Goal: Information Seeking & Learning: Learn about a topic

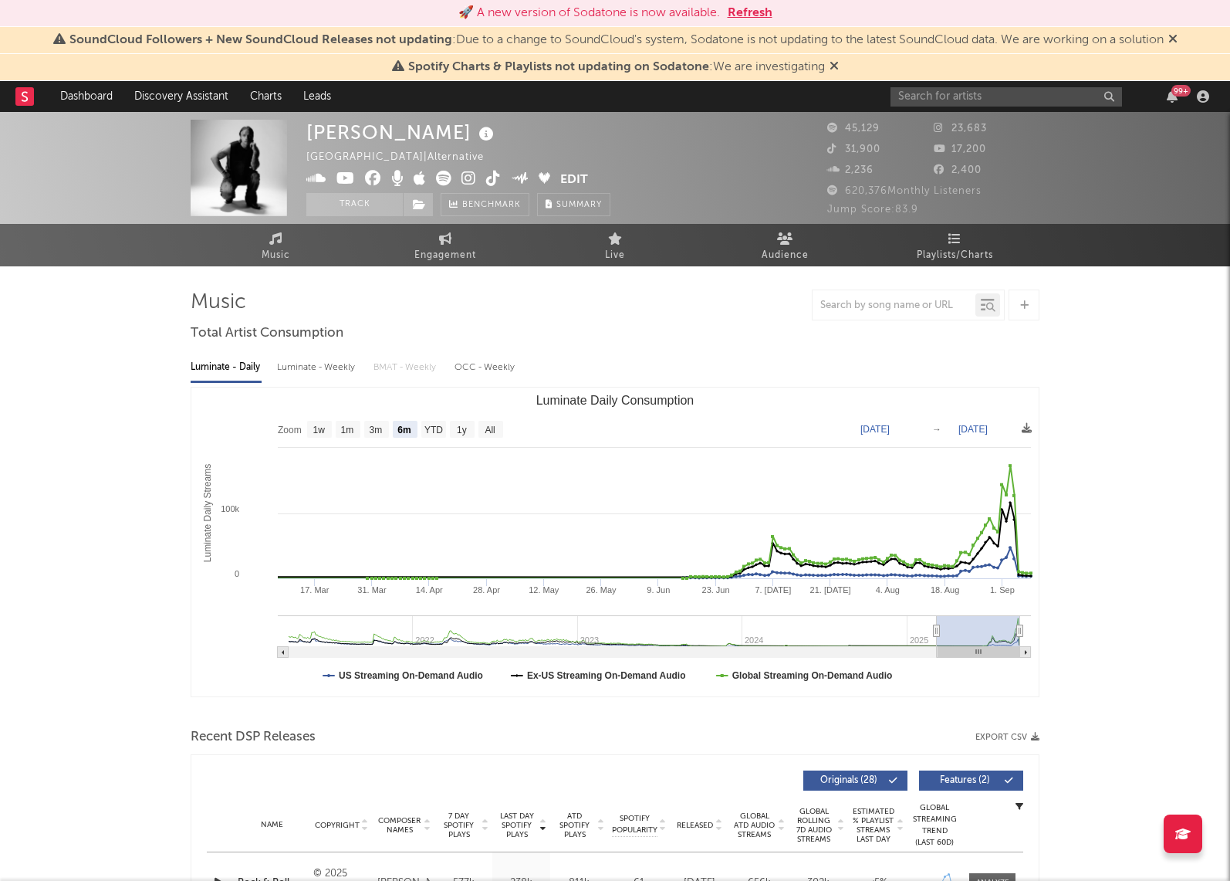
select select "6m"
click at [179, 101] on link "Discovery Assistant" at bounding box center [181, 96] width 116 height 31
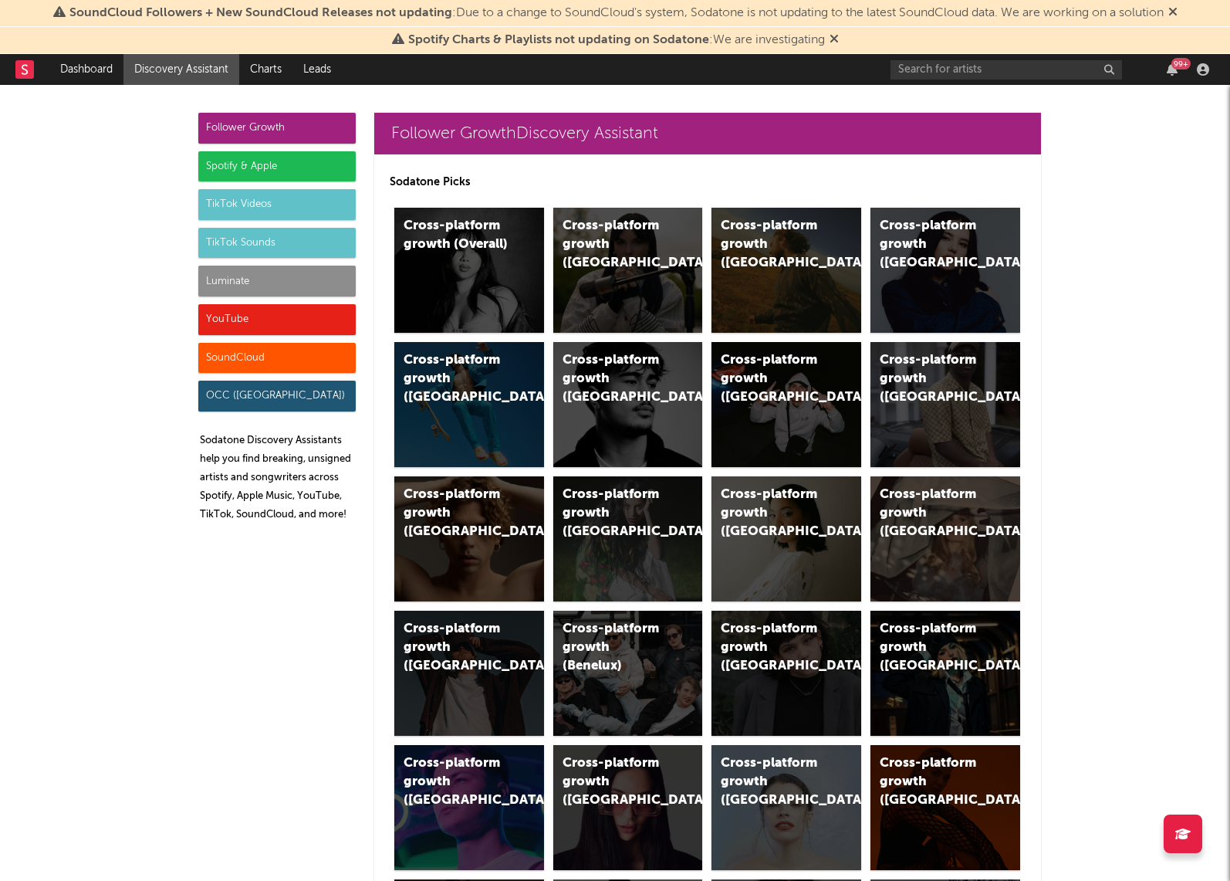
click at [1178, 10] on icon at bounding box center [1172, 11] width 9 height 12
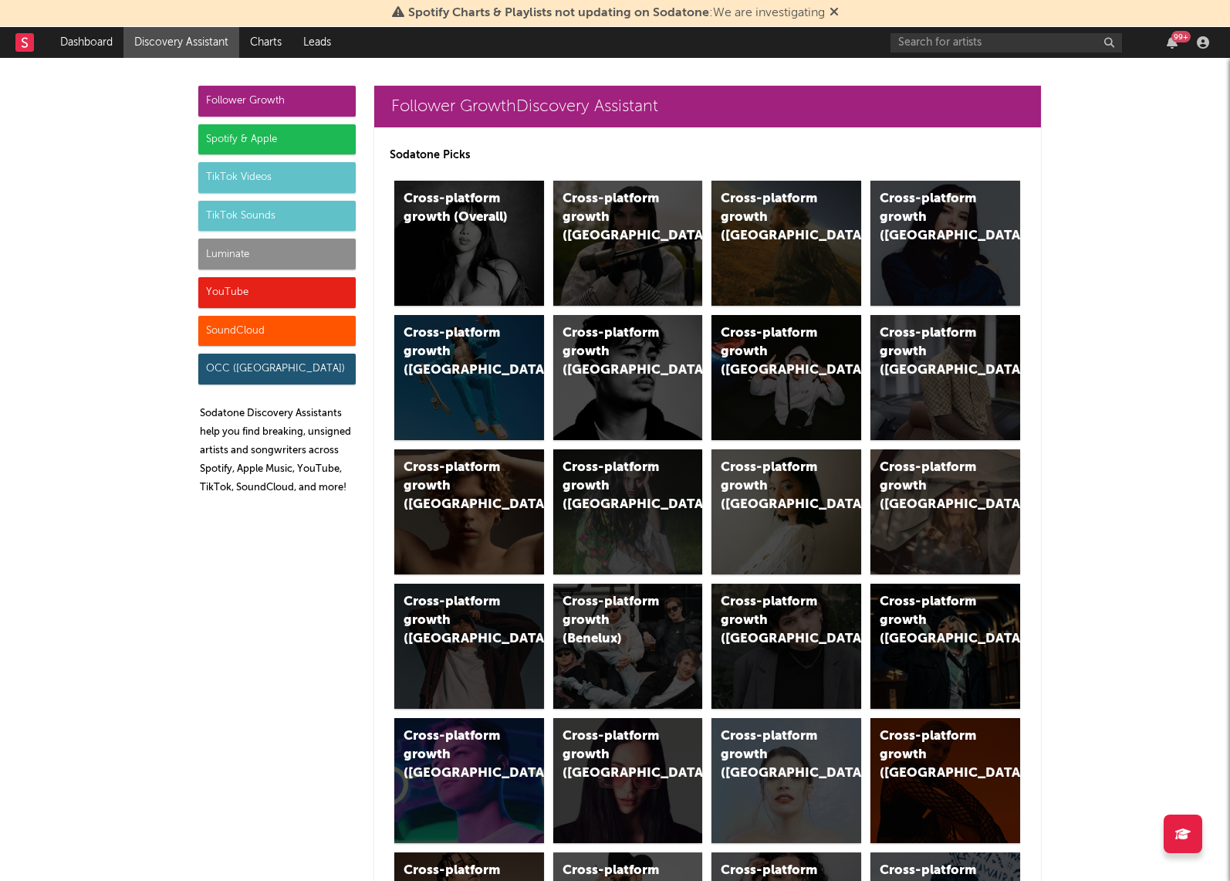
click at [836, 11] on icon at bounding box center [834, 11] width 9 height 12
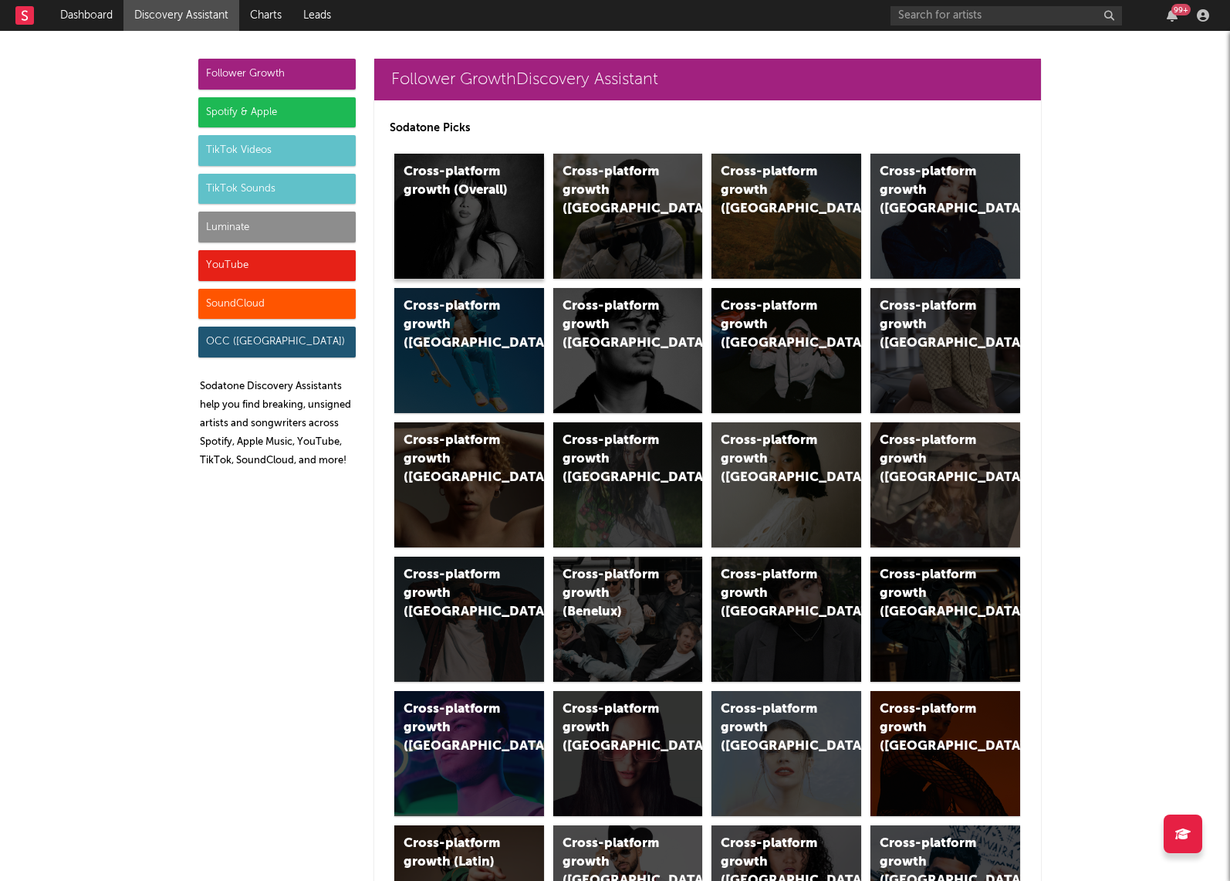
click at [509, 212] on div "Cross-platform growth (Overall)" at bounding box center [469, 216] width 150 height 125
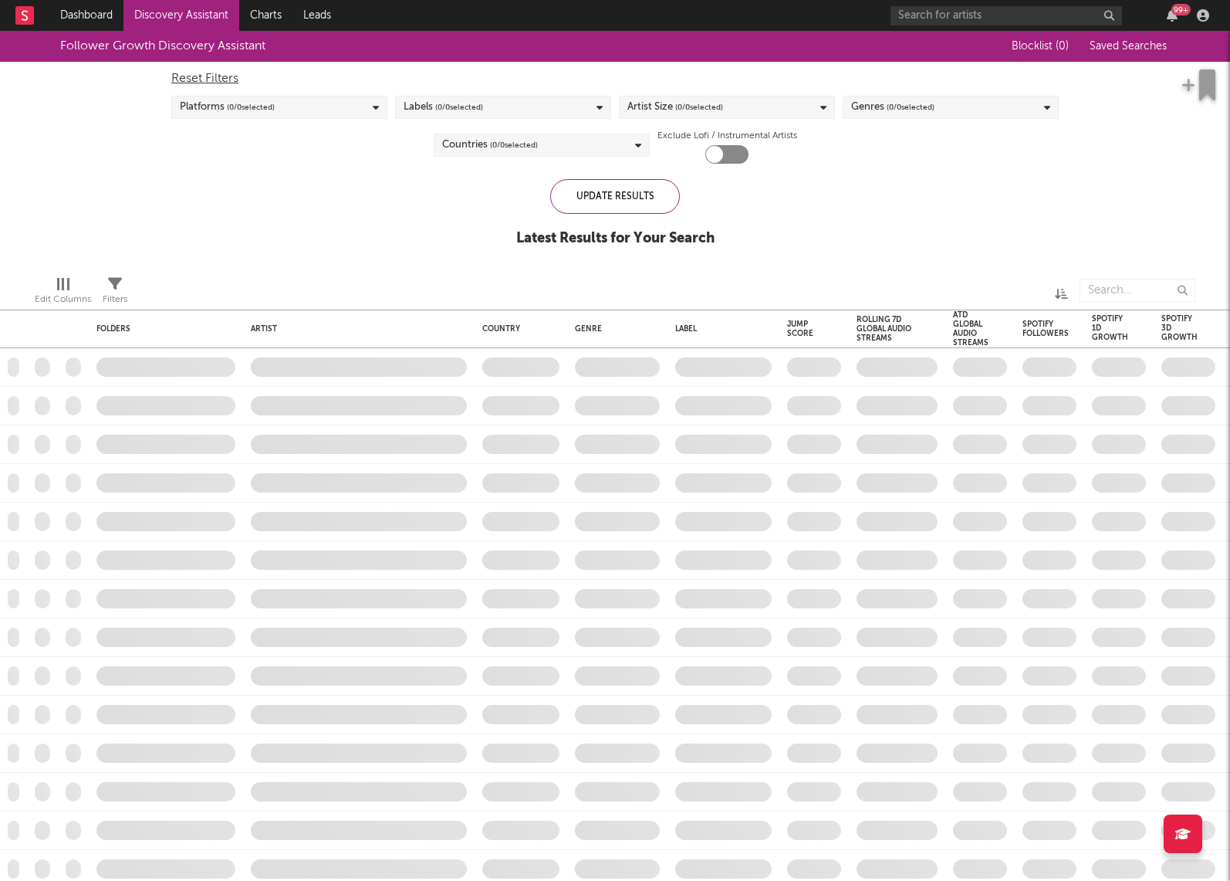
checkbox input "true"
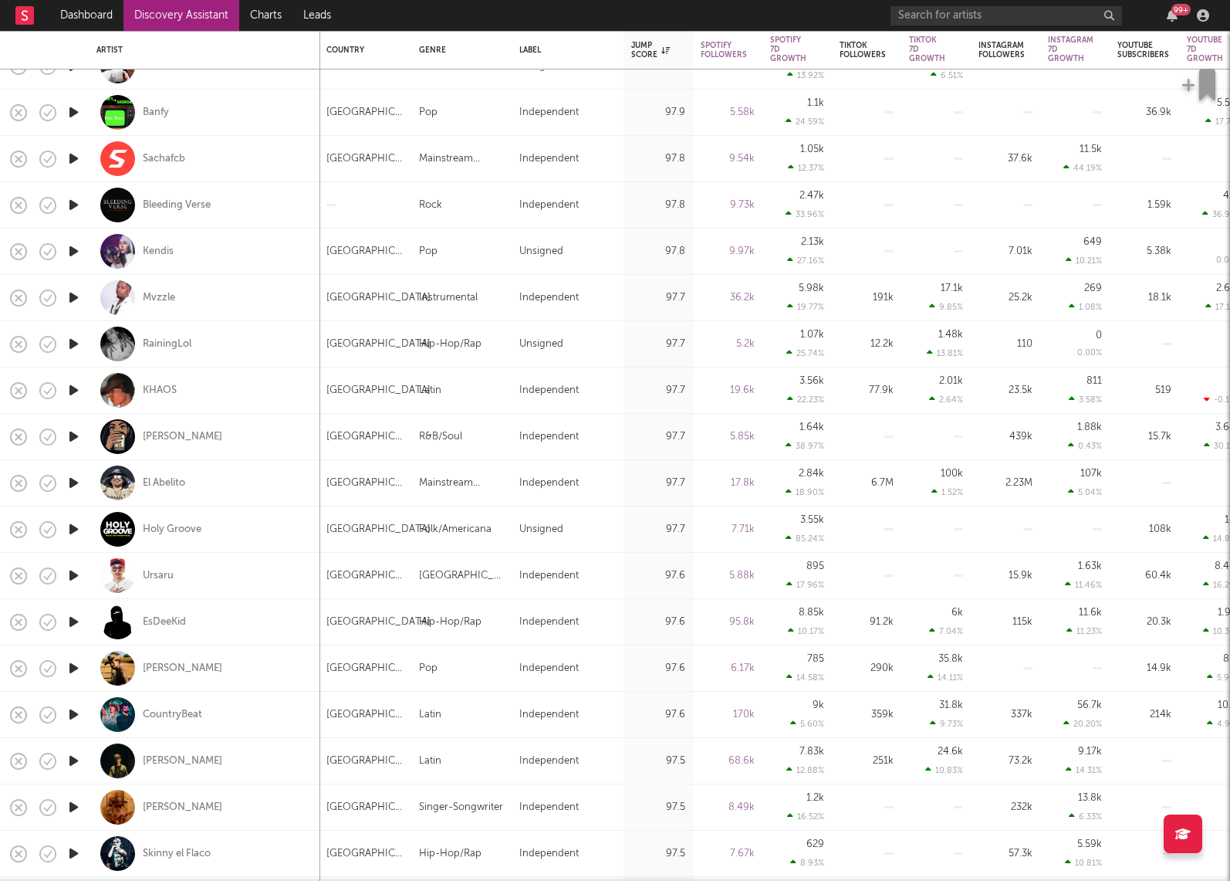
click at [70, 298] on icon "button" at bounding box center [74, 297] width 16 height 19
click at [394, 861] on icon "button" at bounding box center [395, 861] width 8 height 12
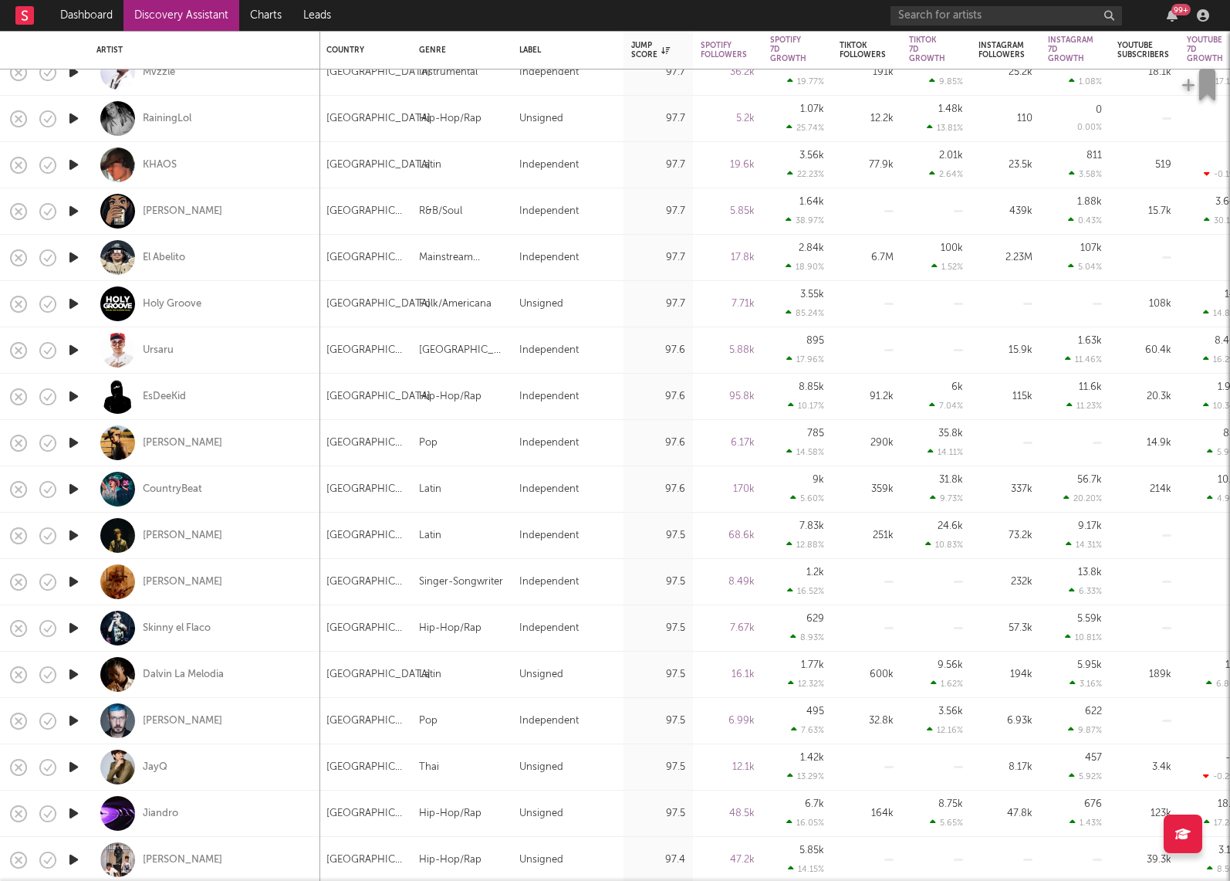
click at [73, 396] on icon "button" at bounding box center [74, 396] width 16 height 19
click at [394, 861] on icon "button" at bounding box center [395, 861] width 8 height 12
click at [72, 490] on icon "button" at bounding box center [74, 488] width 16 height 19
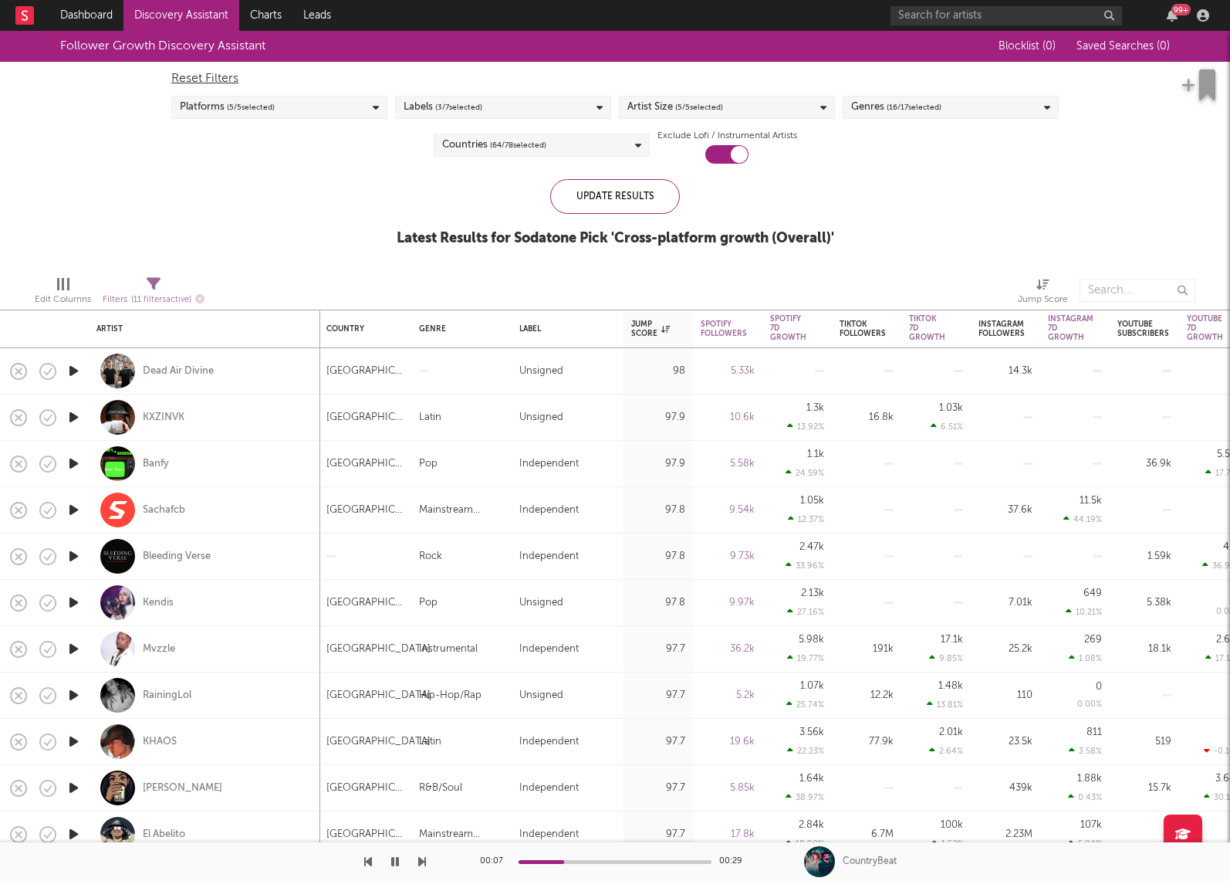
click at [593, 107] on div "Labels ( 3 / 7 selected)" at bounding box center [503, 107] width 216 height 23
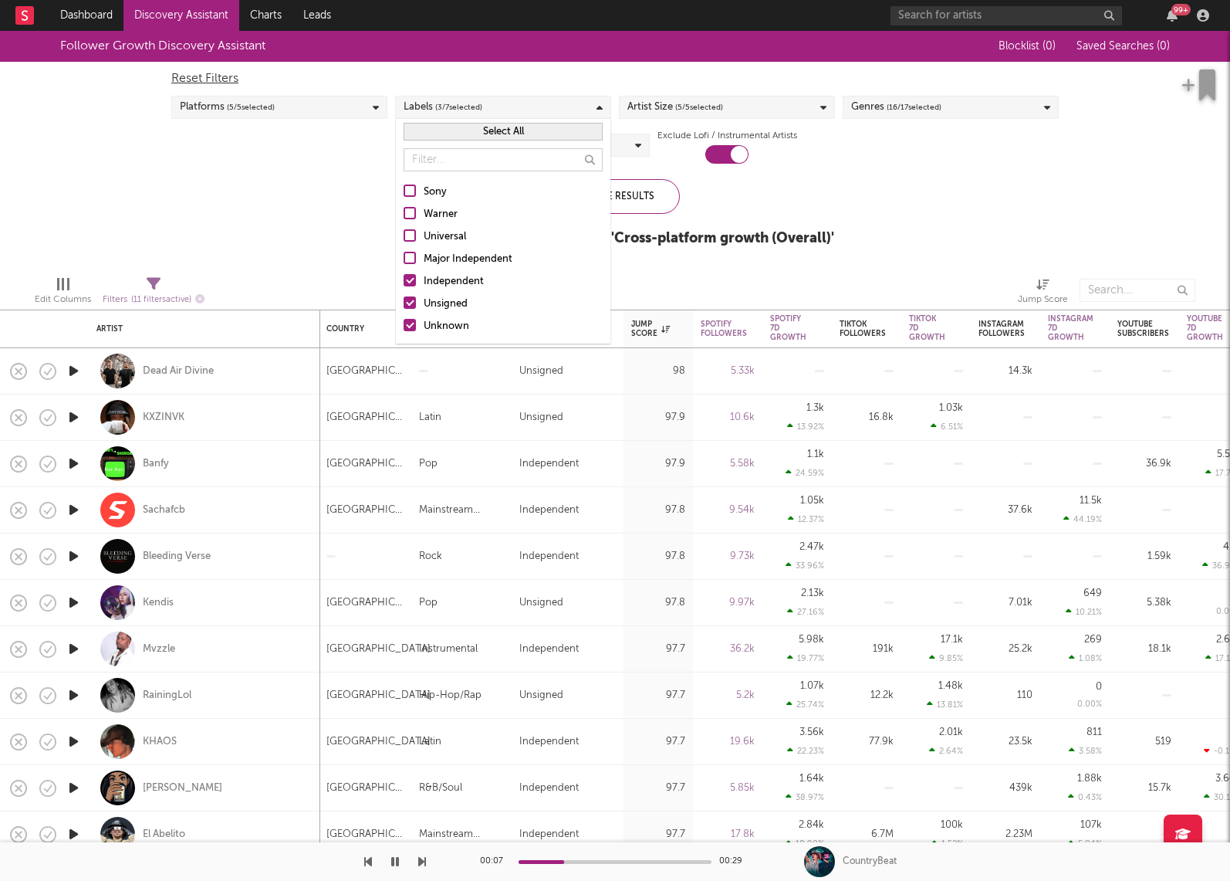
click at [468, 127] on button "Select All" at bounding box center [503, 132] width 199 height 18
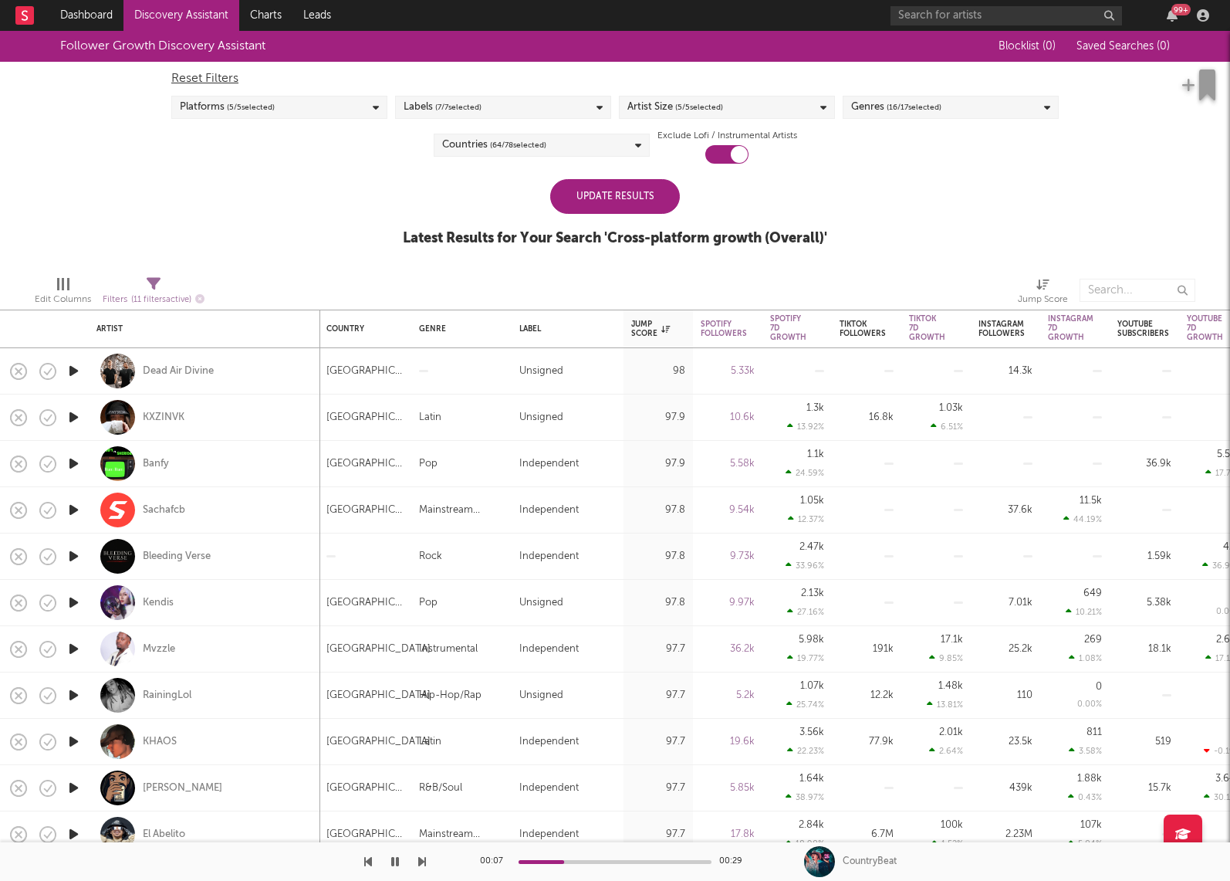
click at [797, 192] on div "Update Results Latest Results for Your Search ' Cross-platform growth (Overall)…" at bounding box center [615, 221] width 424 height 84
click at [624, 150] on div "Countries ( 64 / 78 selected)" at bounding box center [542, 145] width 216 height 23
click at [766, 191] on div "Update Results Latest Results for Your Search ' Cross-platform growth (Overall)…" at bounding box center [615, 221] width 424 height 84
click at [730, 150] on div at bounding box center [726, 154] width 43 height 19
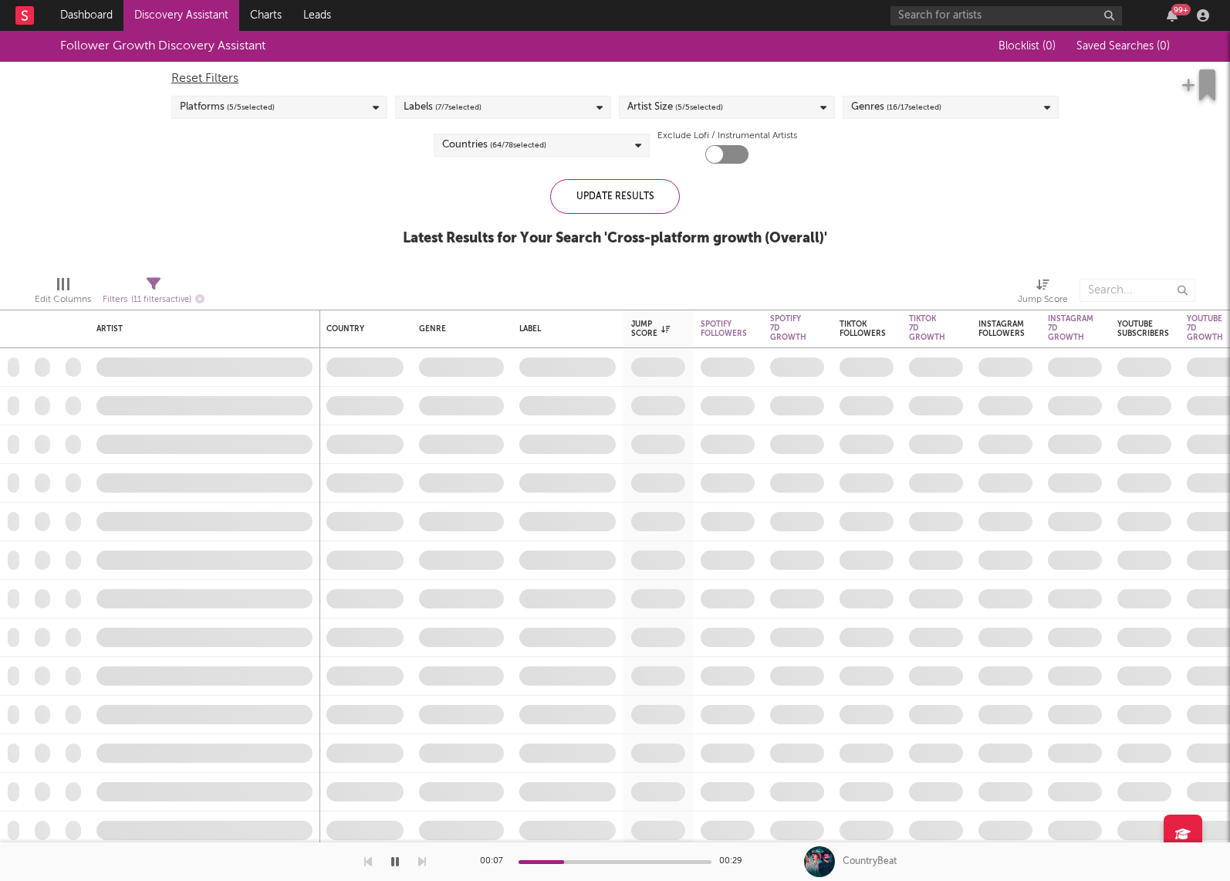
click at [730, 150] on div at bounding box center [726, 154] width 43 height 19
checkbox input "true"
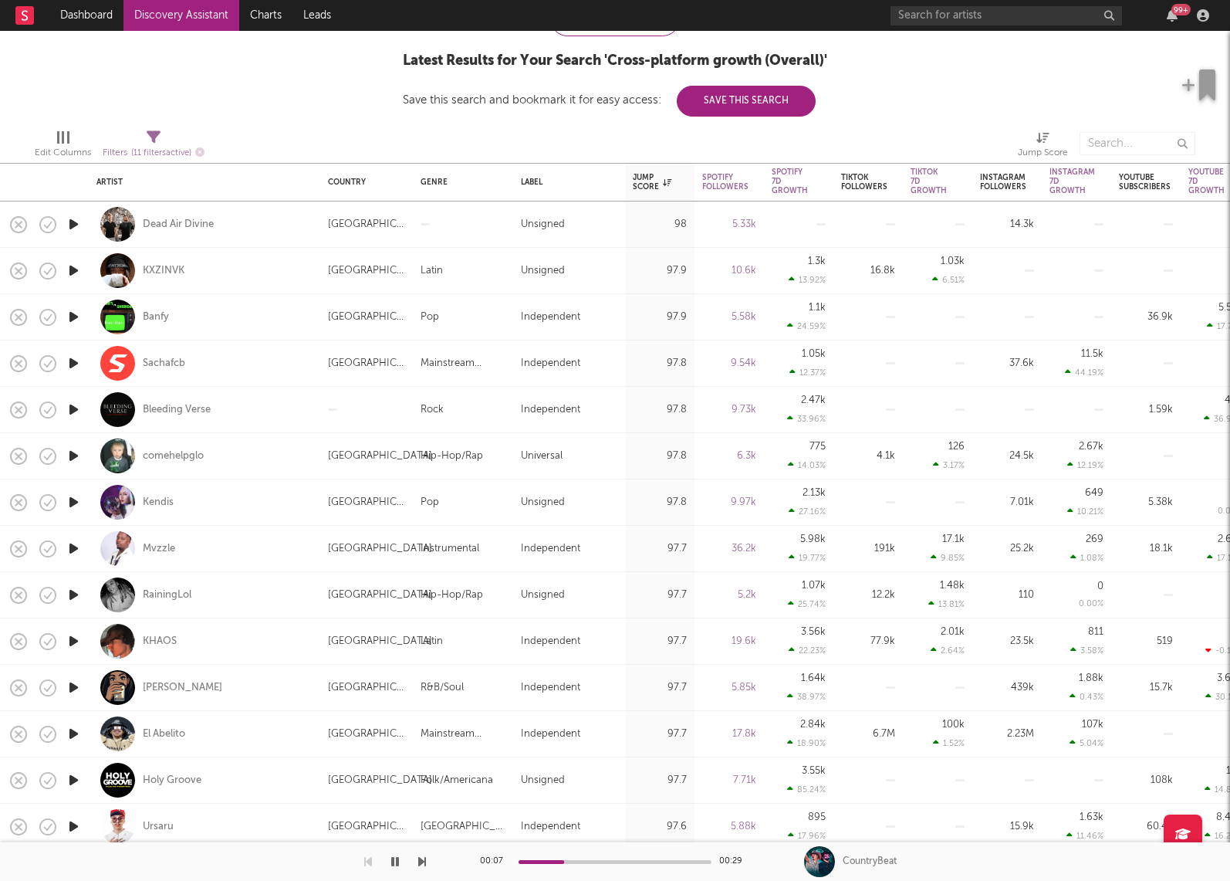
click at [74, 224] on icon "button" at bounding box center [74, 224] width 16 height 19
click at [74, 224] on icon "button" at bounding box center [73, 224] width 15 height 19
click at [74, 224] on icon "button" at bounding box center [74, 224] width 16 height 19
click at [76, 269] on icon "button" at bounding box center [74, 270] width 16 height 19
click at [76, 316] on icon "button" at bounding box center [74, 316] width 16 height 19
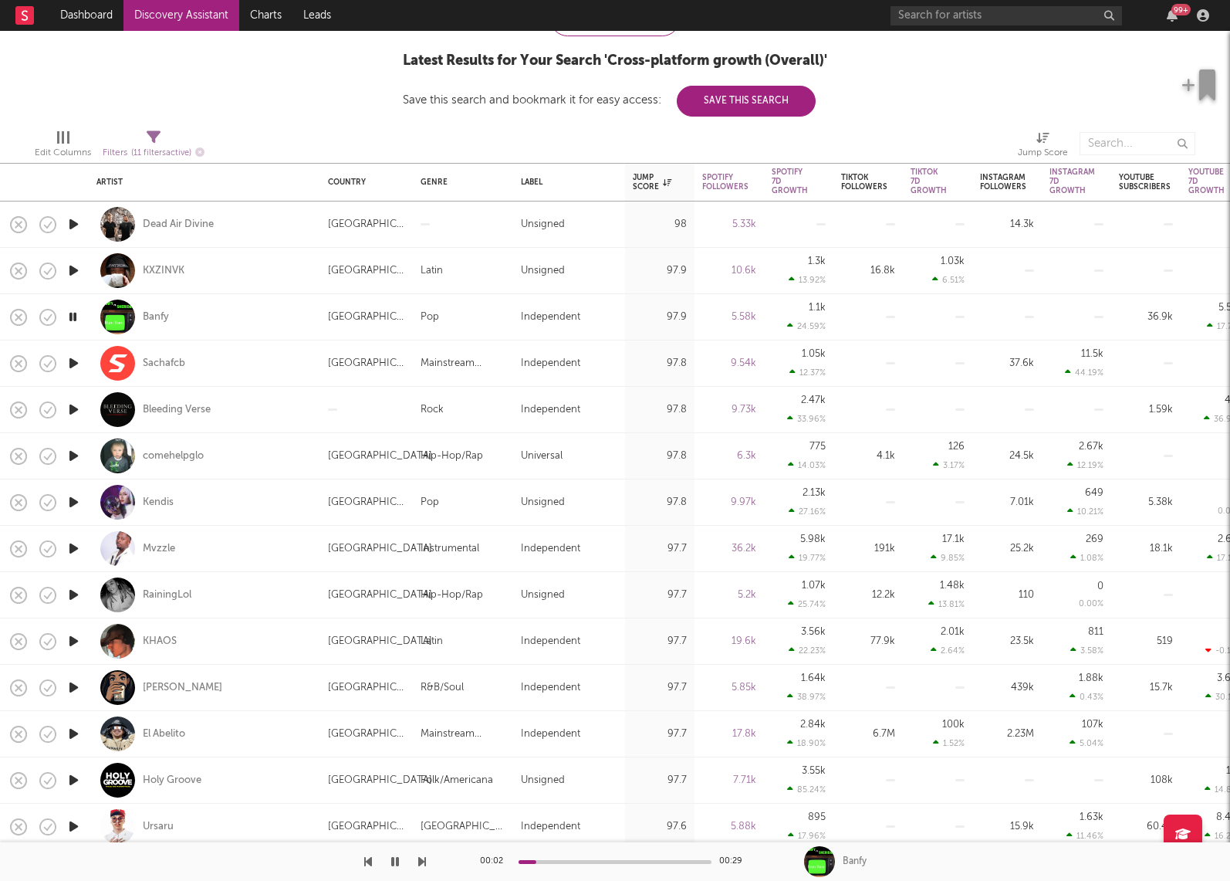
click at [72, 362] on icon "button" at bounding box center [74, 362] width 16 height 19
click at [74, 407] on icon "button" at bounding box center [74, 409] width 16 height 19
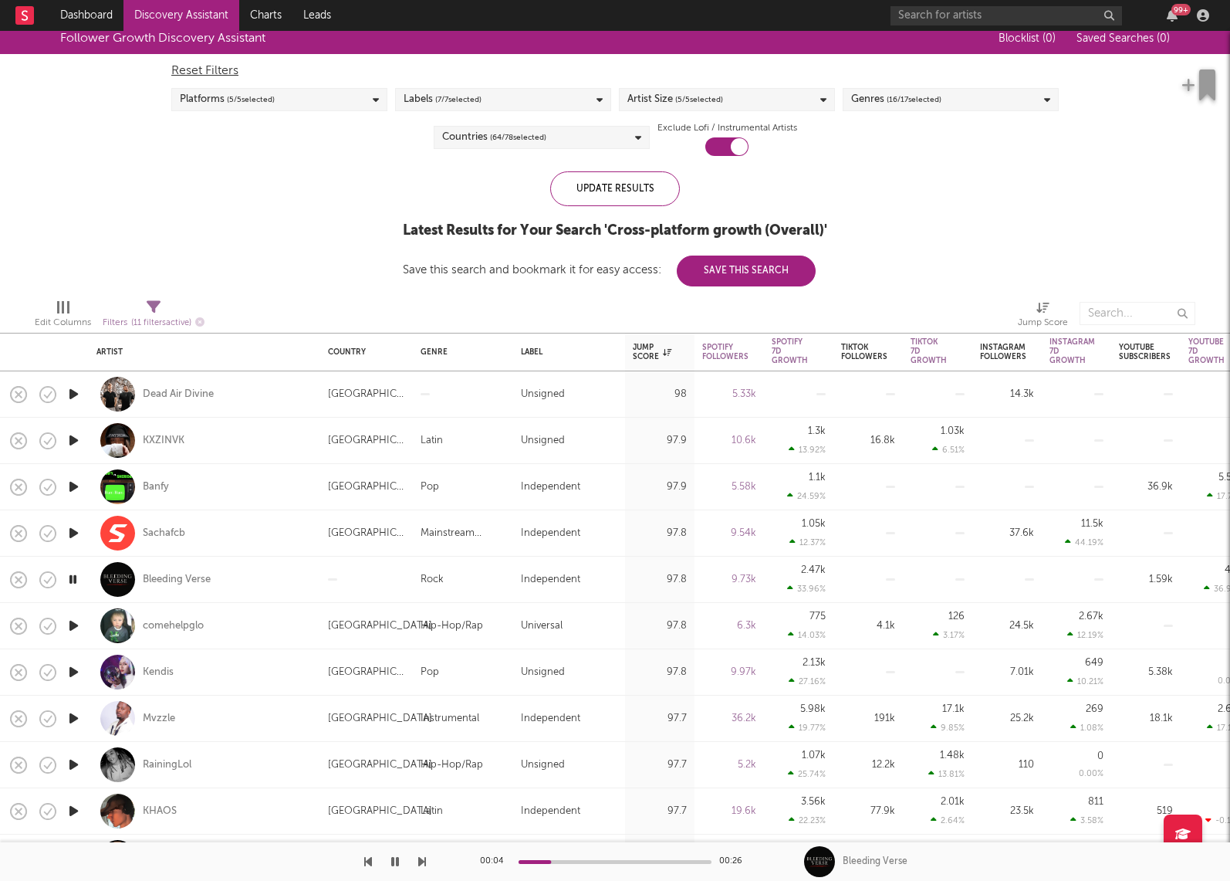
click at [523, 130] on span "( 64 / 78 selected)" at bounding box center [518, 137] width 56 height 19
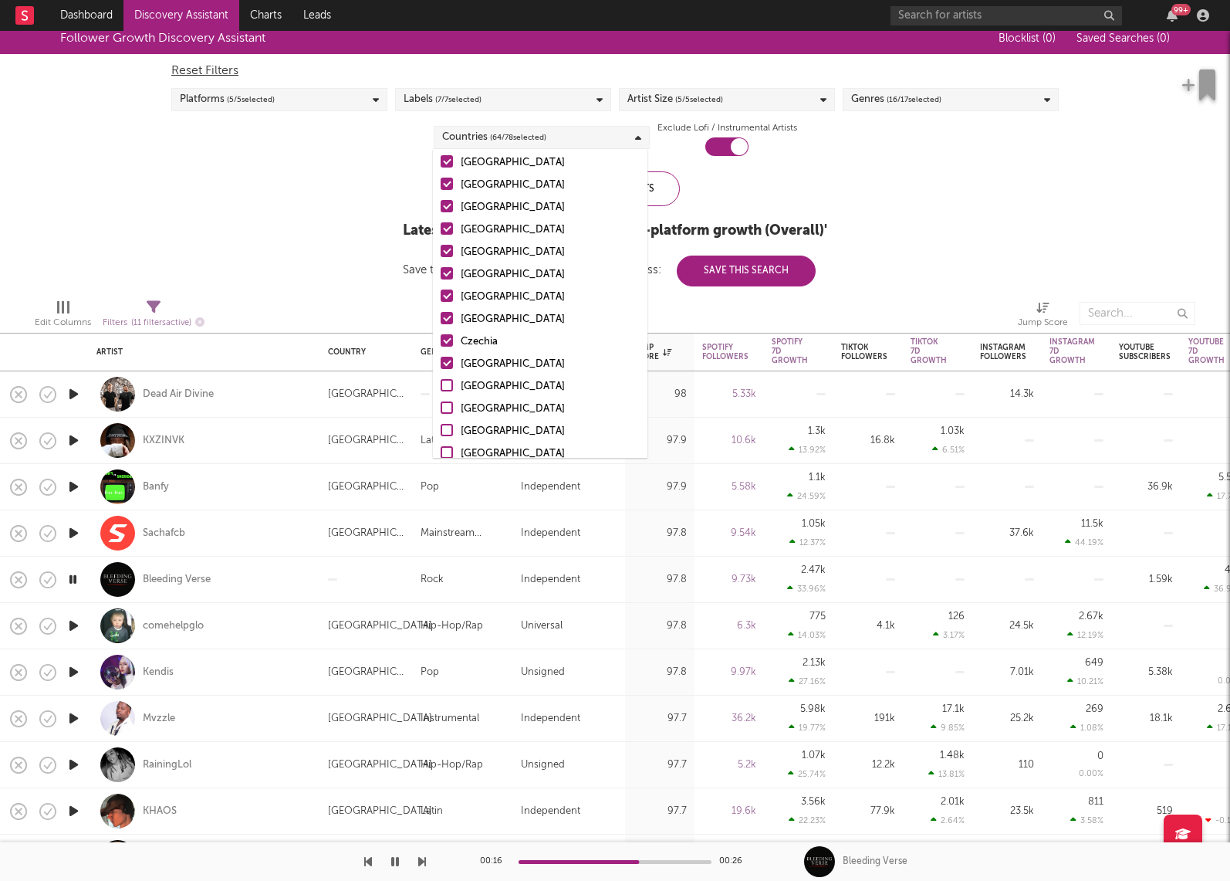
scroll to position [1245, 0]
click at [448, 360] on div at bounding box center [447, 363] width 12 height 12
click at [441, 360] on input "Luxembourg" at bounding box center [441, 365] width 0 height 19
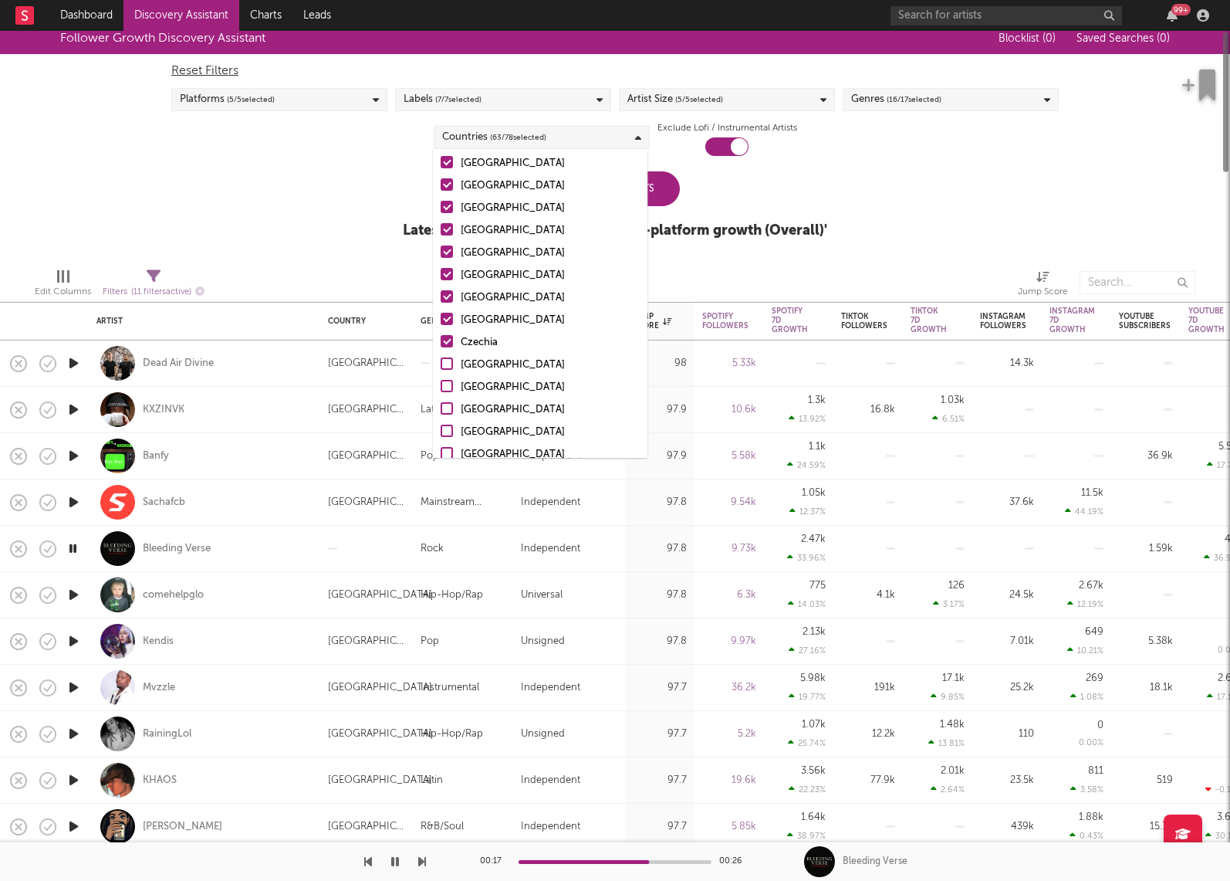
click at [448, 341] on div at bounding box center [447, 341] width 12 height 12
click at [441, 341] on input "Czechia" at bounding box center [441, 342] width 0 height 19
click at [445, 317] on div at bounding box center [447, 319] width 12 height 12
click at [441, 317] on input "Ghana" at bounding box center [441, 320] width 0 height 19
click at [445, 296] on div at bounding box center [447, 296] width 12 height 12
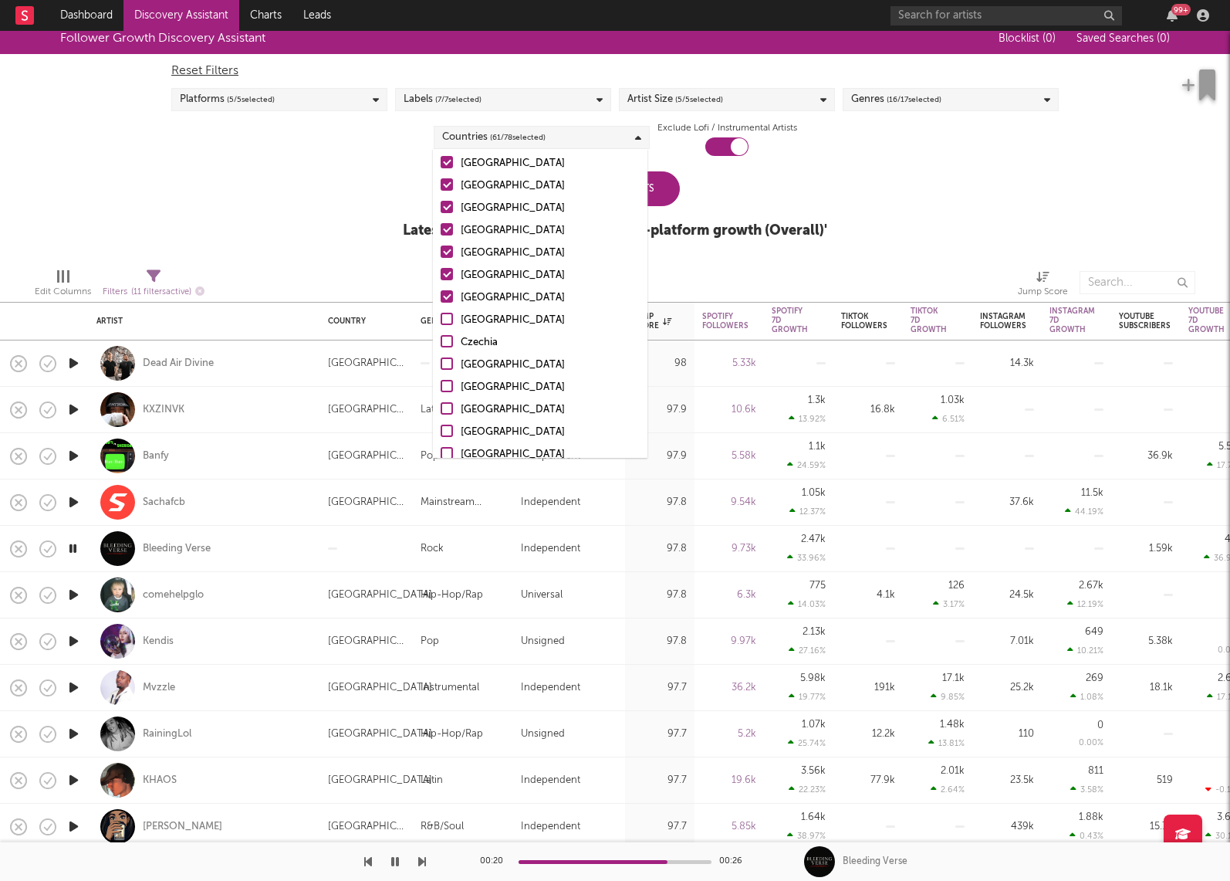
click at [441, 296] on input "Lithuania" at bounding box center [441, 298] width 0 height 19
click at [445, 269] on div at bounding box center [447, 274] width 12 height 12
click at [441, 269] on input "Latvia" at bounding box center [441, 275] width 0 height 19
click at [446, 228] on div at bounding box center [447, 229] width 12 height 12
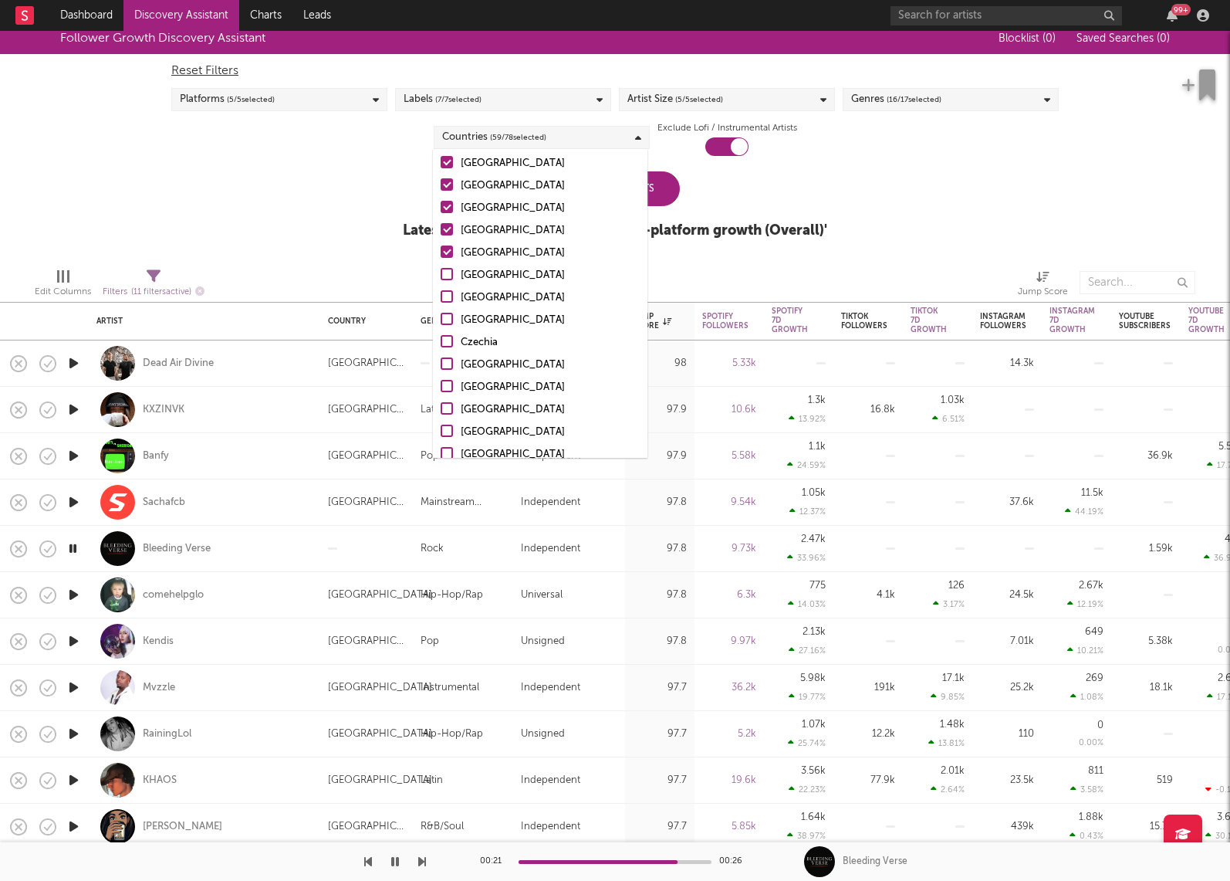
click at [441, 228] on input "Croatia" at bounding box center [441, 231] width 0 height 19
click at [446, 253] on div at bounding box center [447, 251] width 12 height 12
click at [441, 253] on input "Slovakia" at bounding box center [441, 253] width 0 height 19
click at [447, 245] on div at bounding box center [447, 250] width 12 height 12
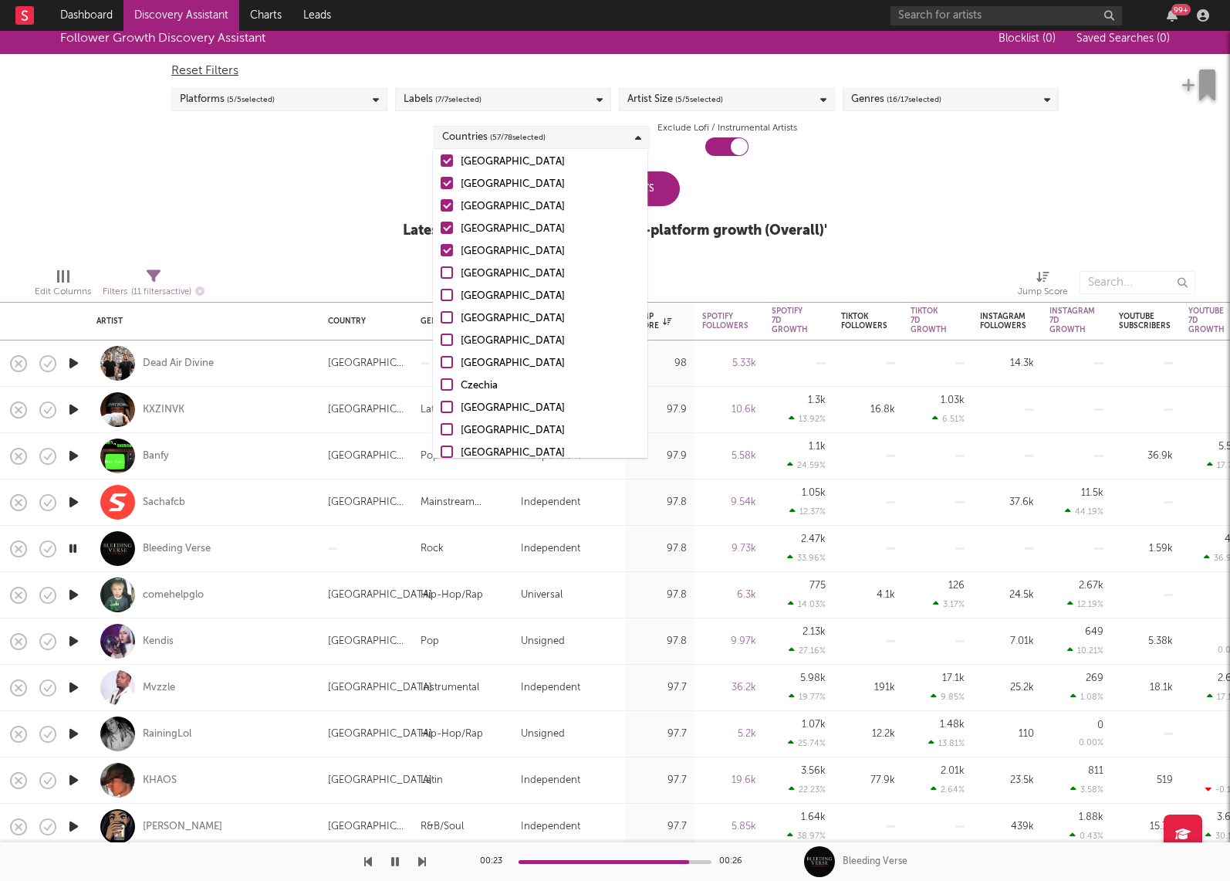
click at [441, 245] on input "Venezuela" at bounding box center [441, 251] width 0 height 19
click at [447, 228] on div at bounding box center [447, 228] width 12 height 12
click at [441, 228] on input "Ecuador" at bounding box center [441, 229] width 0 height 19
click at [449, 201] on div at bounding box center [447, 205] width 12 height 12
click at [441, 201] on input "Singapore" at bounding box center [441, 207] width 0 height 19
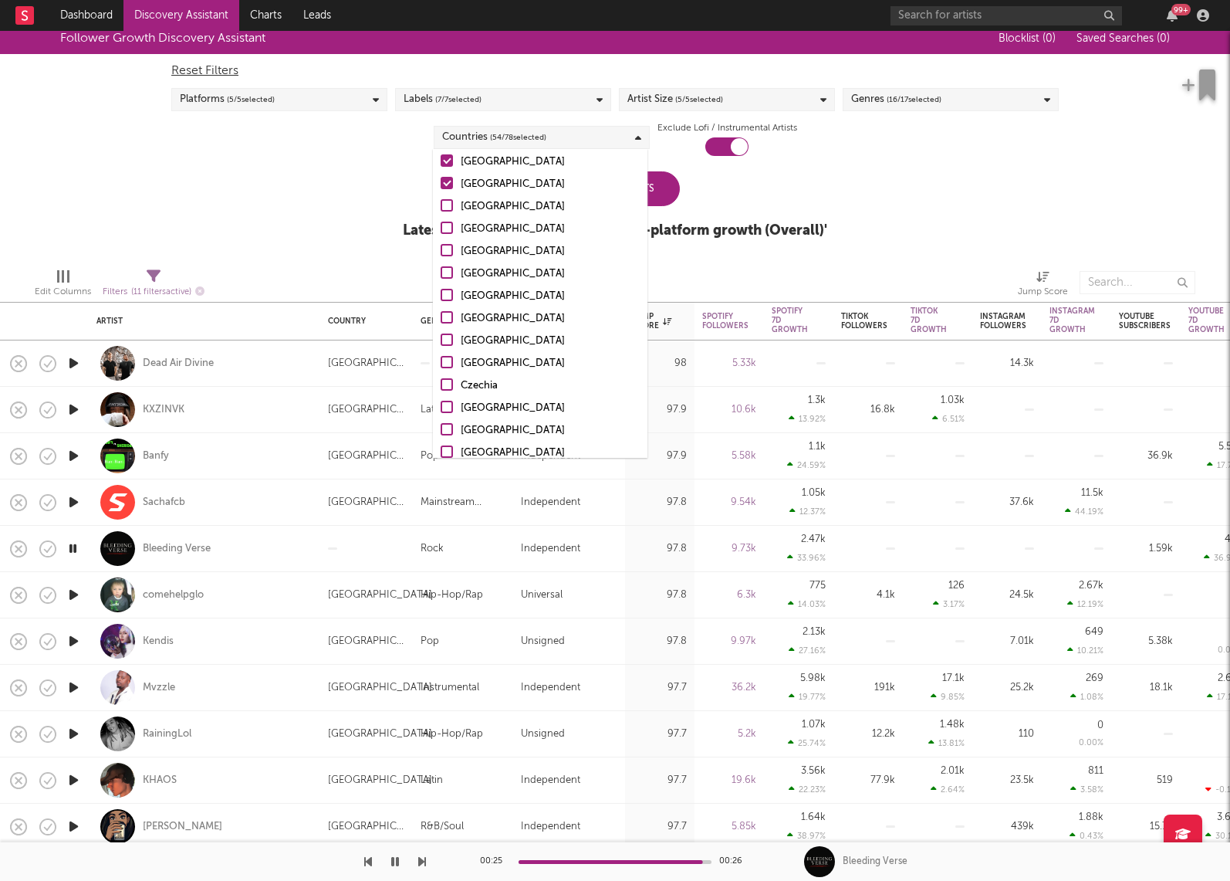
click at [448, 186] on div at bounding box center [447, 183] width 12 height 12
click at [441, 186] on input "Serbia" at bounding box center [441, 184] width 0 height 19
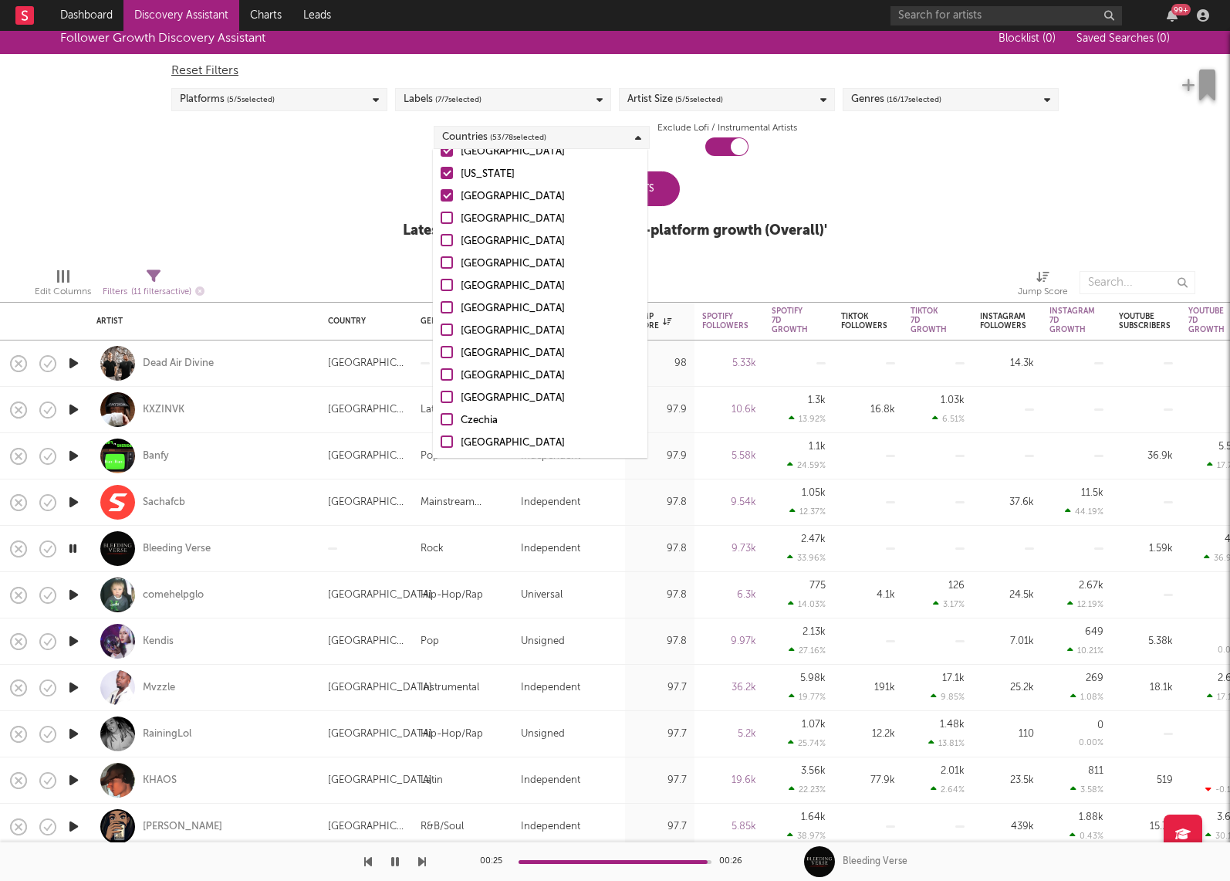
scroll to position [1161, 0]
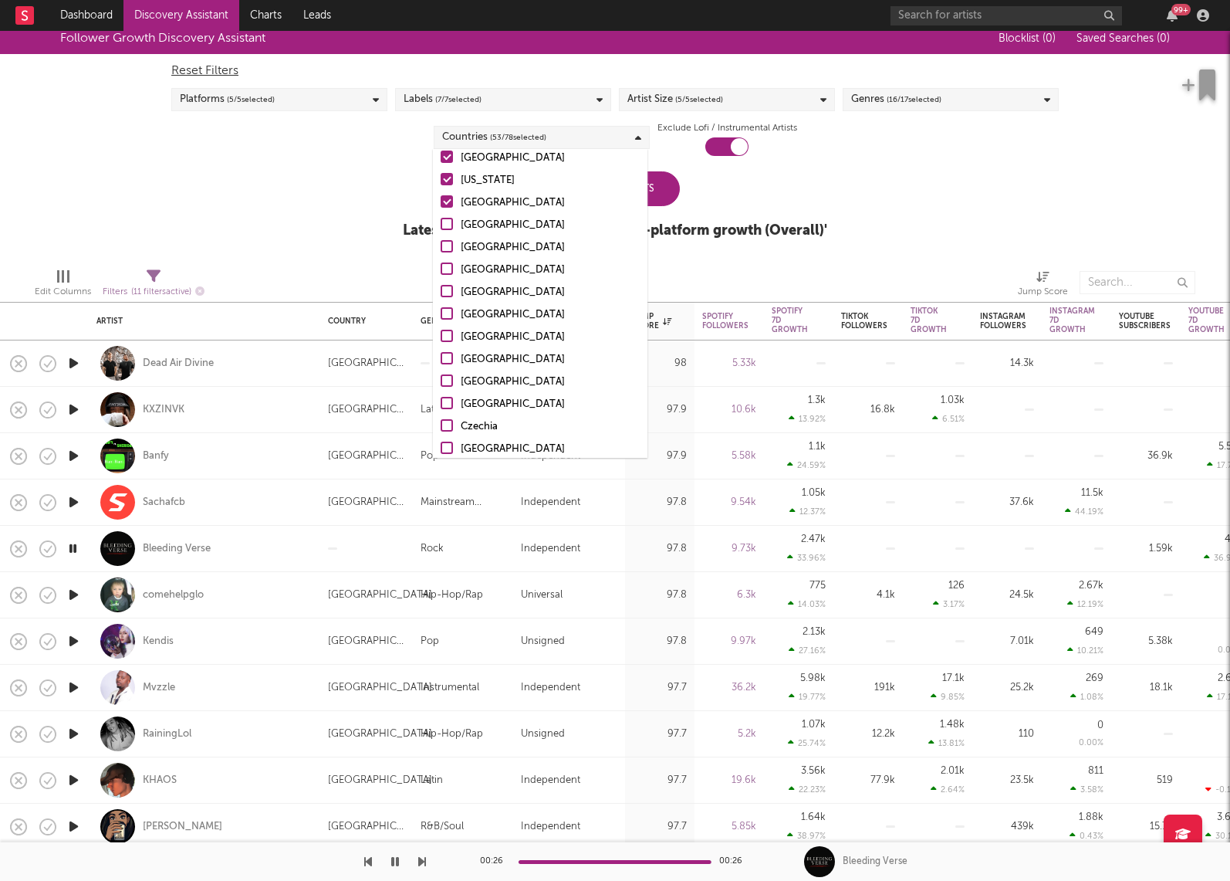
click at [448, 198] on div at bounding box center [447, 201] width 12 height 12
click at [441, 198] on input "Bulgaria" at bounding box center [441, 203] width 0 height 19
click at [448, 173] on div at bounding box center [447, 179] width 12 height 12
click at [441, 172] on input "Puerto Rico" at bounding box center [441, 180] width 0 height 19
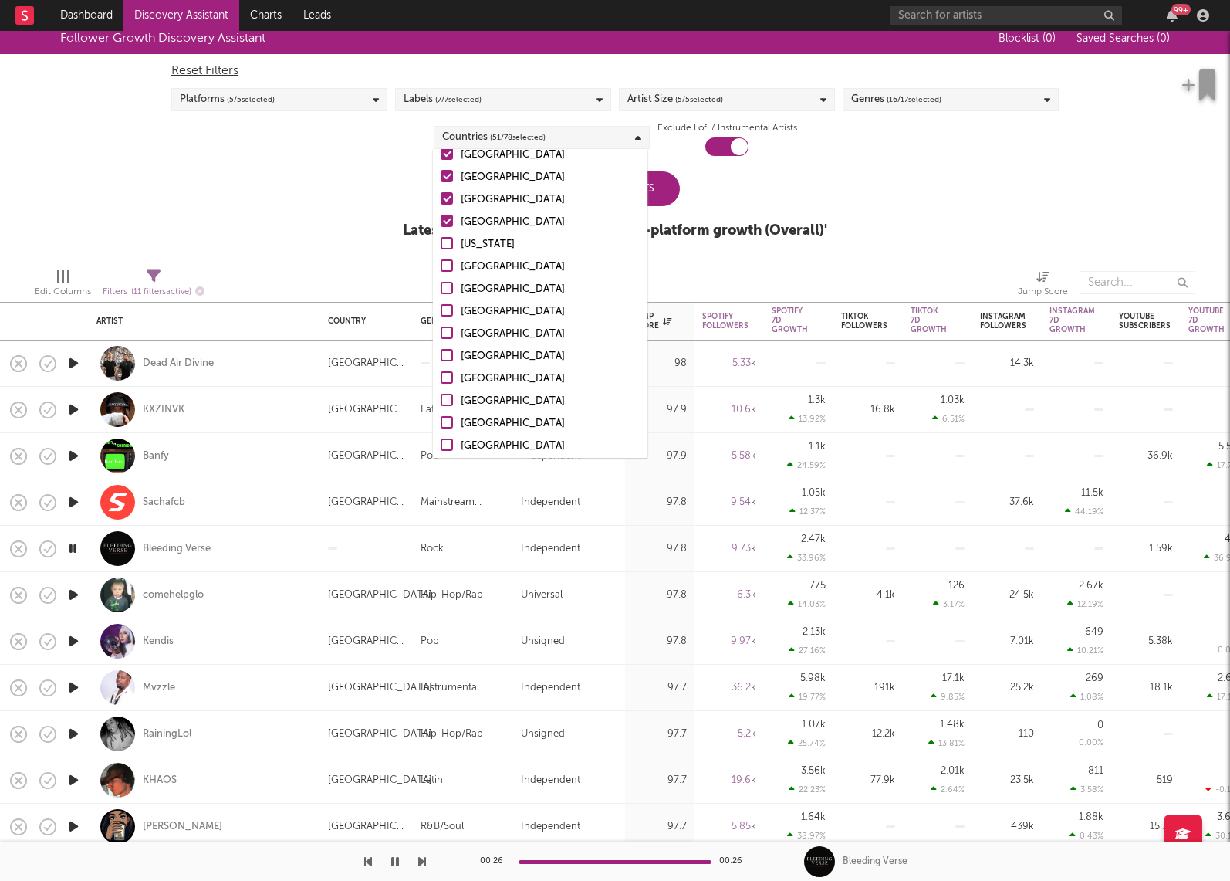
click at [447, 222] on div at bounding box center [447, 221] width 12 height 12
click at [441, 222] on input "Vietnam" at bounding box center [441, 222] width 0 height 19
click at [446, 194] on div at bounding box center [447, 198] width 12 height 12
click at [441, 194] on input "Ukraine" at bounding box center [441, 200] width 0 height 19
click at [445, 173] on div at bounding box center [447, 176] width 12 height 12
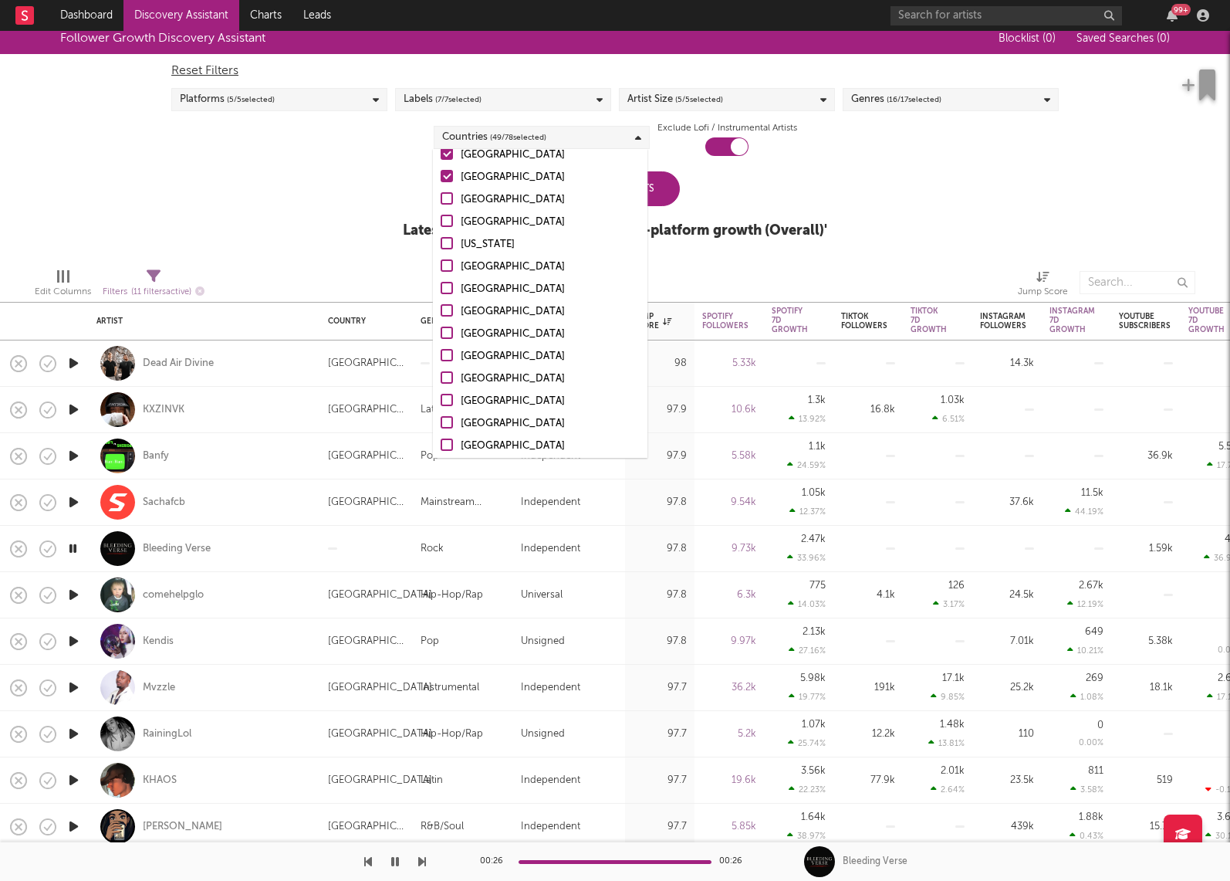
click at [441, 173] on input "Jamaica" at bounding box center [441, 177] width 0 height 19
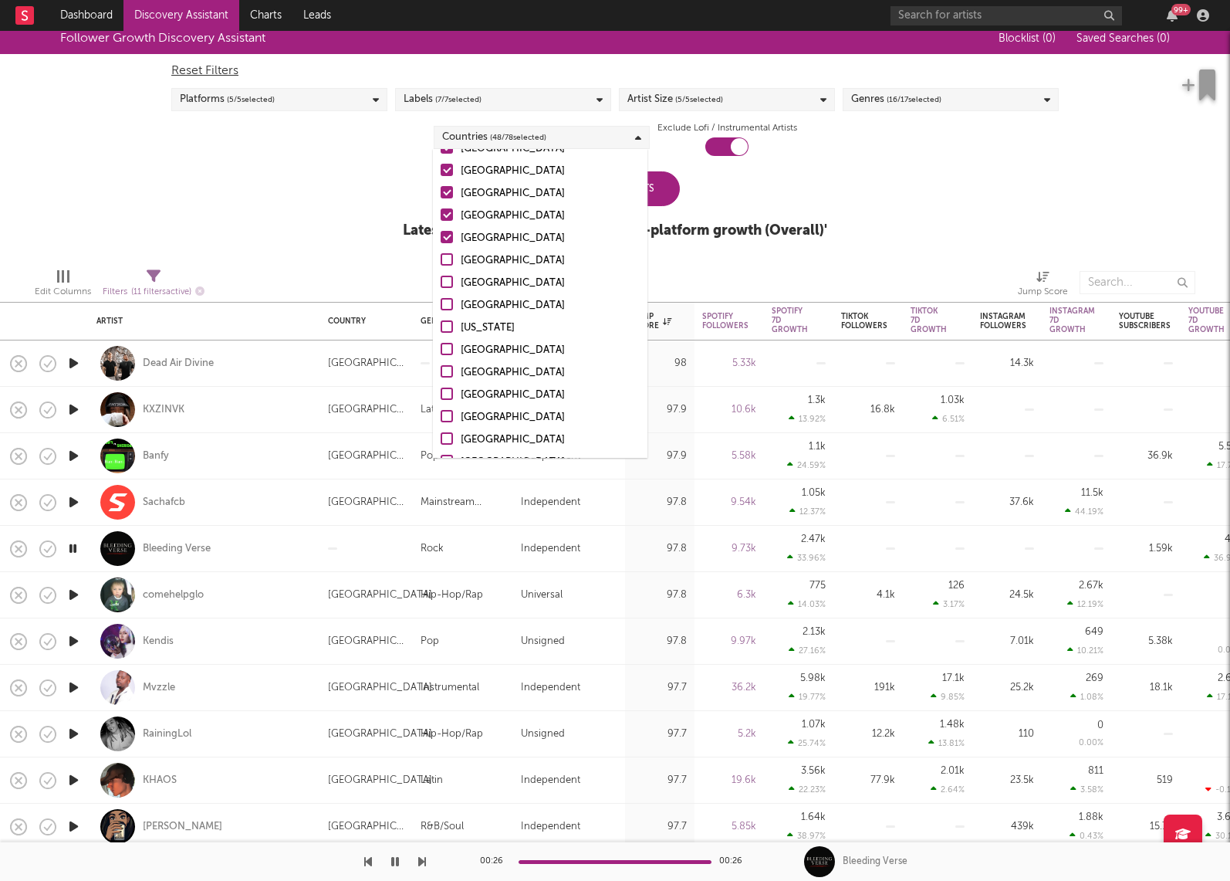
scroll to position [1013, 0]
click at [450, 237] on div at bounding box center [447, 238] width 12 height 12
click at [441, 237] on input "Dominican Republic" at bounding box center [441, 239] width 0 height 19
click at [449, 209] on div at bounding box center [447, 215] width 12 height 12
click at [441, 209] on input "Romania" at bounding box center [441, 217] width 0 height 19
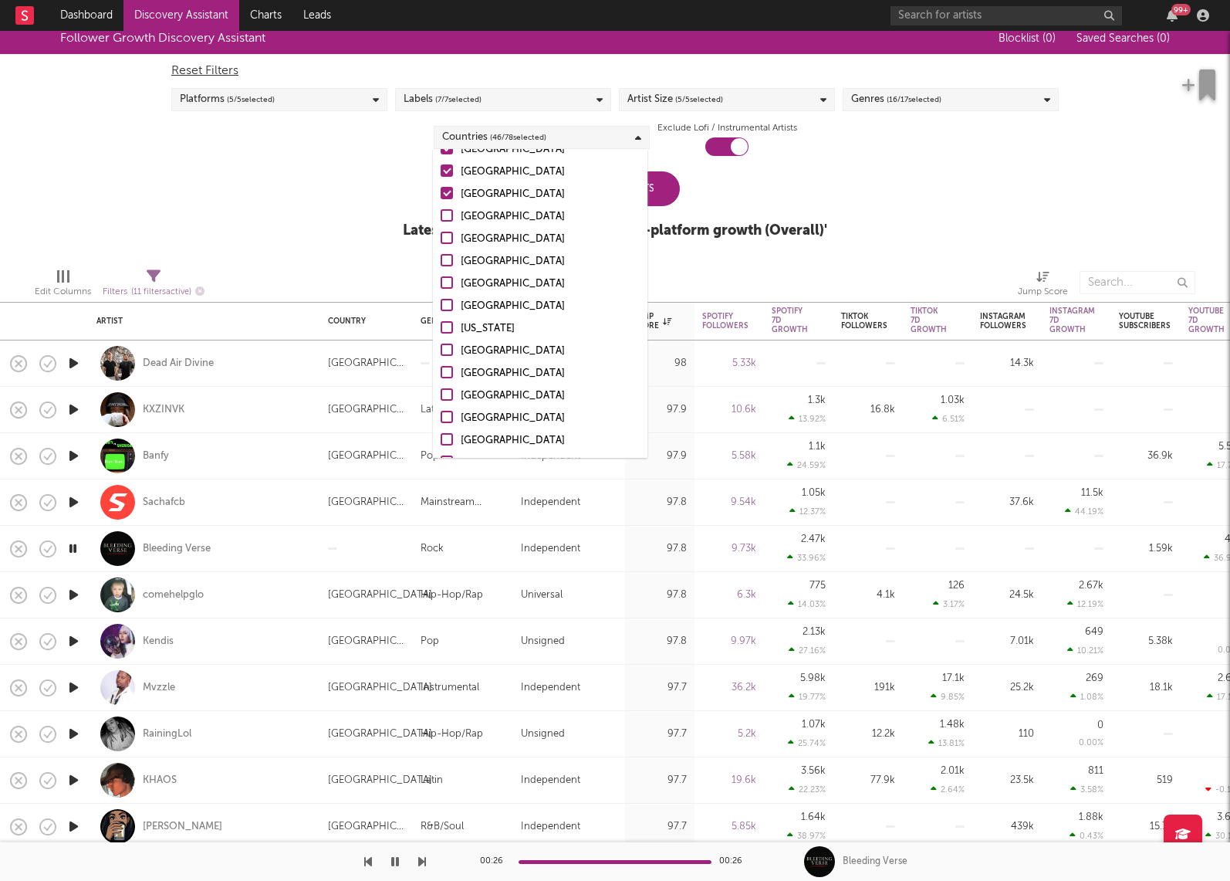
click at [448, 194] on div at bounding box center [447, 193] width 12 height 12
click at [441, 194] on input "Iceland" at bounding box center [441, 194] width 0 height 19
click at [448, 170] on div at bounding box center [447, 170] width 12 height 12
click at [441, 170] on input "Nigeria" at bounding box center [441, 172] width 0 height 19
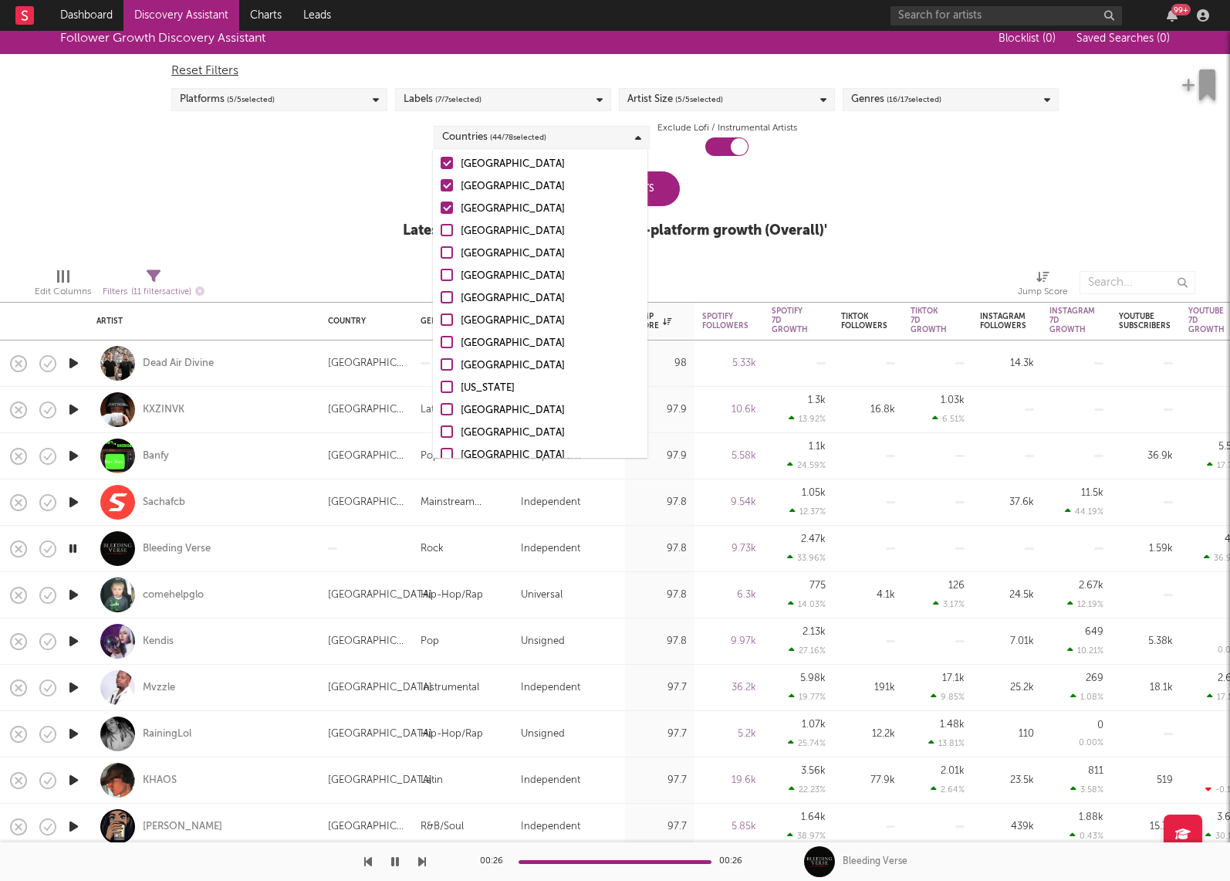
click at [446, 207] on div at bounding box center [447, 207] width 12 height 12
click at [441, 207] on input "Malaysia" at bounding box center [441, 209] width 0 height 19
click at [449, 184] on div at bounding box center [447, 185] width 12 height 12
click at [441, 184] on input "Thailand" at bounding box center [441, 187] width 0 height 19
click at [449, 163] on div at bounding box center [447, 163] width 12 height 12
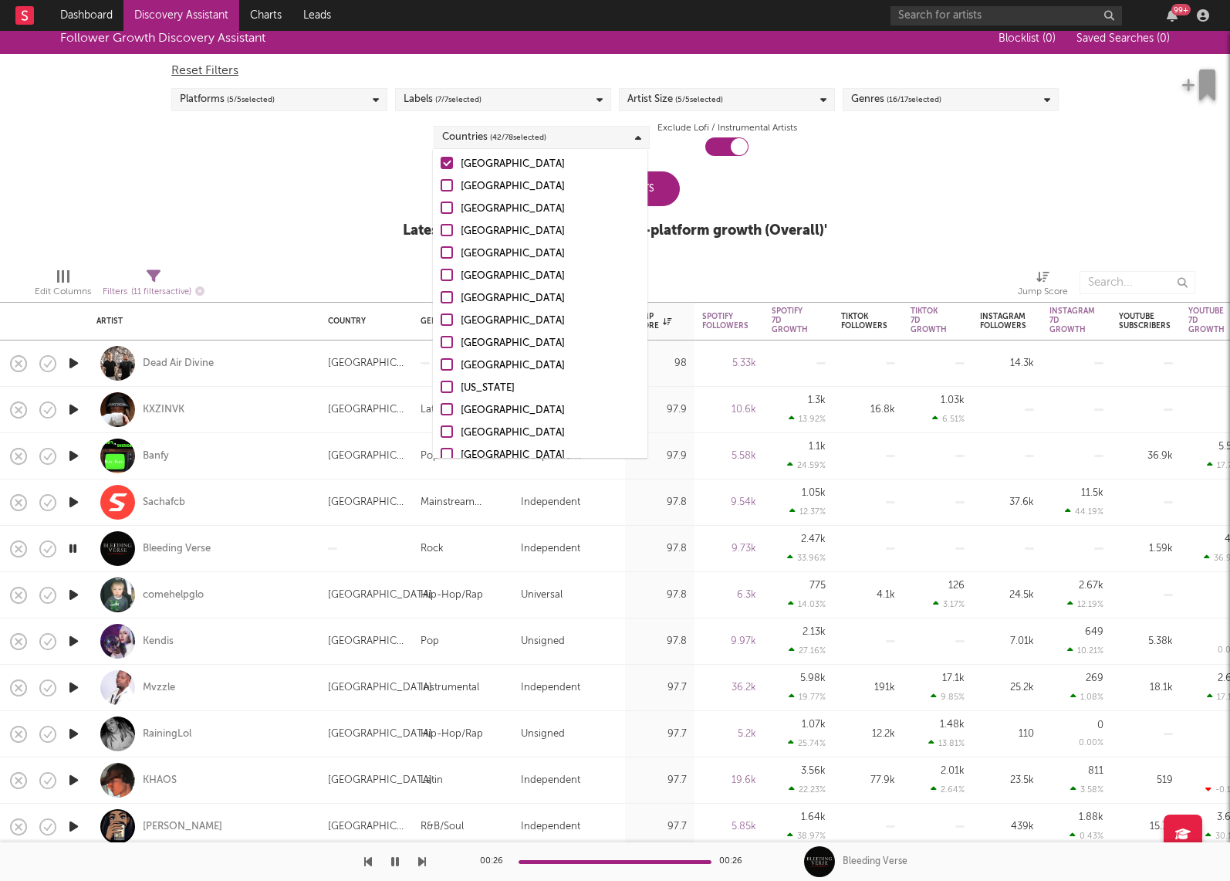
click at [441, 163] on input "Peru" at bounding box center [441, 164] width 0 height 19
click at [445, 203] on div at bounding box center [447, 203] width 12 height 12
click at [441, 203] on input "Israel" at bounding box center [441, 204] width 0 height 19
click at [445, 184] on div at bounding box center [447, 180] width 12 height 12
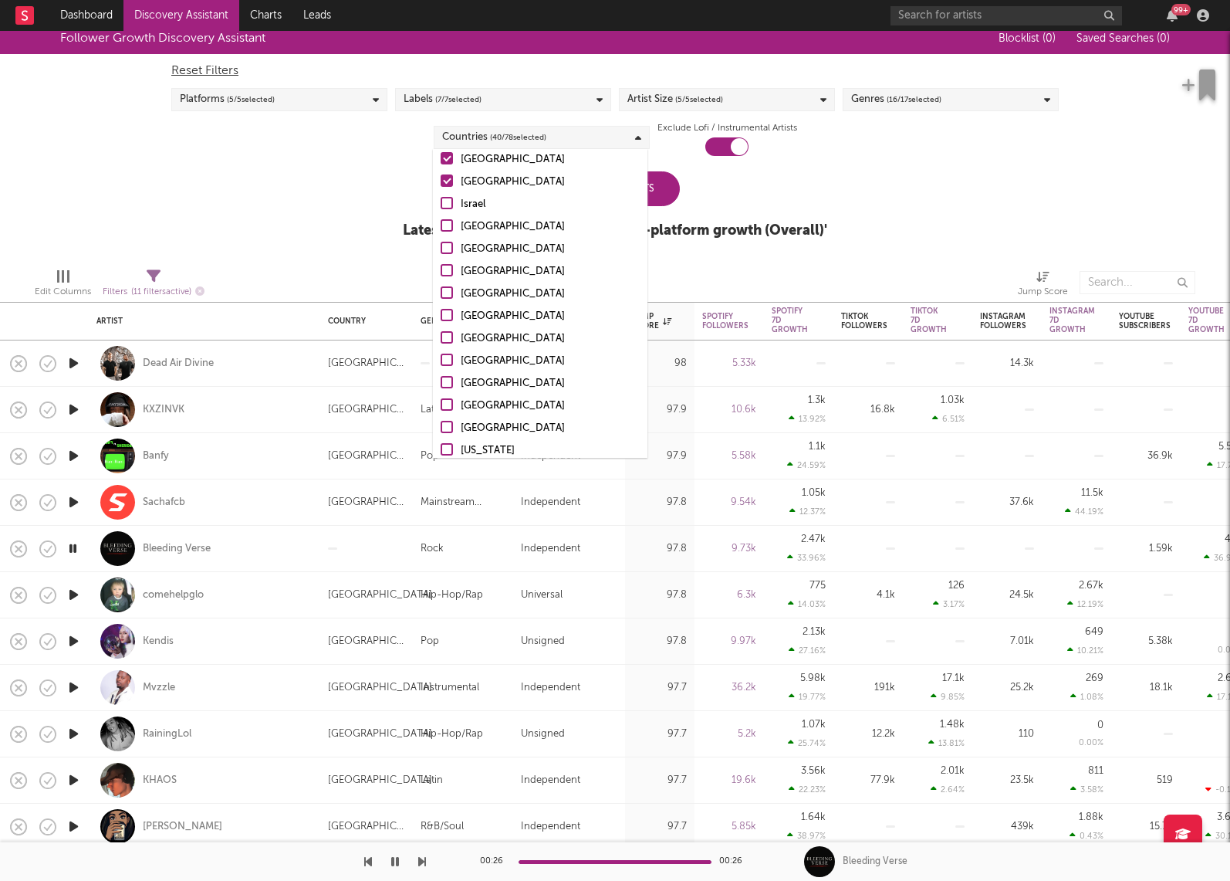
click at [441, 184] on input "Czech Republic" at bounding box center [441, 182] width 0 height 19
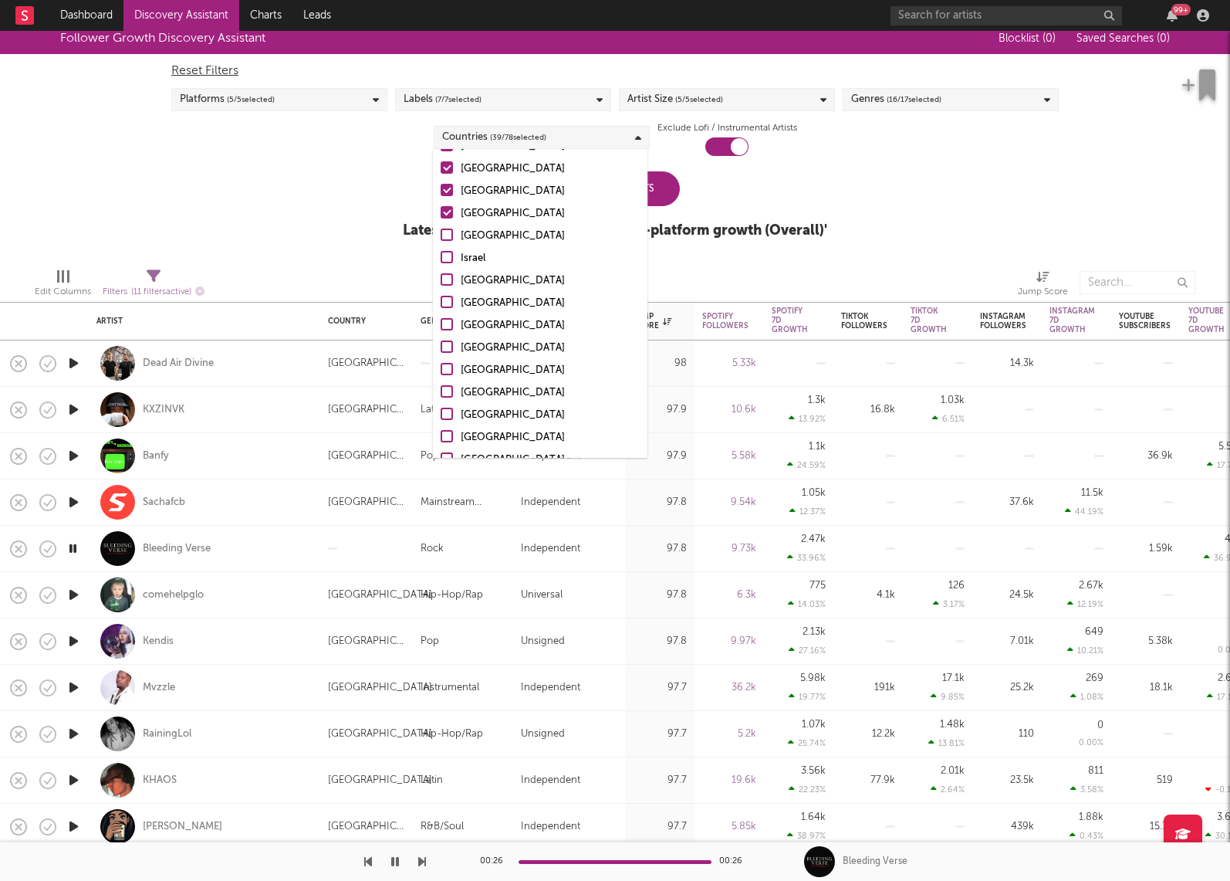
click at [445, 212] on div at bounding box center [447, 212] width 12 height 12
click at [441, 212] on input "Hungary" at bounding box center [441, 214] width 0 height 19
click at [445, 174] on label "New Zealand" at bounding box center [540, 169] width 199 height 19
click at [441, 174] on input "New Zealand" at bounding box center [441, 169] width 0 height 19
click at [445, 192] on div at bounding box center [447, 190] width 12 height 12
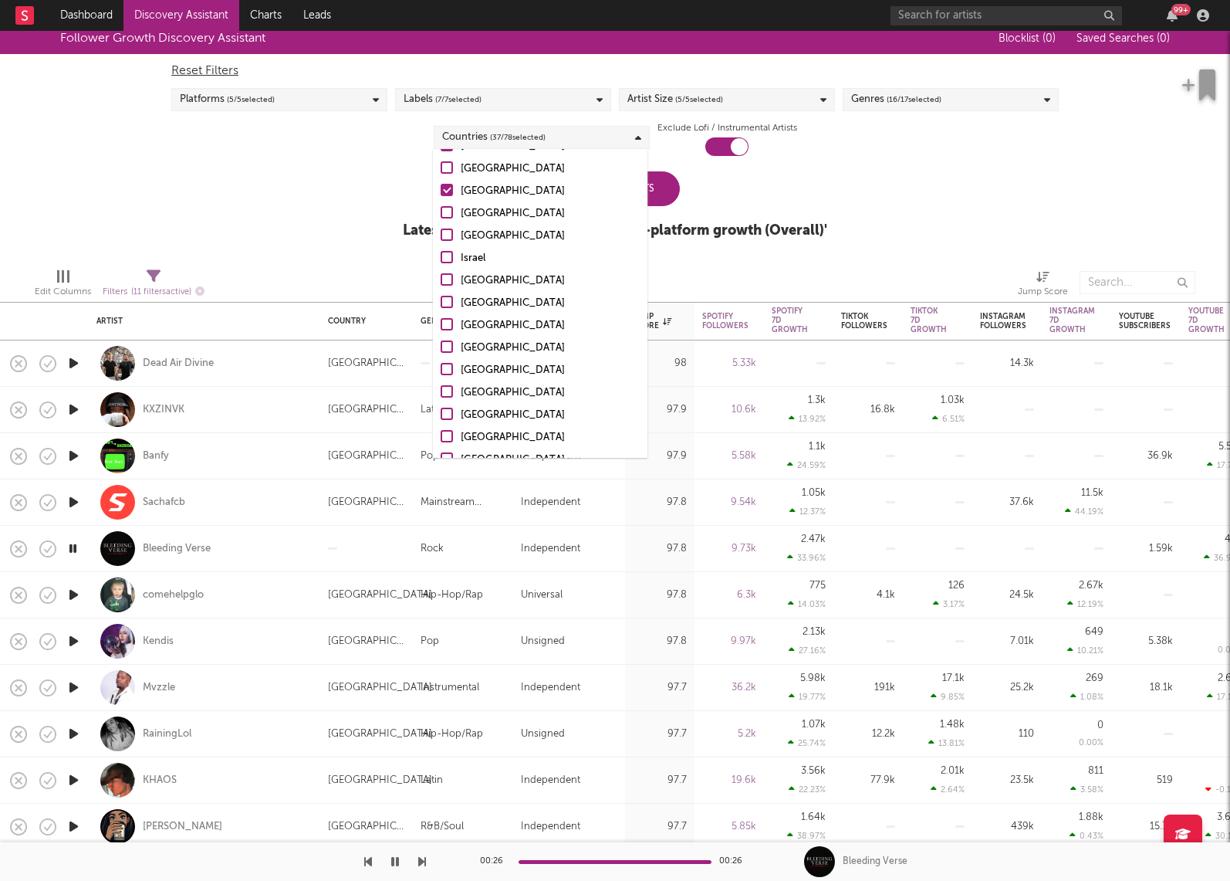
click at [441, 192] on input "Greece" at bounding box center [441, 191] width 0 height 19
click at [445, 210] on div at bounding box center [447, 212] width 12 height 12
click at [441, 210] on input "Portugal" at bounding box center [441, 214] width 0 height 19
click at [445, 188] on div at bounding box center [447, 190] width 12 height 12
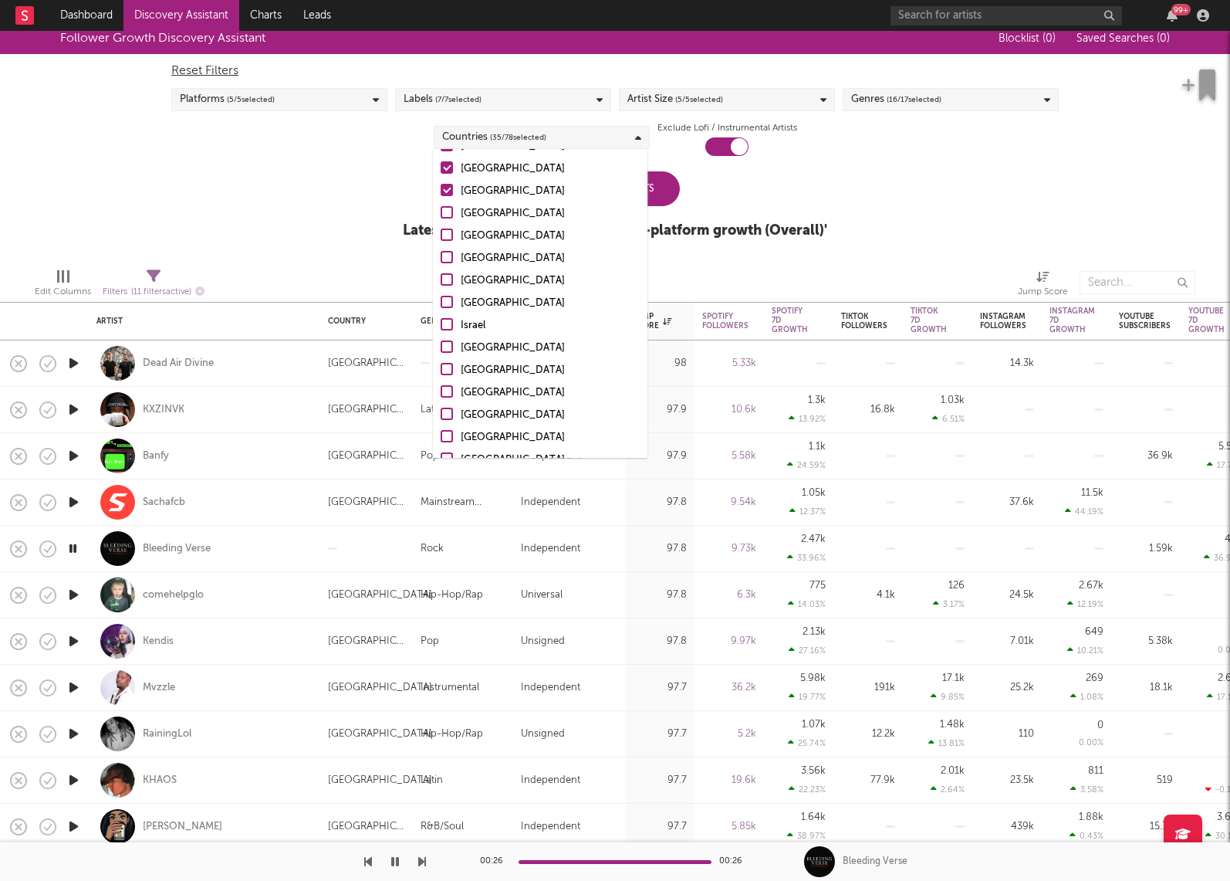
click at [441, 188] on input "Philippines" at bounding box center [441, 191] width 0 height 19
click at [445, 166] on div at bounding box center [447, 167] width 12 height 12
click at [441, 166] on input "South Africa" at bounding box center [441, 169] width 0 height 19
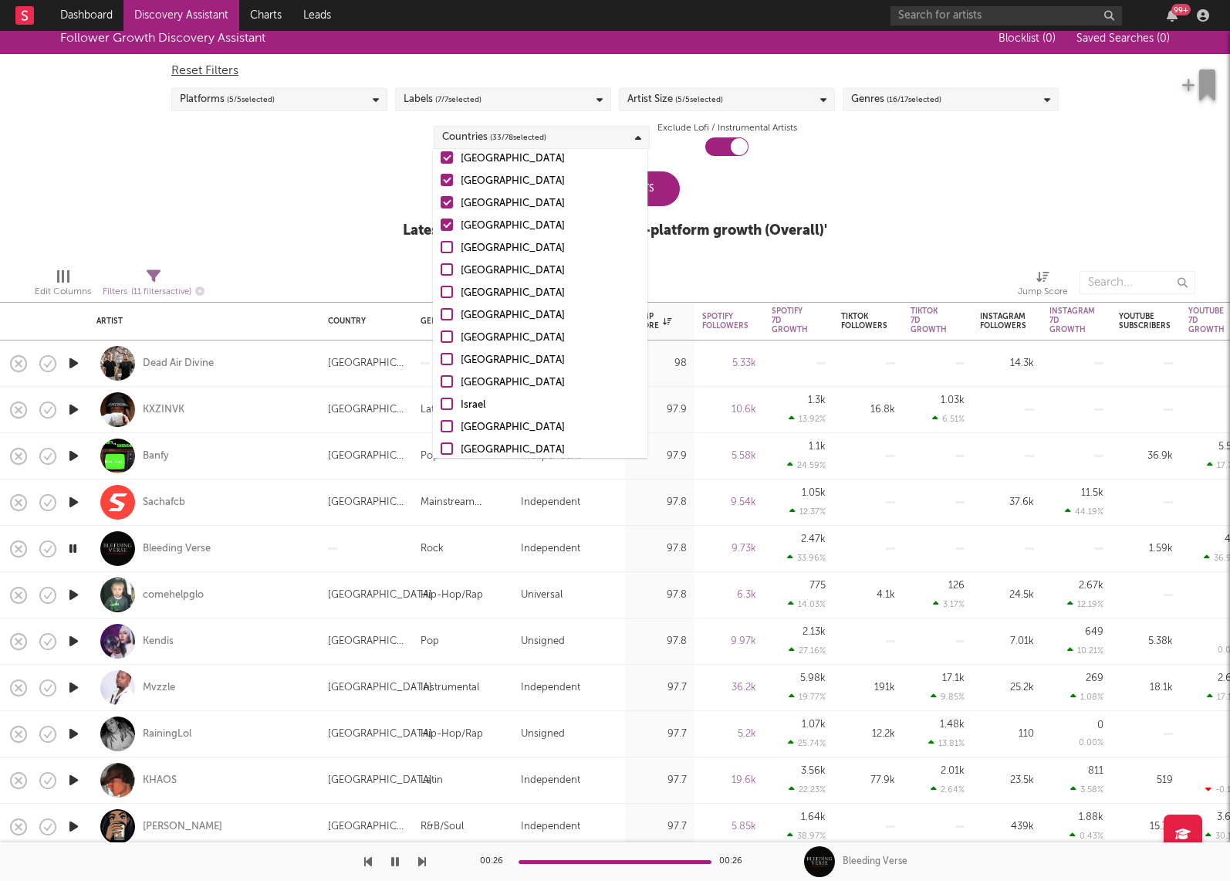
scroll to position [681, 0]
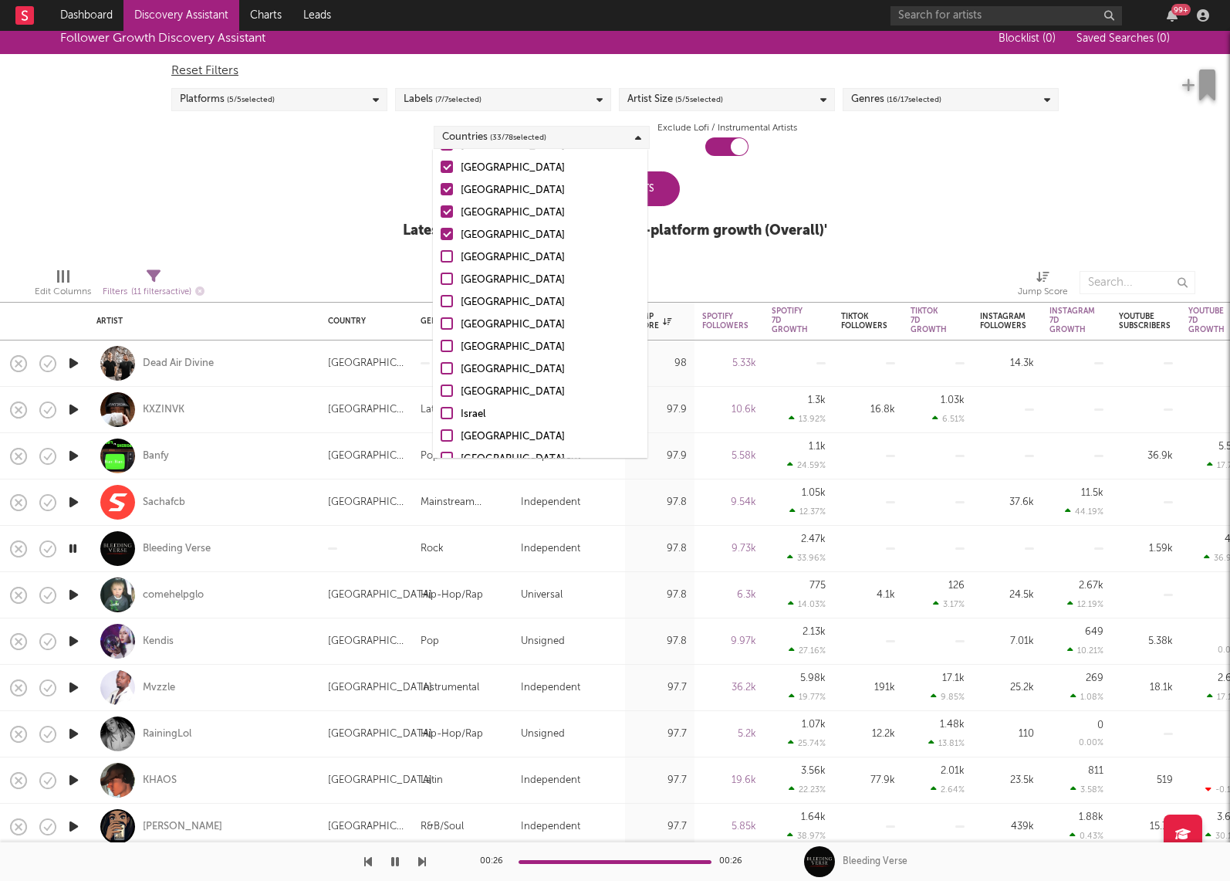
click at [441, 234] on div at bounding box center [447, 234] width 12 height 12
click at [441, 234] on input "Indonesia" at bounding box center [441, 235] width 0 height 19
click at [448, 208] on div at bounding box center [447, 211] width 12 height 12
click at [441, 208] on input "Colombia" at bounding box center [441, 213] width 0 height 19
click at [448, 190] on div at bounding box center [447, 189] width 12 height 12
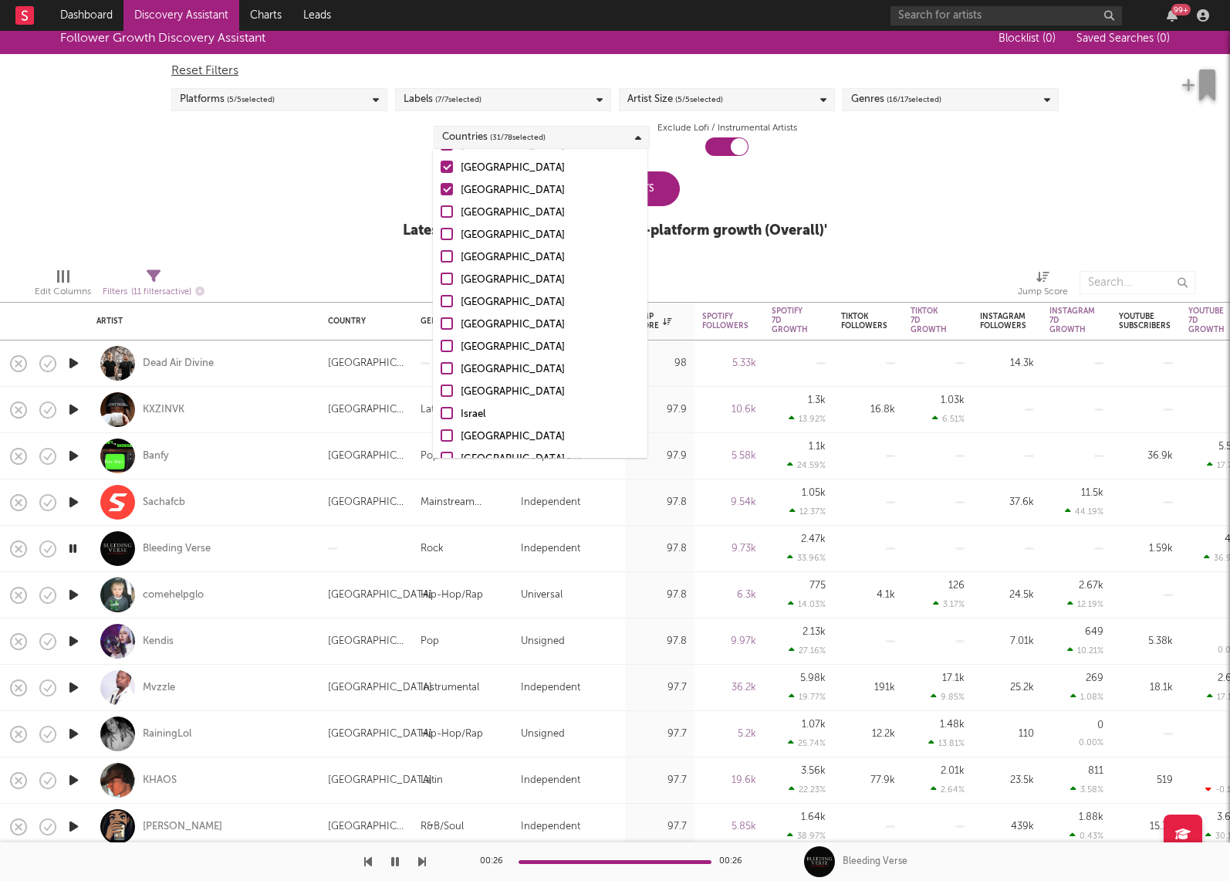
click at [441, 190] on input "Poland" at bounding box center [441, 190] width 0 height 19
click at [448, 171] on div at bounding box center [447, 167] width 12 height 12
click at [441, 171] on input "Finland" at bounding box center [441, 168] width 0 height 19
click at [446, 235] on div at bounding box center [447, 234] width 12 height 12
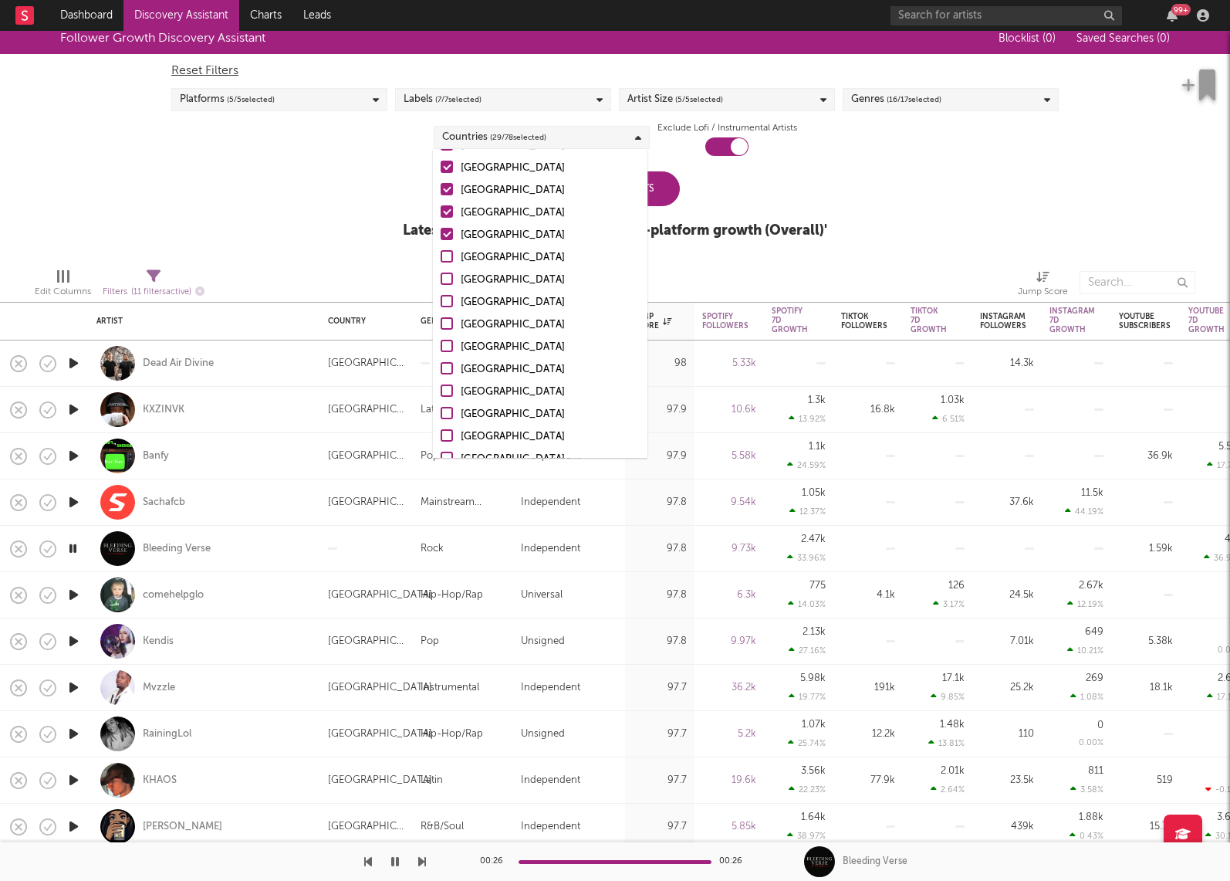
click at [441, 235] on input "Turkey" at bounding box center [441, 235] width 0 height 19
click at [447, 204] on label "India" at bounding box center [540, 213] width 199 height 19
click at [441, 204] on input "India" at bounding box center [441, 213] width 0 height 19
click at [448, 191] on div at bounding box center [447, 189] width 12 height 12
click at [441, 191] on input "Japan" at bounding box center [441, 190] width 0 height 19
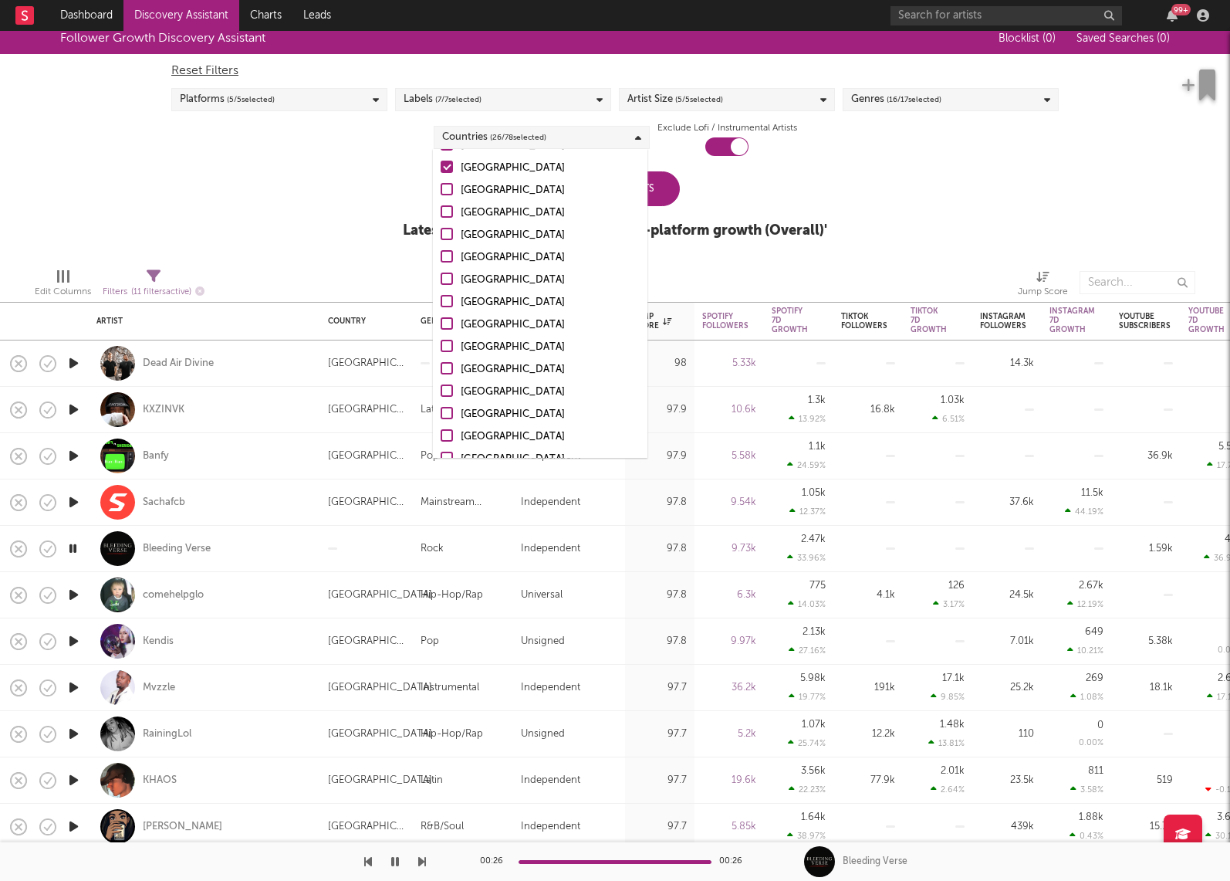
click at [448, 171] on div at bounding box center [447, 167] width 12 height 12
click at [441, 171] on input "Denmark" at bounding box center [441, 168] width 0 height 19
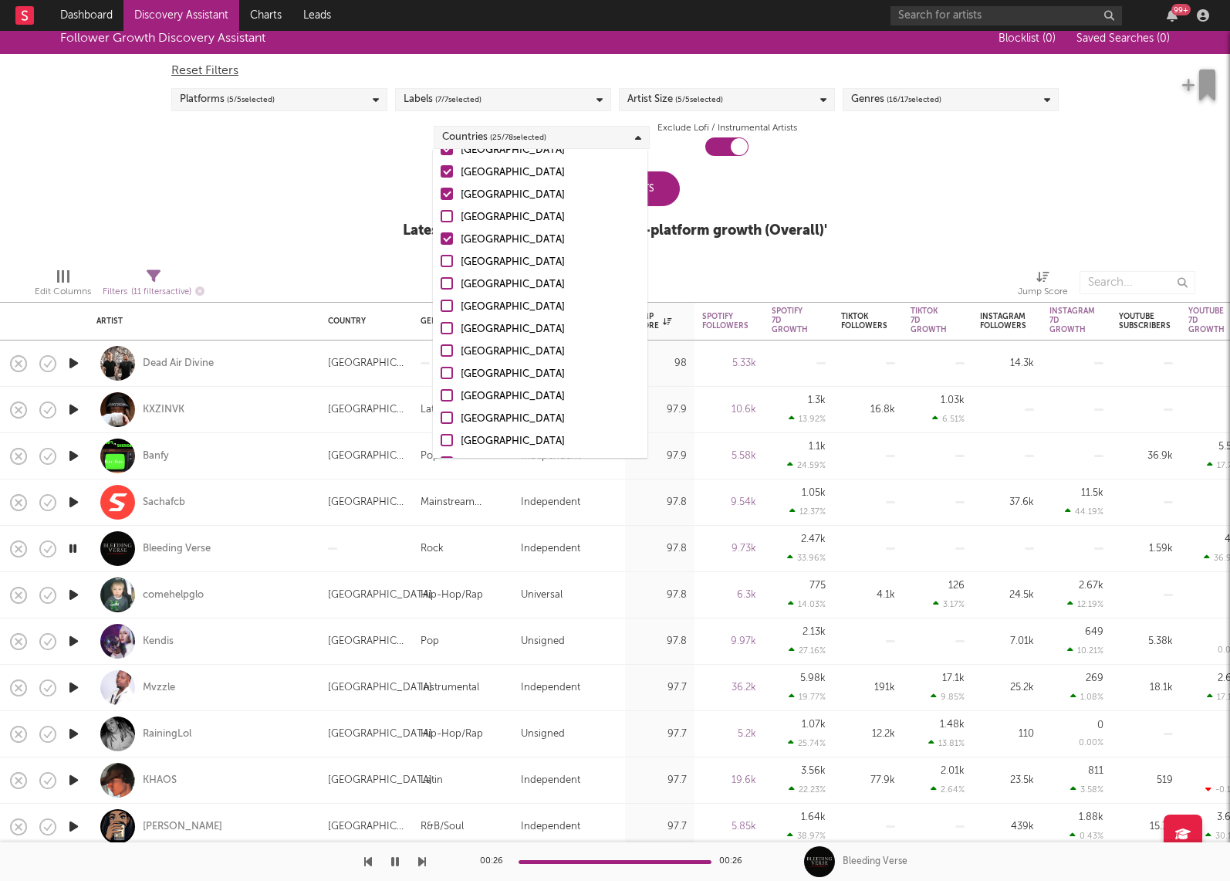
click at [445, 237] on div at bounding box center [447, 238] width 12 height 12
click at [441, 237] on input "Norway" at bounding box center [441, 240] width 0 height 19
click at [445, 237] on div at bounding box center [447, 239] width 12 height 12
click at [441, 237] on input "South Korea" at bounding box center [441, 241] width 0 height 19
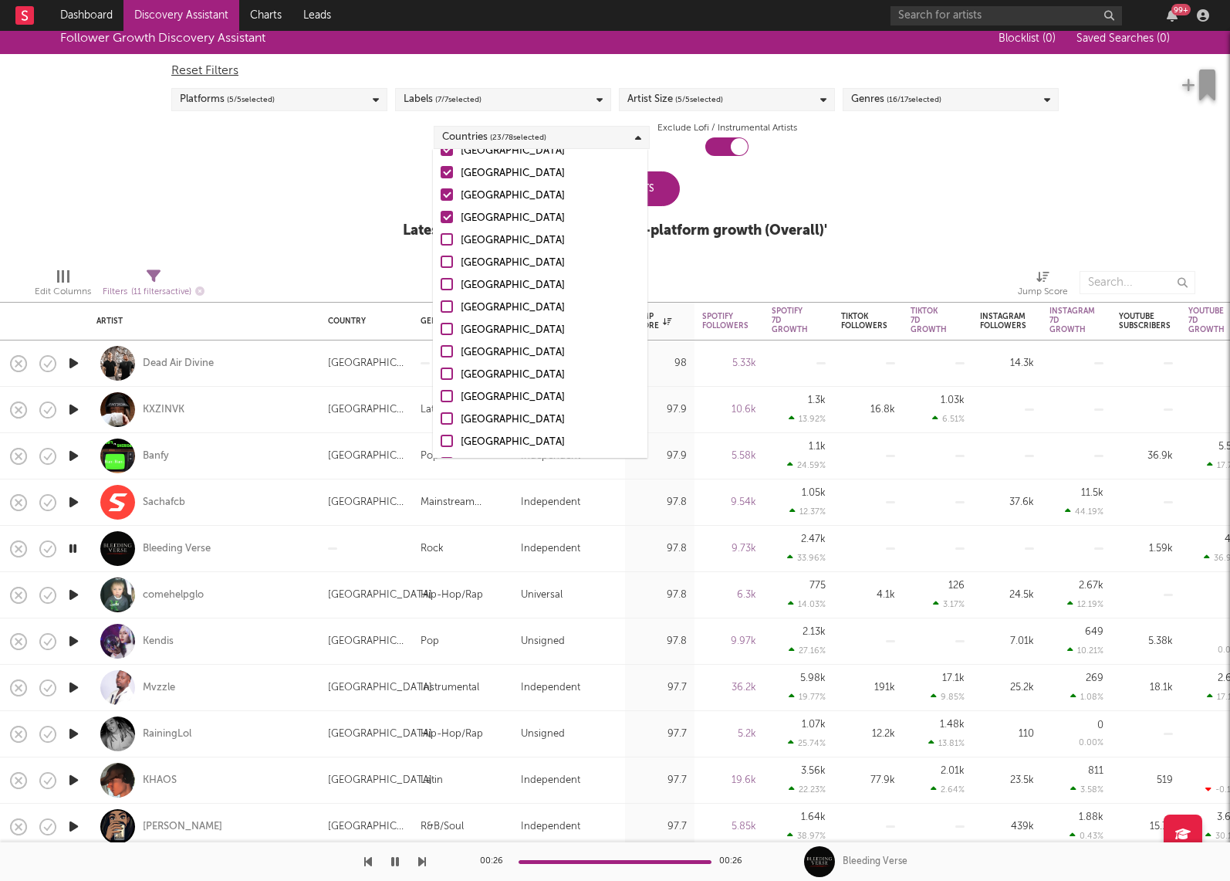
click at [448, 211] on div at bounding box center [447, 217] width 12 height 12
click at [441, 211] on input "Hong Kong" at bounding box center [441, 218] width 0 height 19
click at [448, 192] on div at bounding box center [447, 194] width 12 height 12
click at [441, 192] on input "Taiwan" at bounding box center [441, 196] width 0 height 19
click at [448, 174] on div at bounding box center [447, 172] width 12 height 12
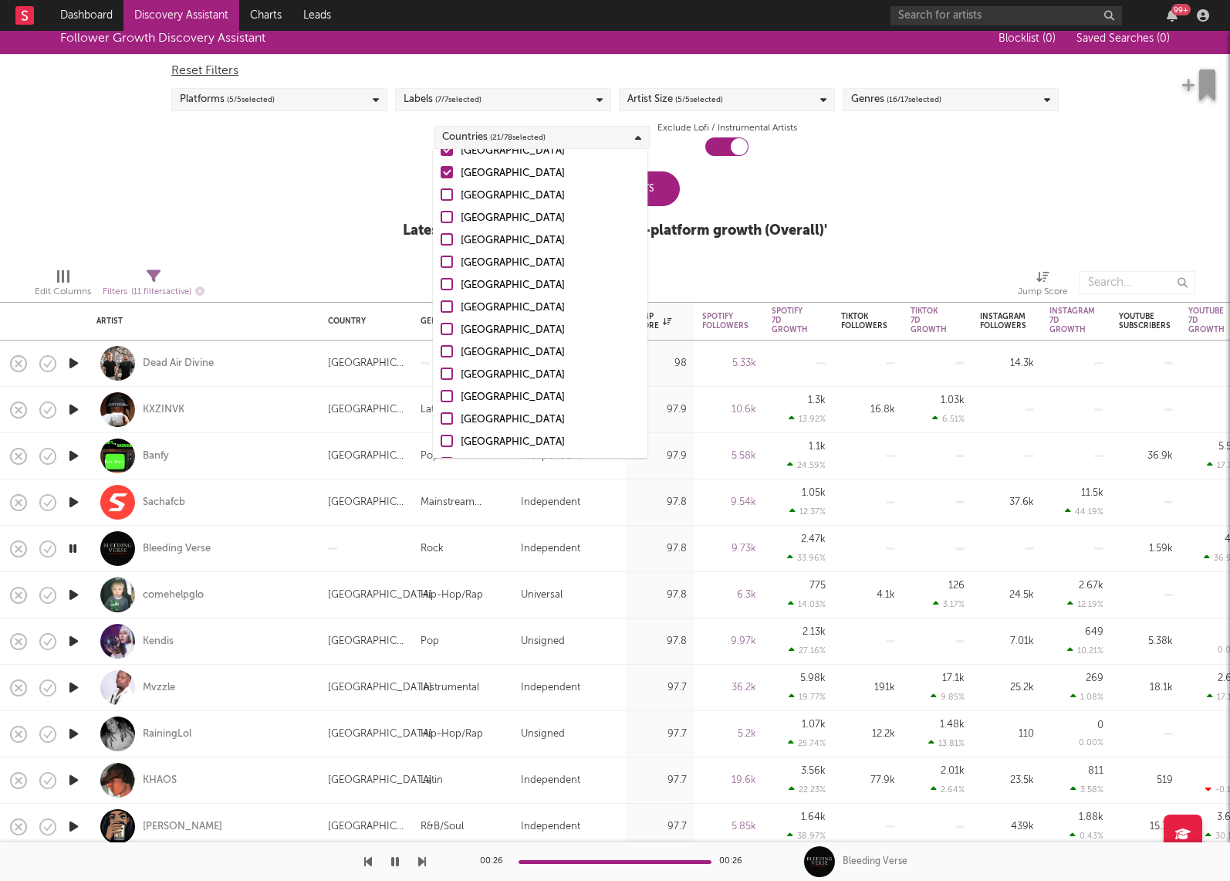
click at [441, 174] on input "China" at bounding box center [441, 173] width 0 height 19
click at [443, 233] on div at bounding box center [447, 235] width 12 height 12
click at [441, 233] on input "Russia" at bounding box center [441, 237] width 0 height 19
click at [449, 212] on div at bounding box center [447, 213] width 12 height 12
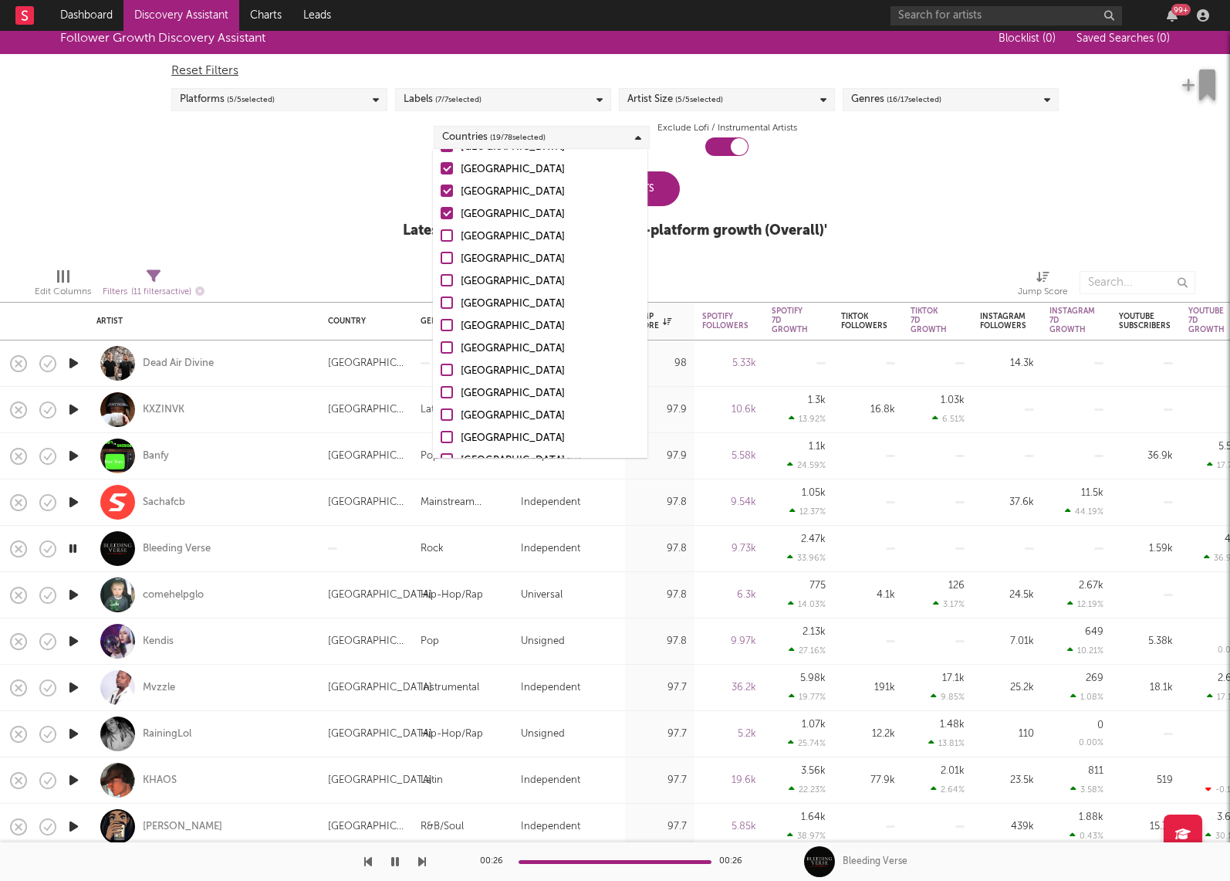
click at [441, 212] on input "Sweden" at bounding box center [441, 214] width 0 height 19
click at [449, 191] on div at bounding box center [447, 190] width 12 height 12
click at [441, 191] on input "Spain" at bounding box center [441, 192] width 0 height 19
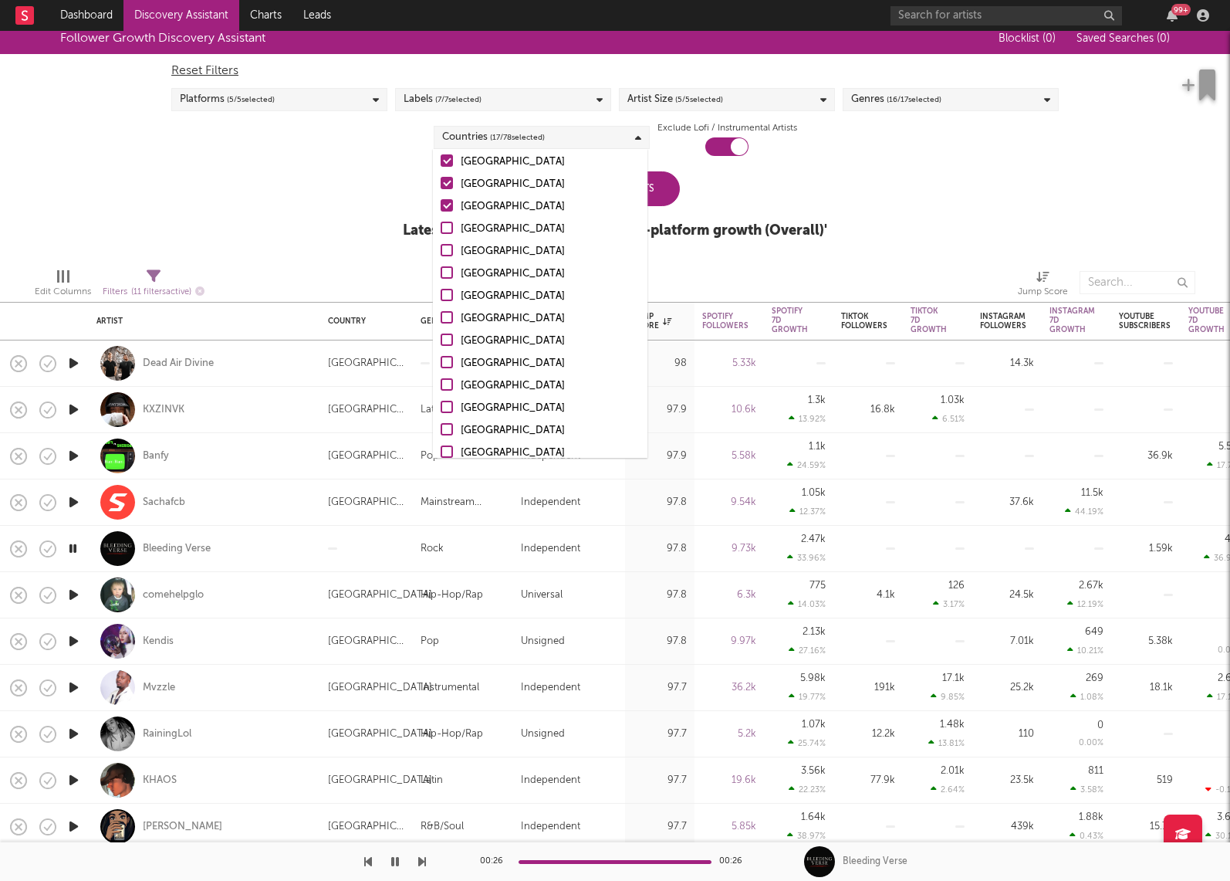
scroll to position [328, 0]
click at [446, 203] on div at bounding box center [447, 206] width 12 height 12
click at [441, 203] on input "Italy" at bounding box center [441, 207] width 0 height 19
click at [446, 171] on label "Argentina" at bounding box center [540, 163] width 199 height 19
click at [441, 171] on input "Argentina" at bounding box center [441, 163] width 0 height 19
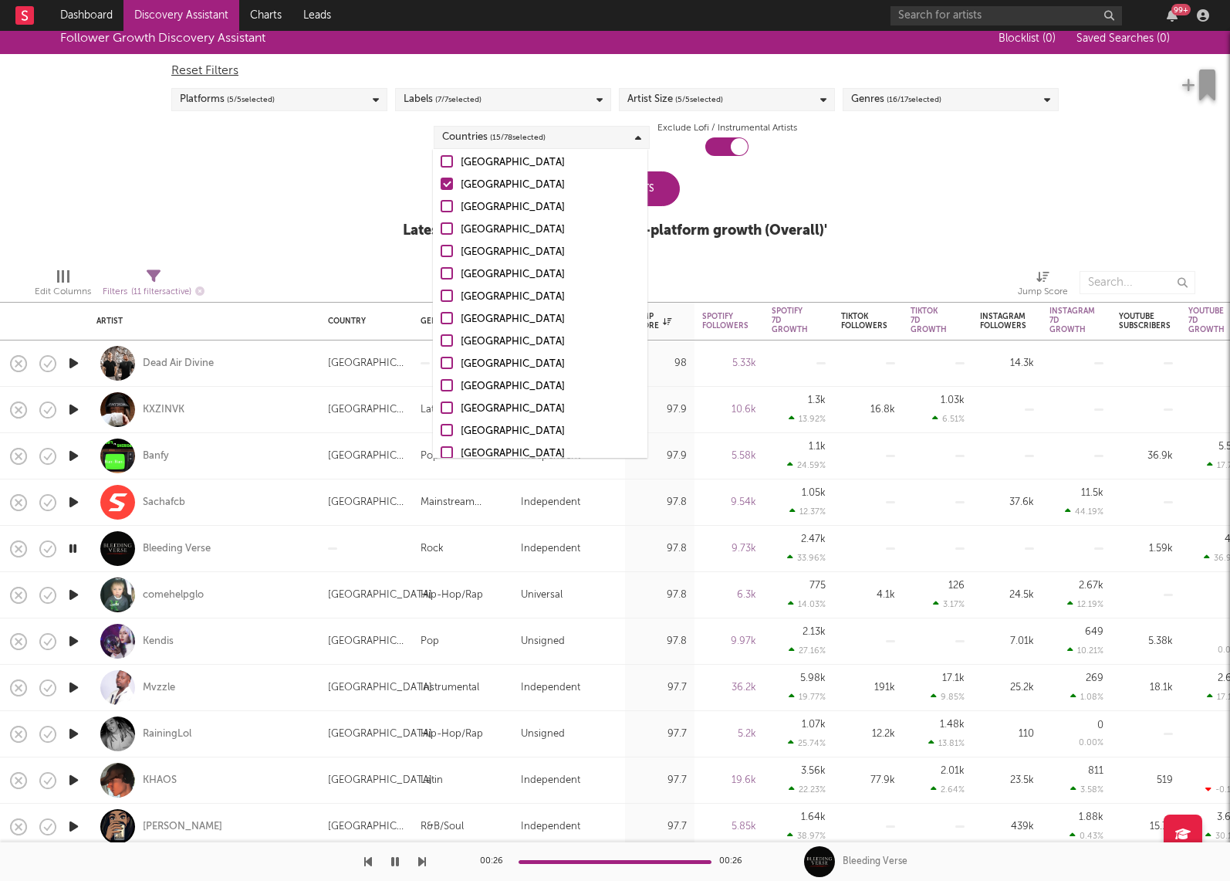
click at [445, 185] on div at bounding box center [447, 184] width 12 height 12
click at [441, 185] on input "Chile" at bounding box center [441, 185] width 0 height 19
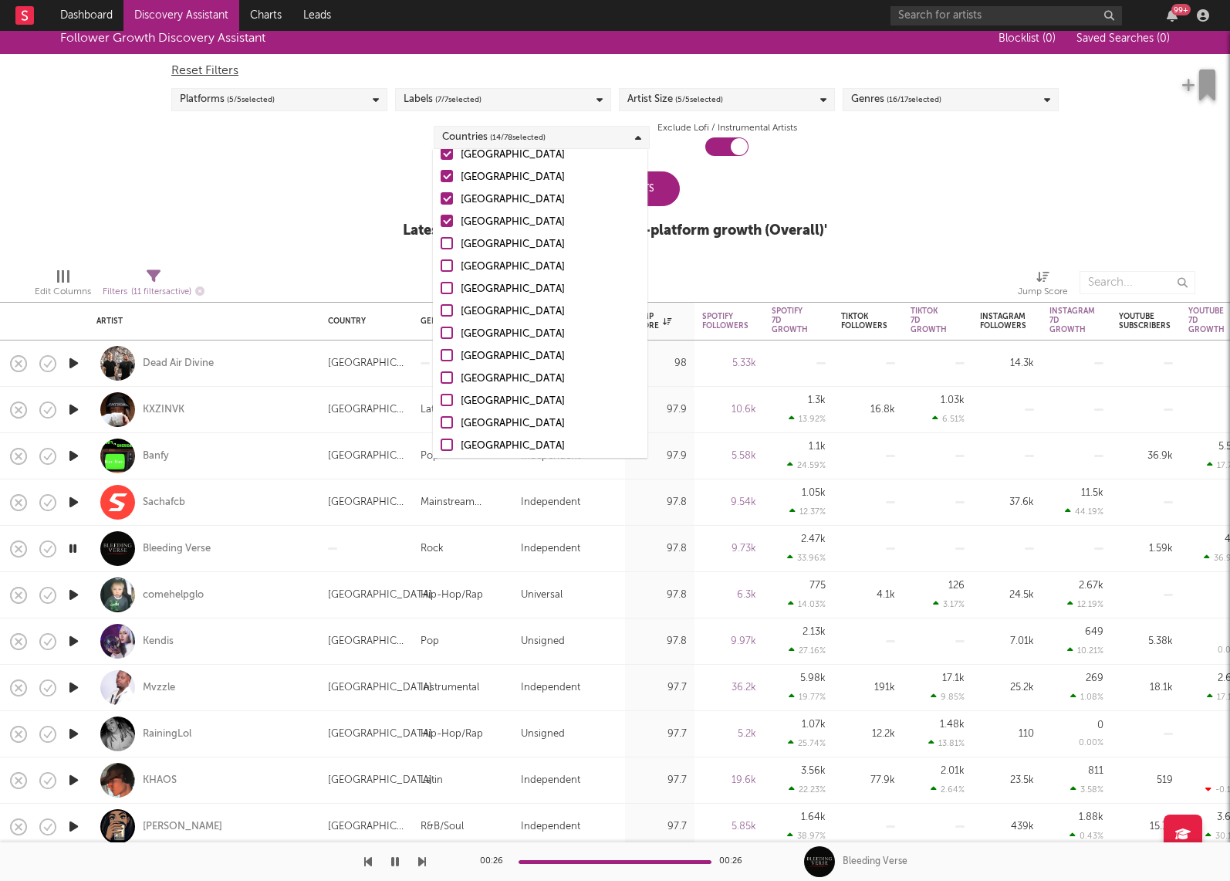
scroll to position [243, 0]
click at [447, 218] on div at bounding box center [447, 224] width 12 height 12
click at [441, 217] on input "Mexico" at bounding box center [441, 225] width 0 height 19
click at [447, 198] on div at bounding box center [447, 201] width 12 height 12
click at [441, 198] on input "Brazil" at bounding box center [441, 203] width 0 height 19
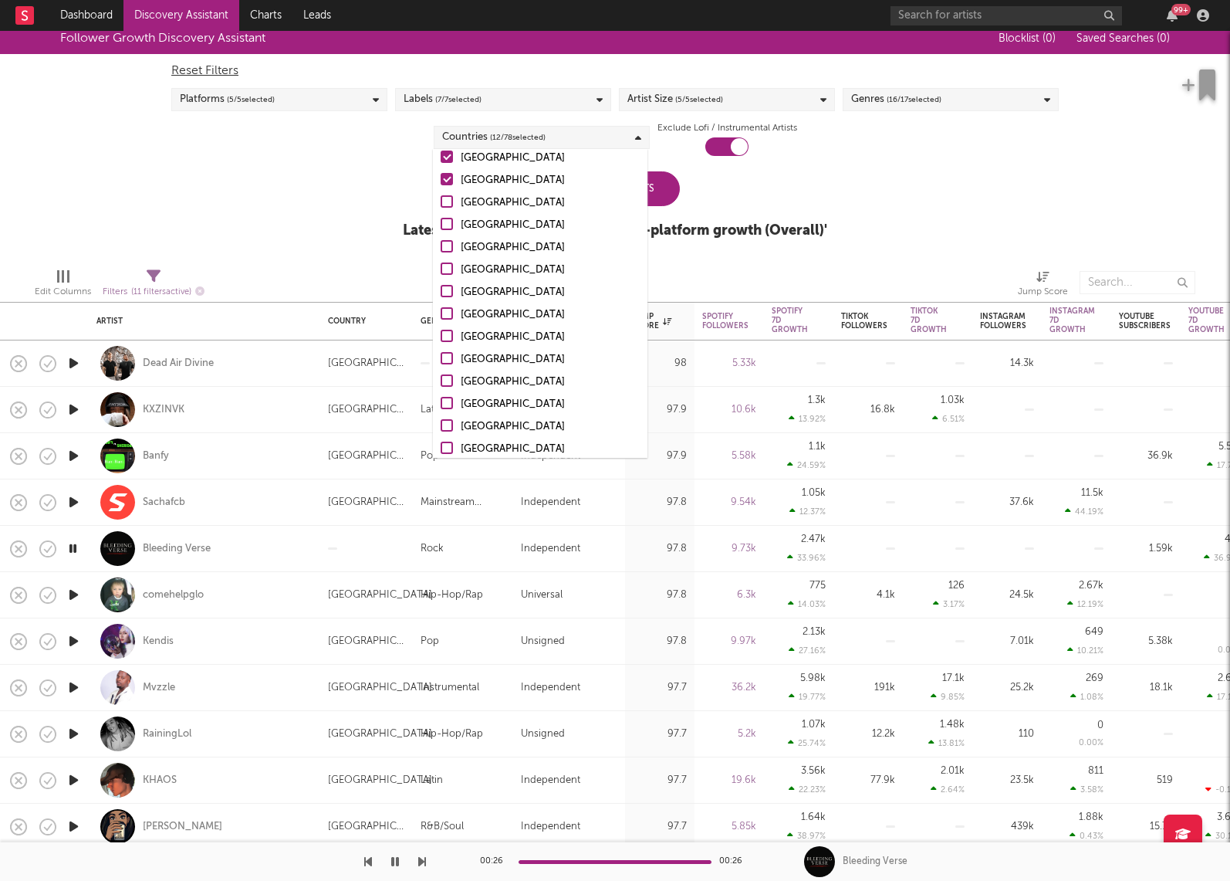
click at [447, 181] on div at bounding box center [447, 179] width 12 height 12
click at [441, 181] on input "Switzerland" at bounding box center [441, 180] width 0 height 19
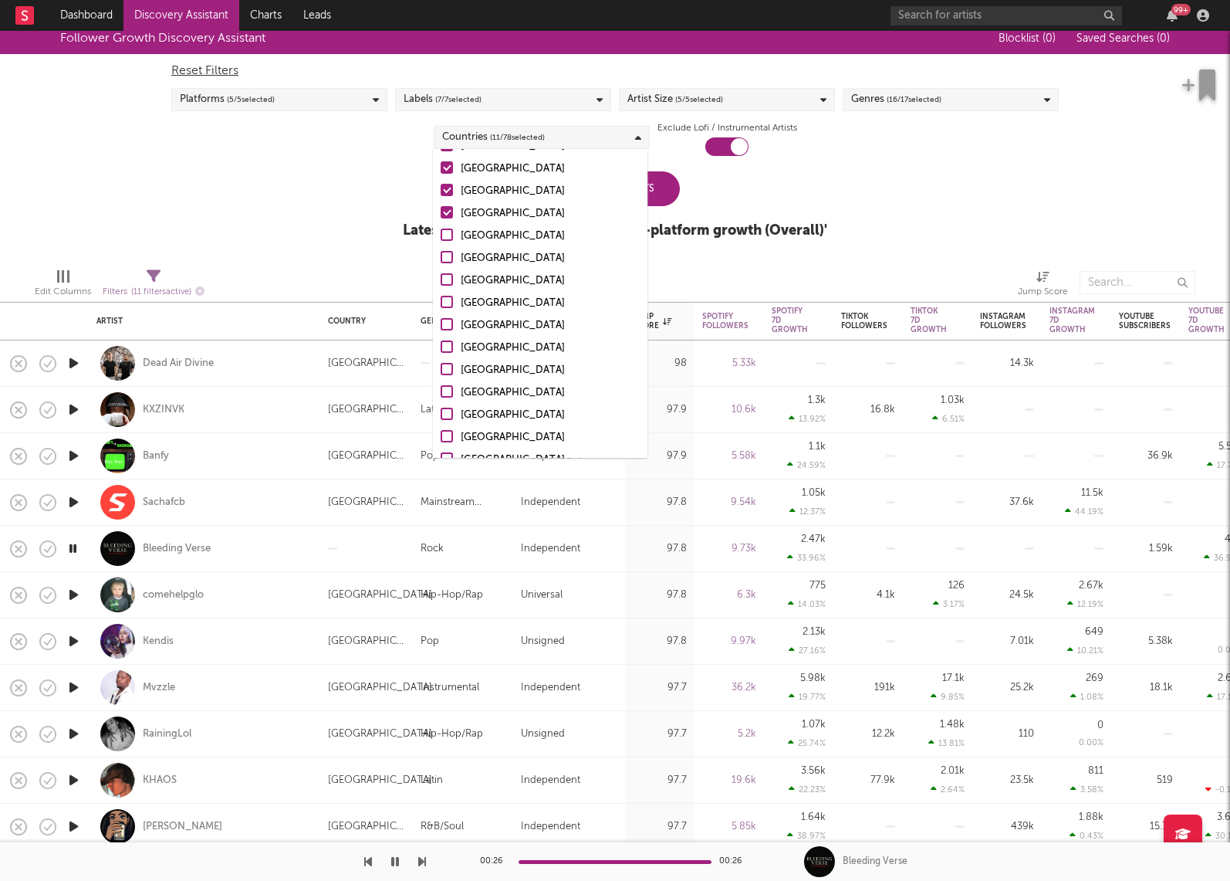
scroll to position [184, 0]
click at [444, 216] on div at bounding box center [447, 216] width 12 height 12
click at [441, 216] on input "Austria" at bounding box center [441, 217] width 0 height 19
click at [444, 194] on div at bounding box center [447, 194] width 12 height 12
click at [441, 194] on input "Netherlands" at bounding box center [441, 195] width 0 height 19
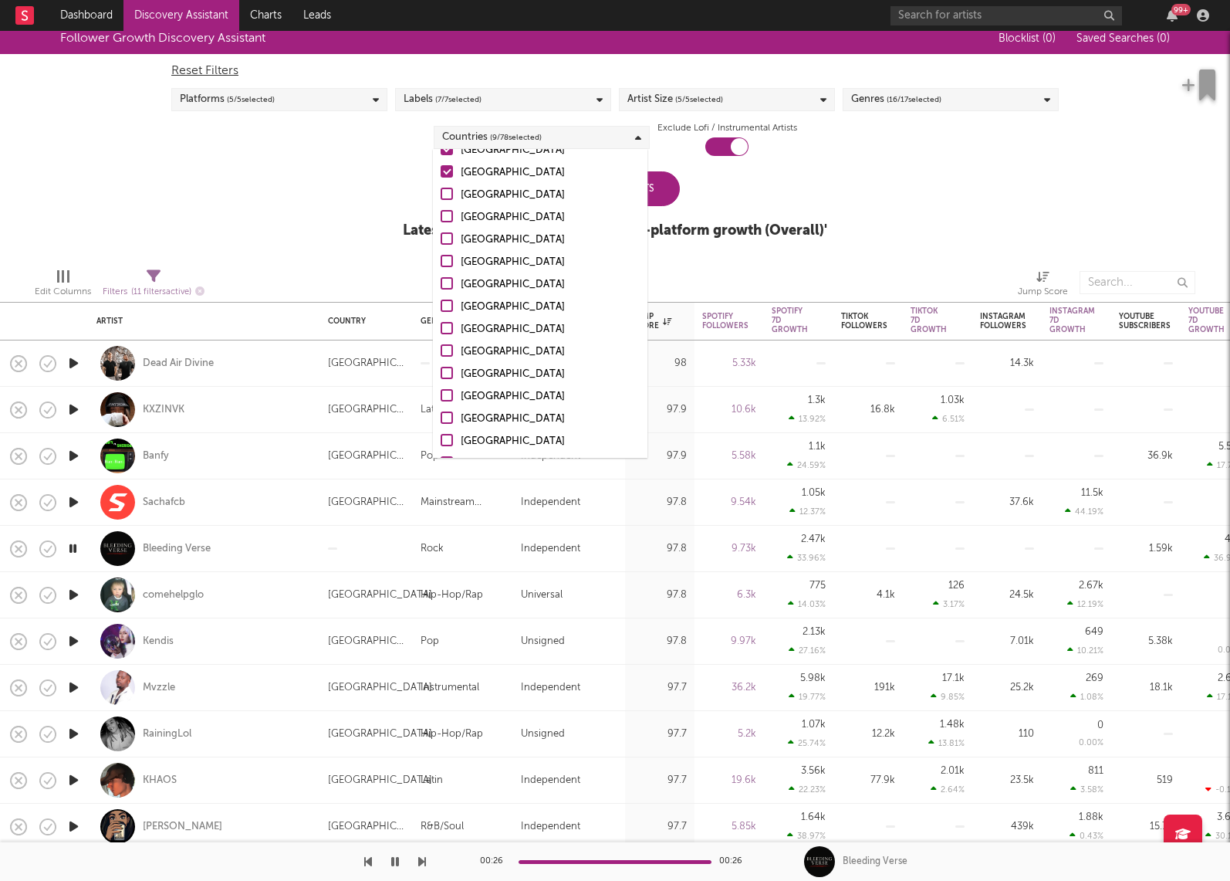
click at [444, 178] on label "France" at bounding box center [540, 173] width 199 height 19
click at [441, 178] on input "France" at bounding box center [441, 173] width 0 height 19
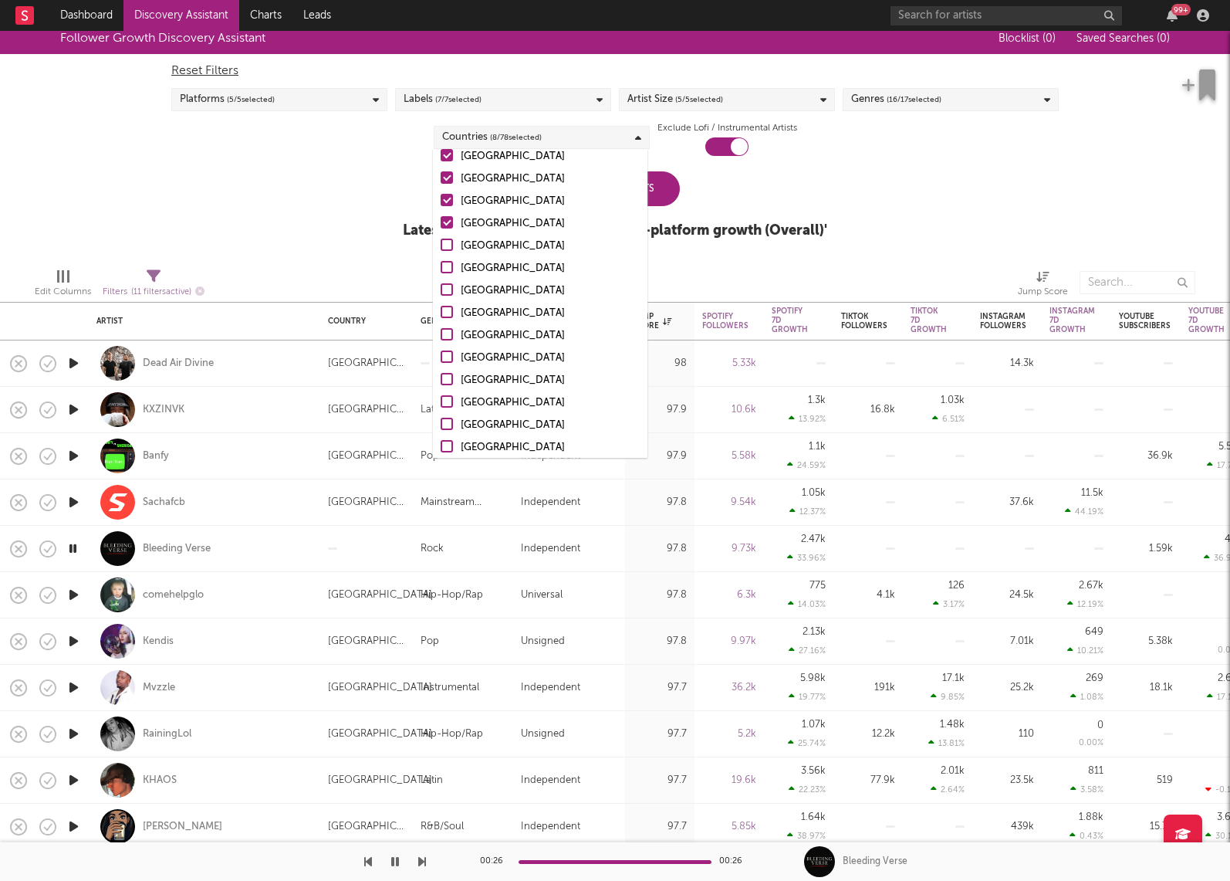
scroll to position [93, 0]
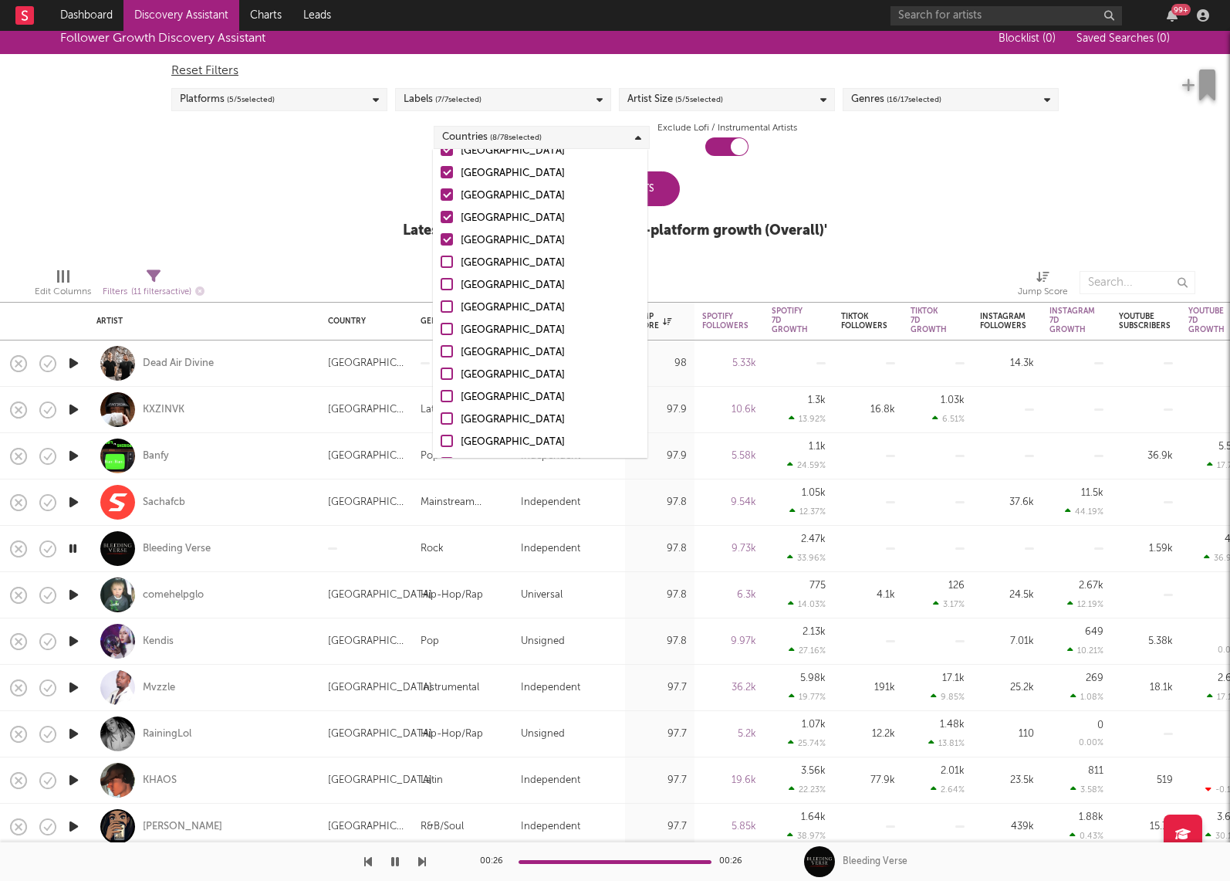
click at [448, 238] on div at bounding box center [447, 239] width 12 height 12
click at [441, 238] on input "Belgium" at bounding box center [441, 241] width 0 height 19
click at [448, 212] on div at bounding box center [447, 217] width 12 height 12
click at [441, 212] on input "Germany" at bounding box center [441, 218] width 0 height 19
click at [447, 195] on div at bounding box center [447, 194] width 12 height 12
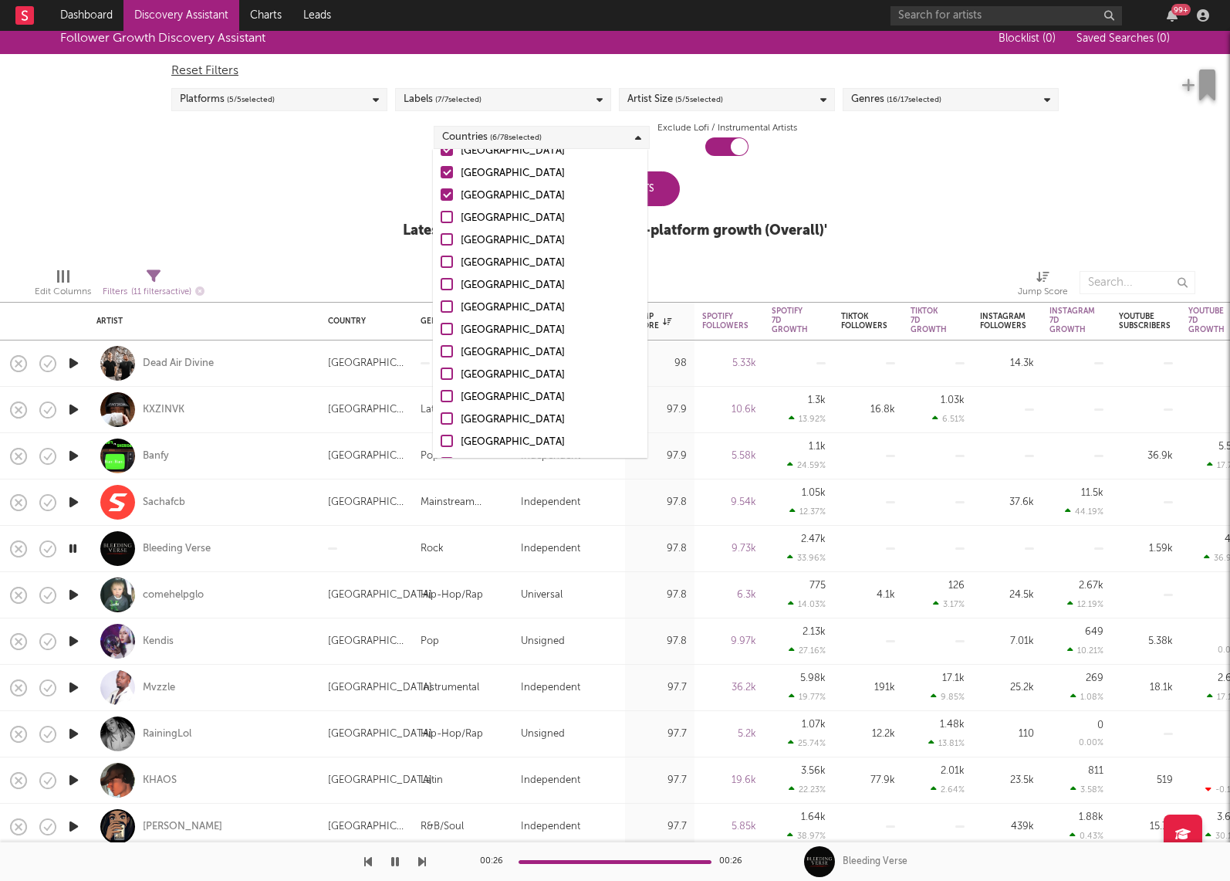
click at [441, 195] on input "[GEOGRAPHIC_DATA]" at bounding box center [441, 196] width 0 height 19
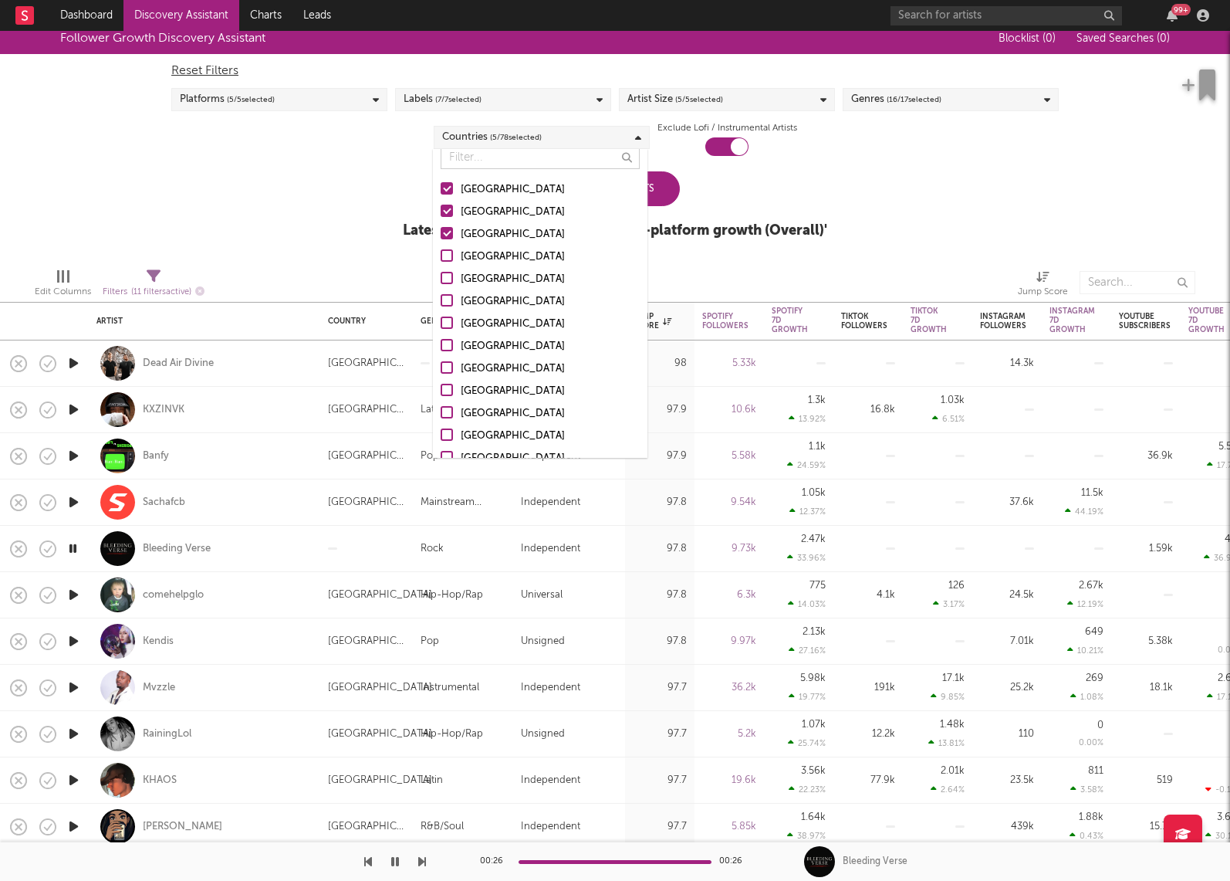
scroll to position [32, 0]
click at [445, 257] on div at bounding box center [447, 256] width 12 height 12
click at [441, 257] on input "[GEOGRAPHIC_DATA]" at bounding box center [441, 258] width 0 height 19
click at [445, 210] on div at bounding box center [447, 211] width 12 height 12
click at [441, 210] on input "Australia" at bounding box center [441, 213] width 0 height 19
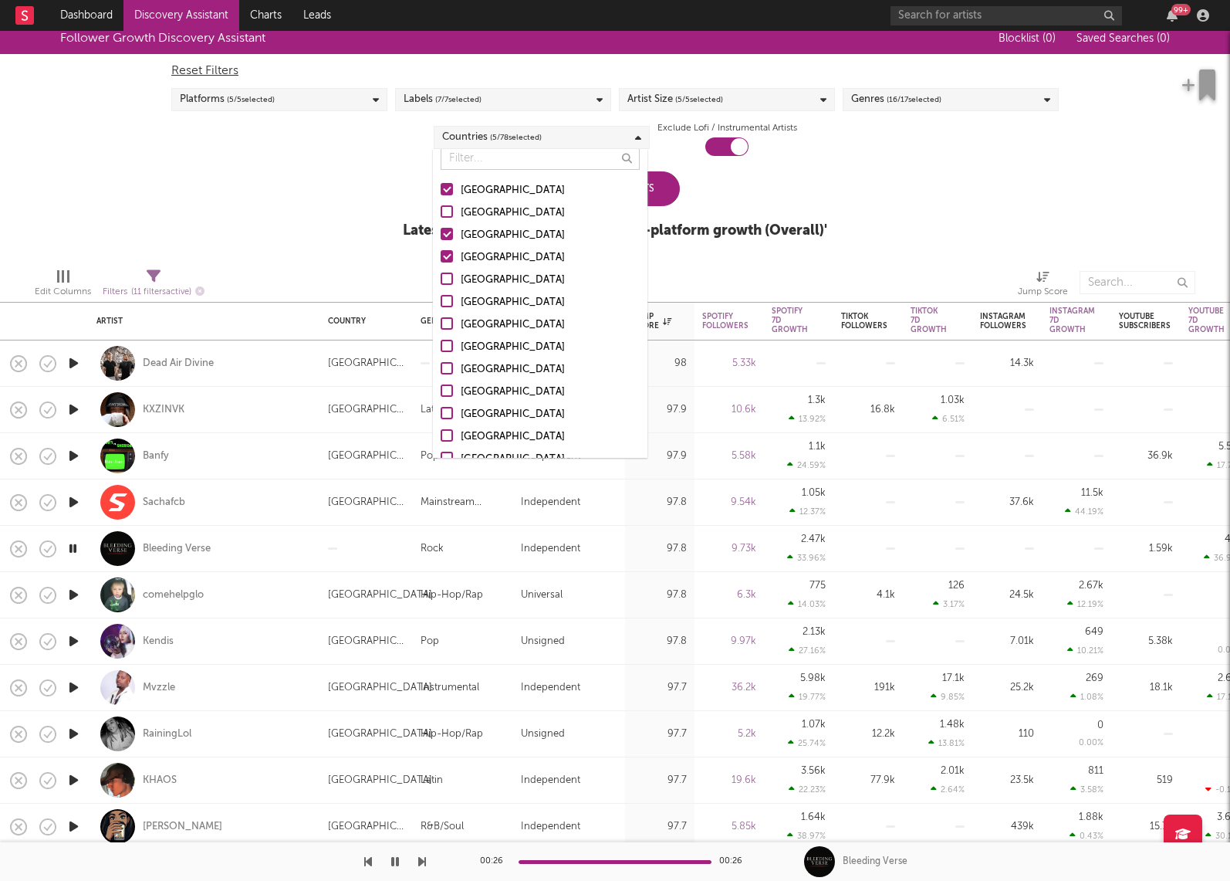
click at [445, 232] on div at bounding box center [447, 234] width 12 height 12
click at [441, 232] on input "Canada" at bounding box center [441, 235] width 0 height 19
click at [445, 232] on div at bounding box center [447, 234] width 12 height 12
click at [441, 232] on input "Canada" at bounding box center [441, 235] width 0 height 19
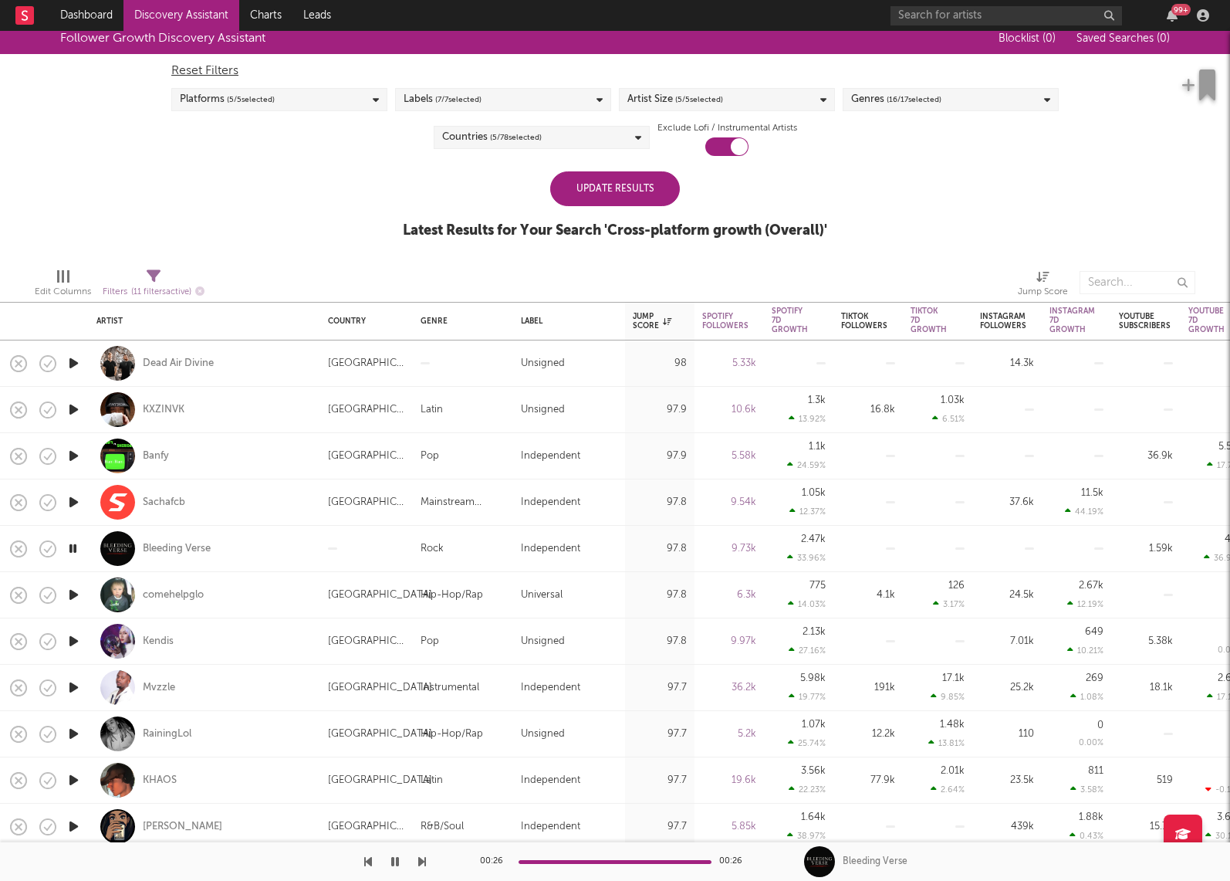
click at [701, 211] on div "Update Results Latest Results for Your Search ' Cross-platform growth (Overall)…" at bounding box center [615, 213] width 424 height 84
click at [665, 197] on div "Update Results" at bounding box center [615, 188] width 130 height 35
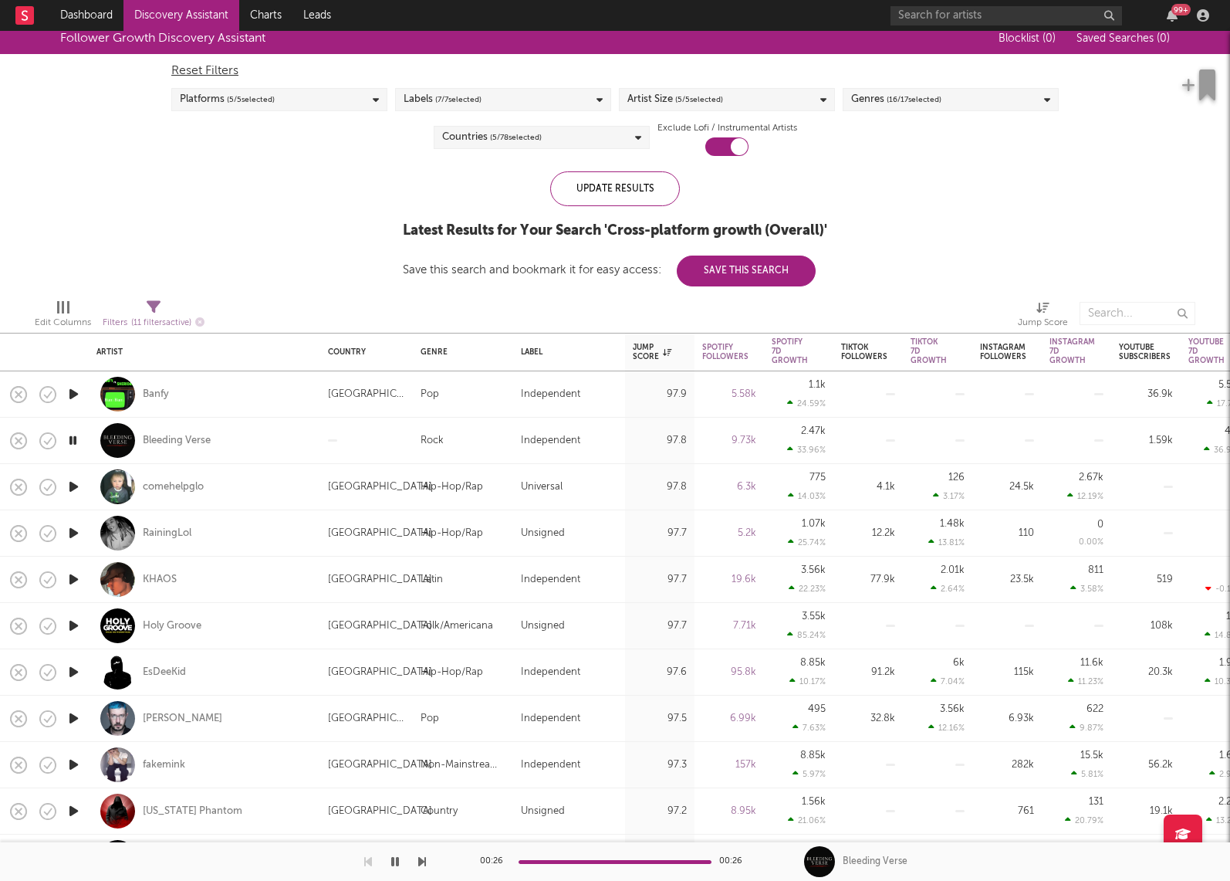
click at [74, 392] on icon "button" at bounding box center [74, 393] width 16 height 19
click at [69, 483] on icon "button" at bounding box center [74, 486] width 16 height 19
click at [72, 533] on icon "button" at bounding box center [74, 532] width 16 height 19
click at [73, 575] on icon "button" at bounding box center [74, 579] width 16 height 19
click at [70, 621] on icon "button" at bounding box center [74, 625] width 16 height 19
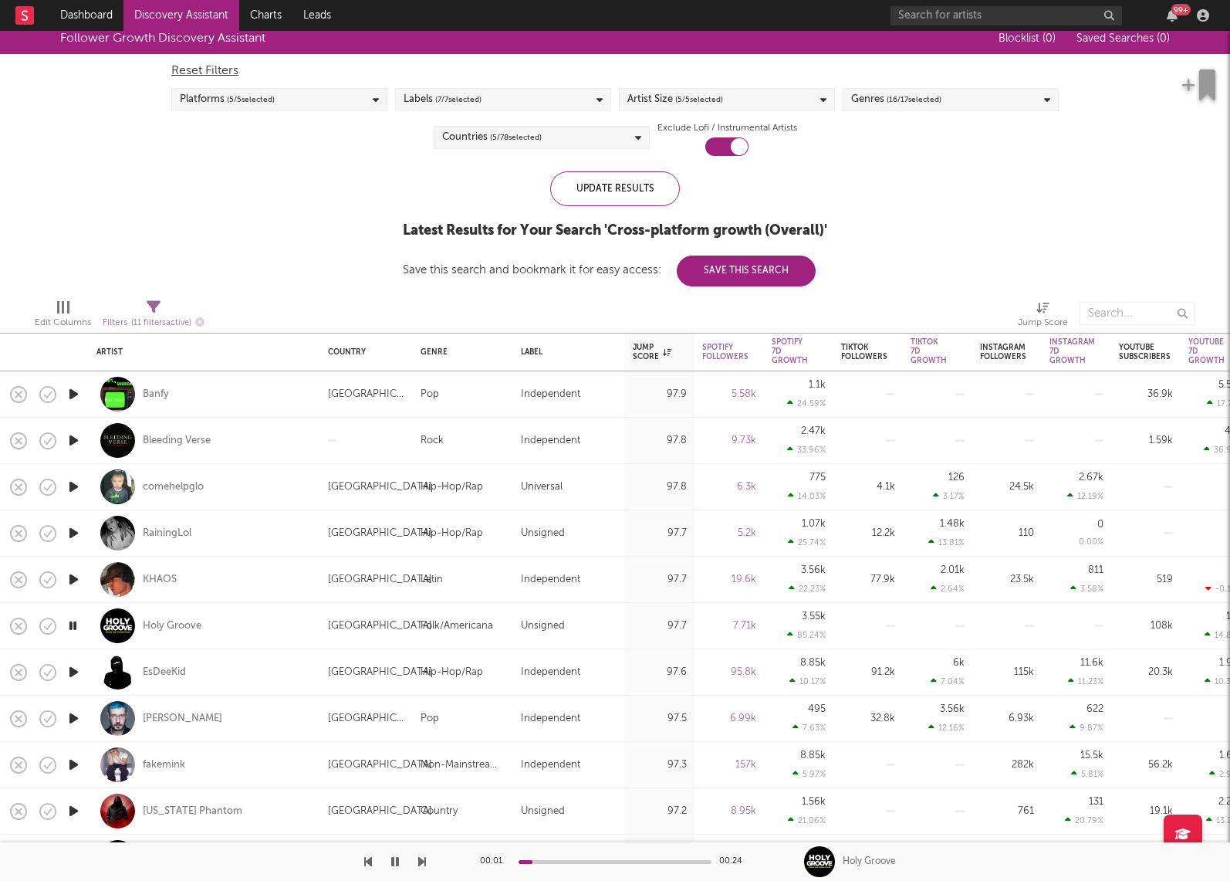
click at [71, 670] on icon "button" at bounding box center [74, 671] width 16 height 19
click at [72, 715] on icon "button" at bounding box center [74, 718] width 16 height 19
click at [70, 761] on icon "button" at bounding box center [74, 764] width 16 height 19
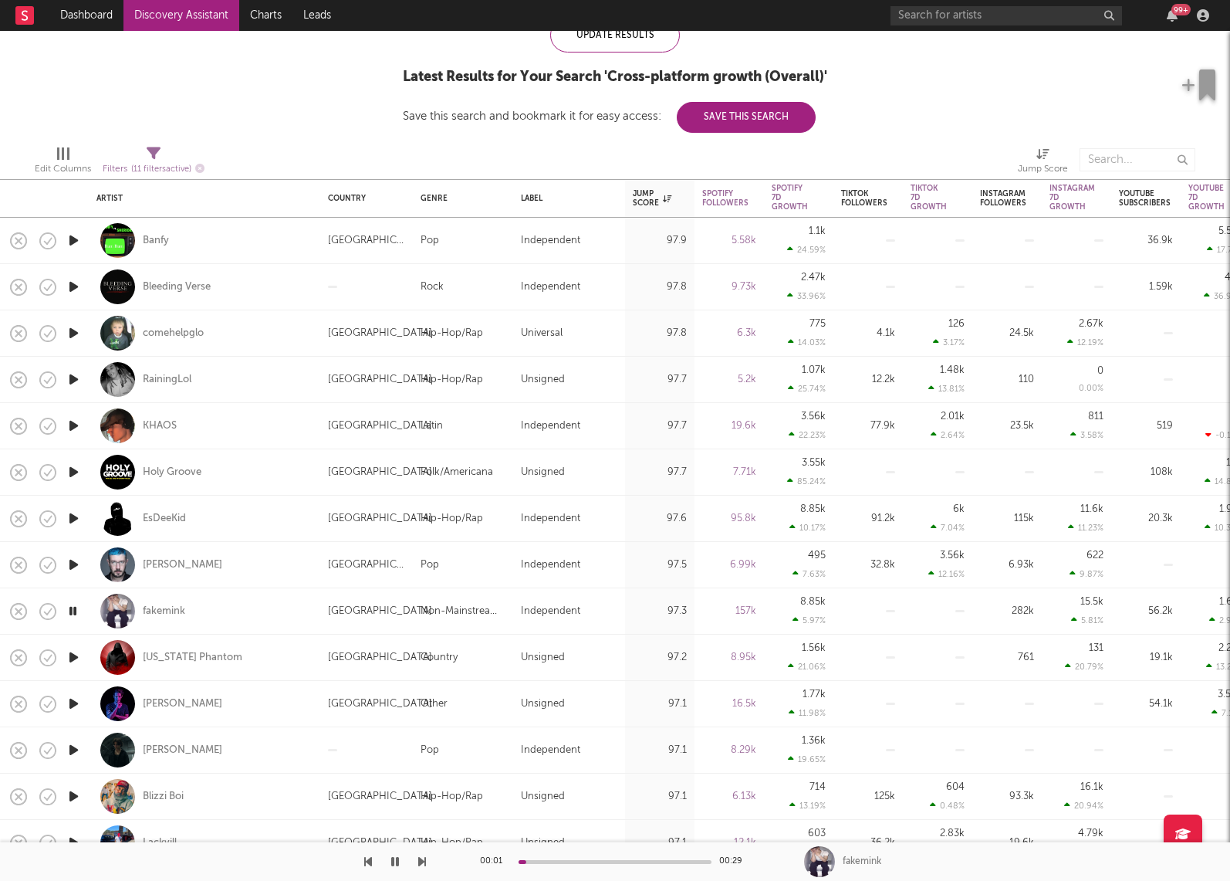
click at [74, 657] on icon "button" at bounding box center [74, 657] width 16 height 19
click at [72, 702] on icon "button" at bounding box center [74, 703] width 16 height 19
click at [71, 746] on icon "button" at bounding box center [74, 749] width 16 height 19
click at [70, 793] on icon "button" at bounding box center [74, 795] width 16 height 19
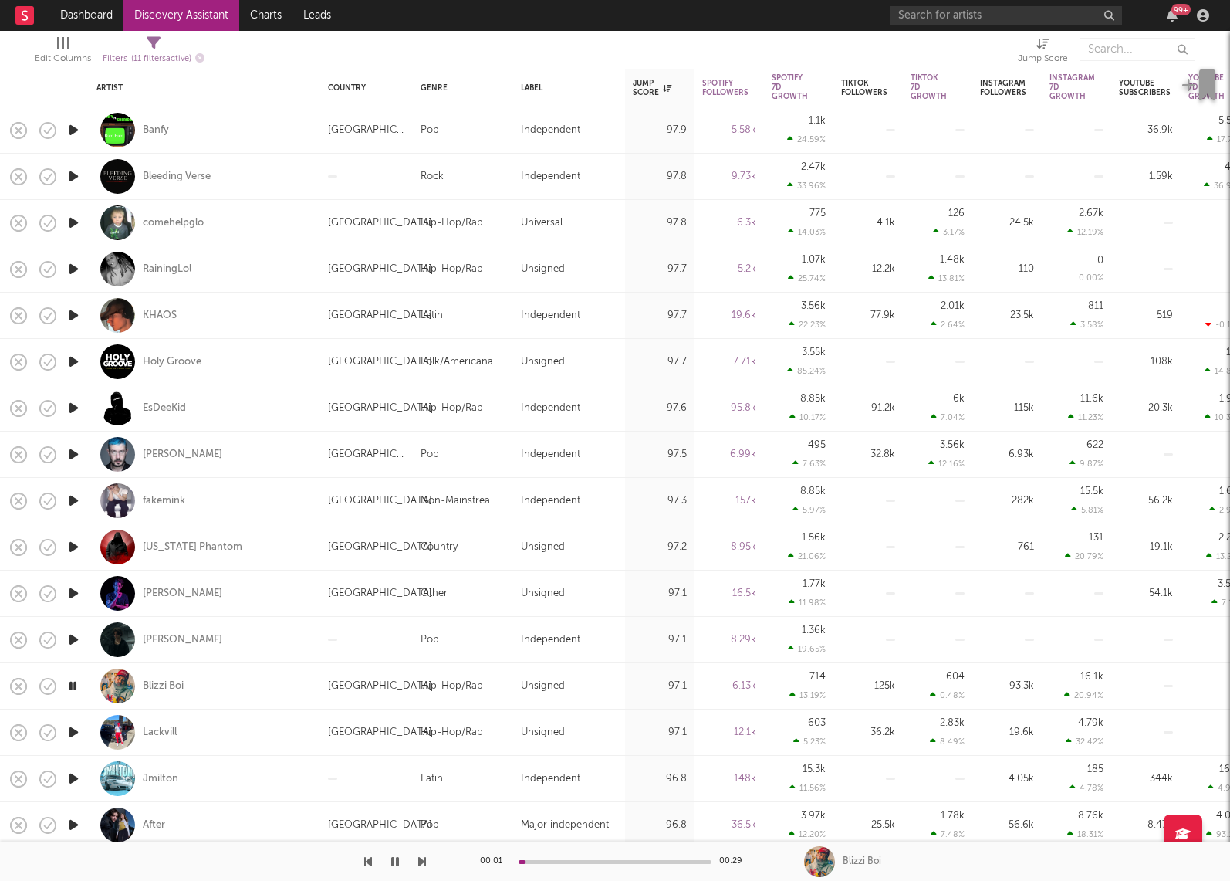
click at [75, 726] on icon "button" at bounding box center [74, 731] width 16 height 19
click at [69, 777] on icon "button" at bounding box center [74, 778] width 16 height 19
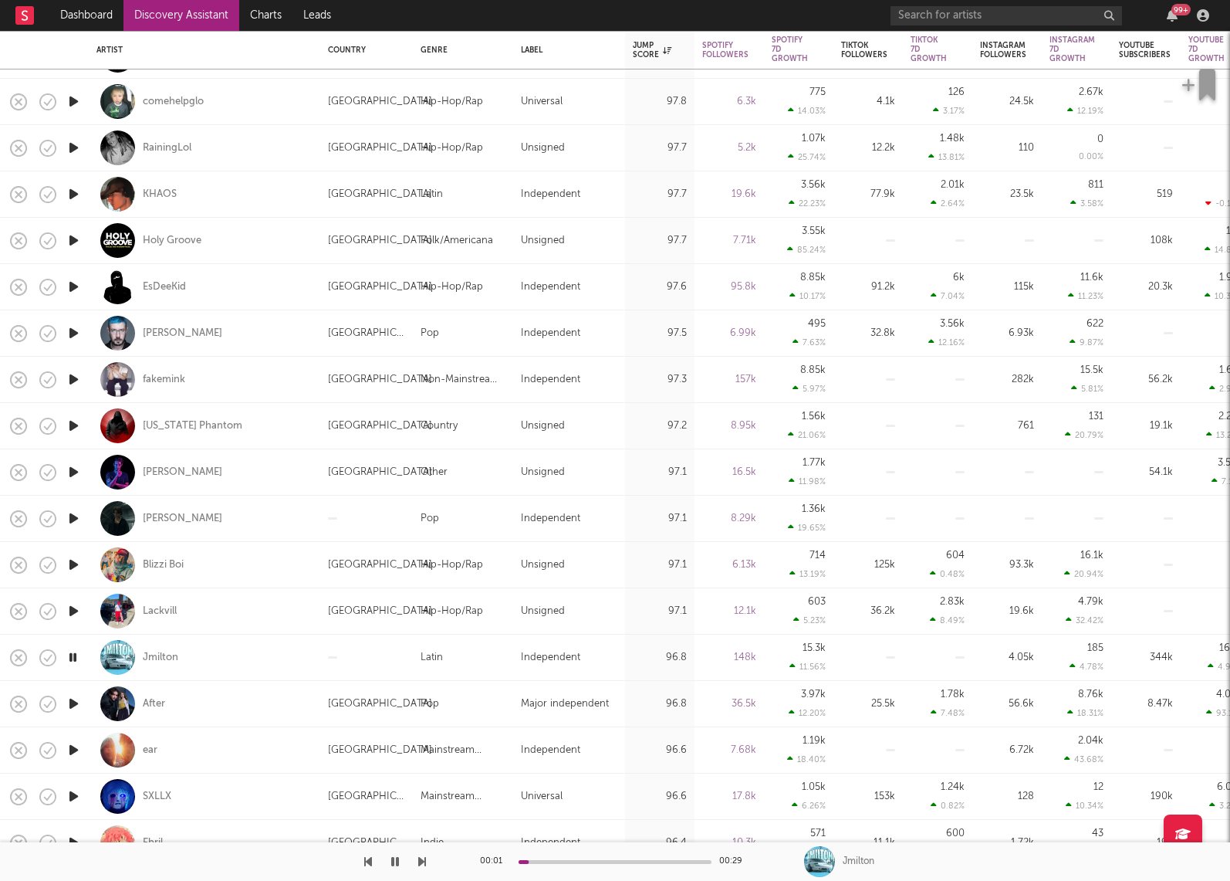
click at [70, 703] on icon "button" at bounding box center [74, 703] width 16 height 19
click at [69, 751] on icon "button" at bounding box center [74, 749] width 16 height 19
click at [76, 793] on icon "button" at bounding box center [74, 795] width 16 height 19
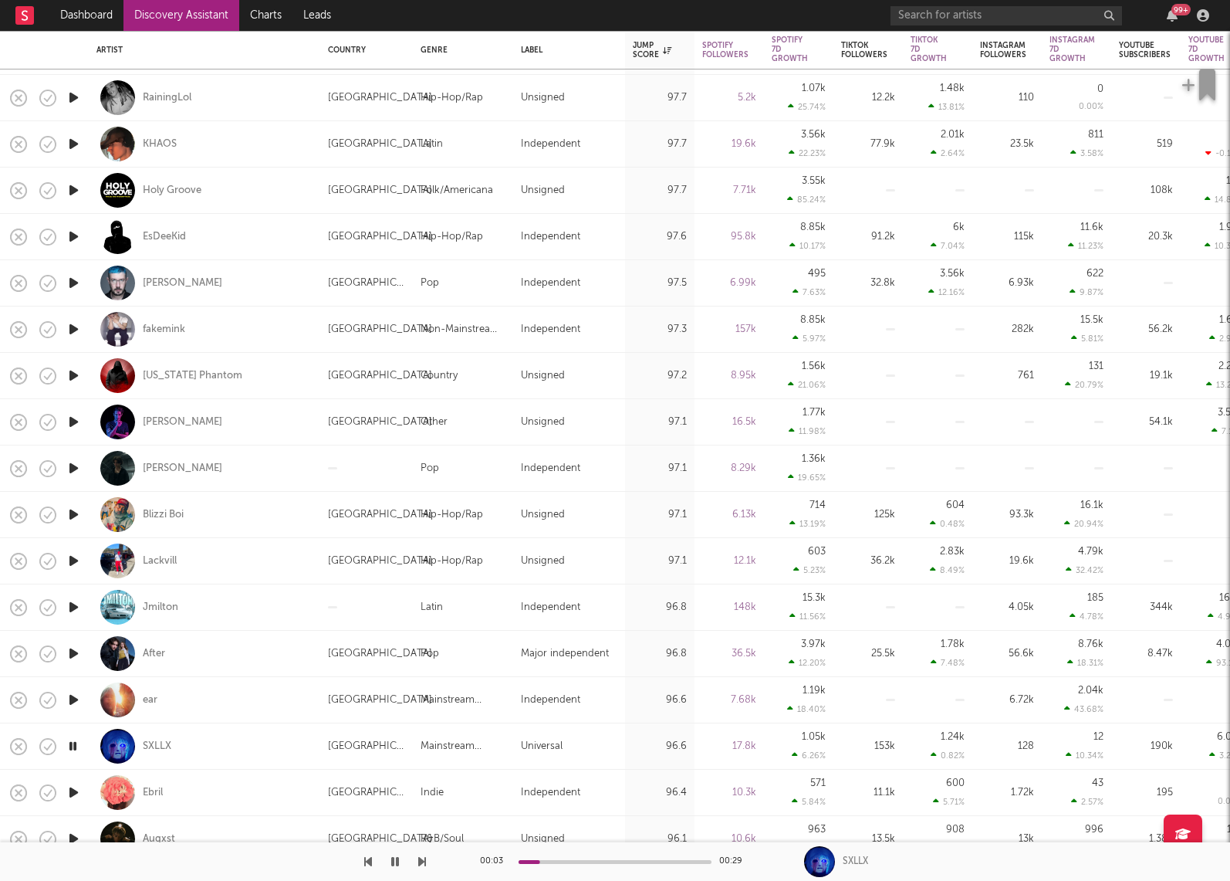
click at [70, 792] on icon "button" at bounding box center [74, 792] width 16 height 19
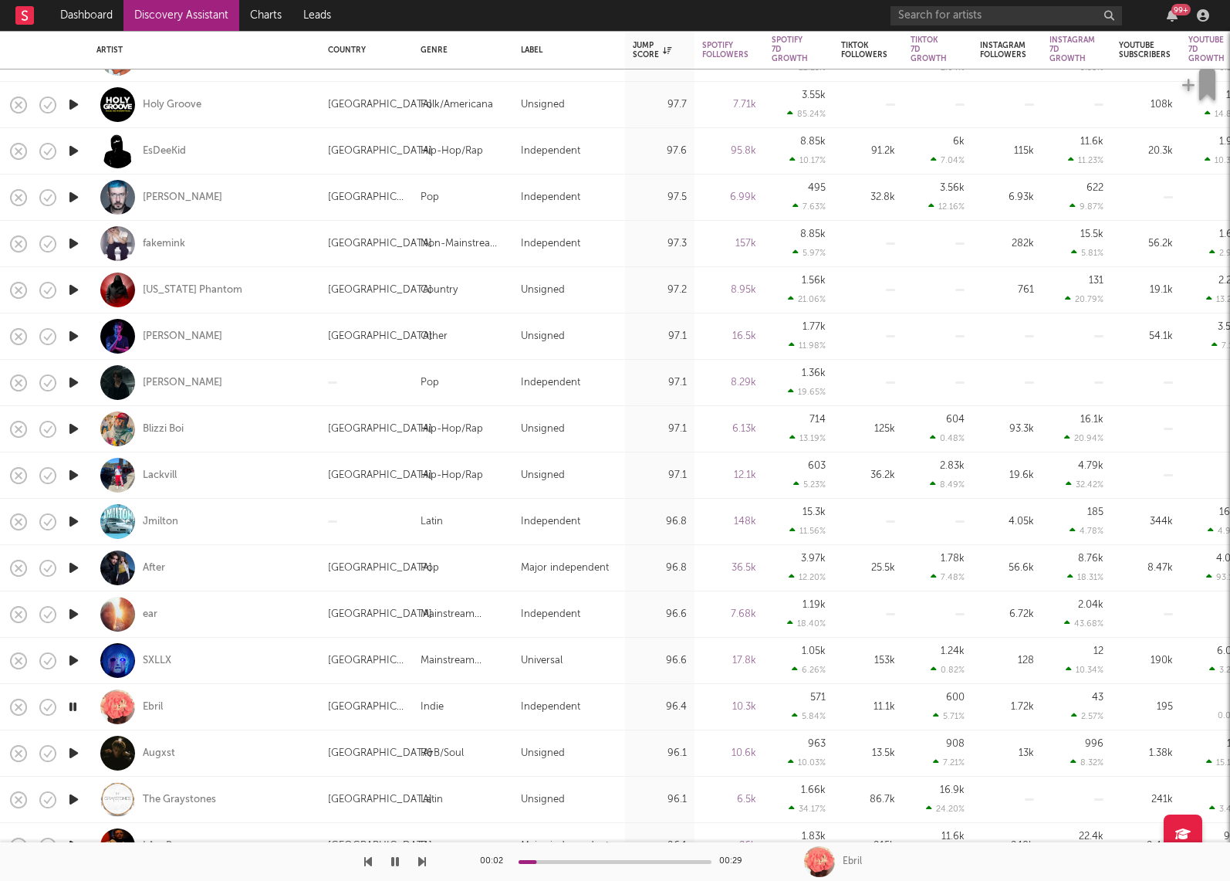
click at [68, 752] on icon "button" at bounding box center [74, 752] width 16 height 19
click at [68, 752] on icon "button" at bounding box center [73, 752] width 15 height 19
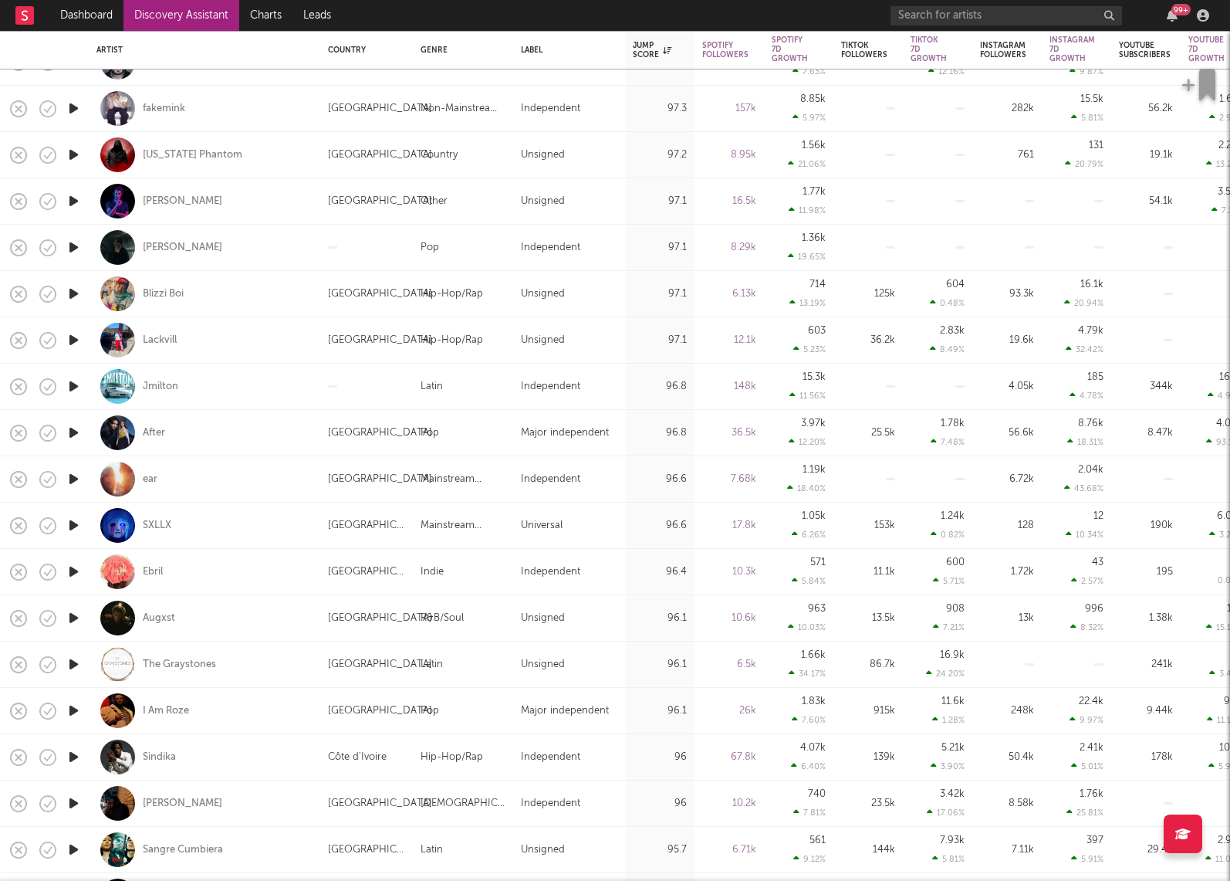
click at [73, 661] on icon "button" at bounding box center [74, 663] width 16 height 19
click at [73, 661] on icon "button" at bounding box center [73, 663] width 15 height 19
click at [73, 715] on icon "button" at bounding box center [74, 710] width 16 height 19
click at [73, 756] on icon "button" at bounding box center [74, 756] width 16 height 19
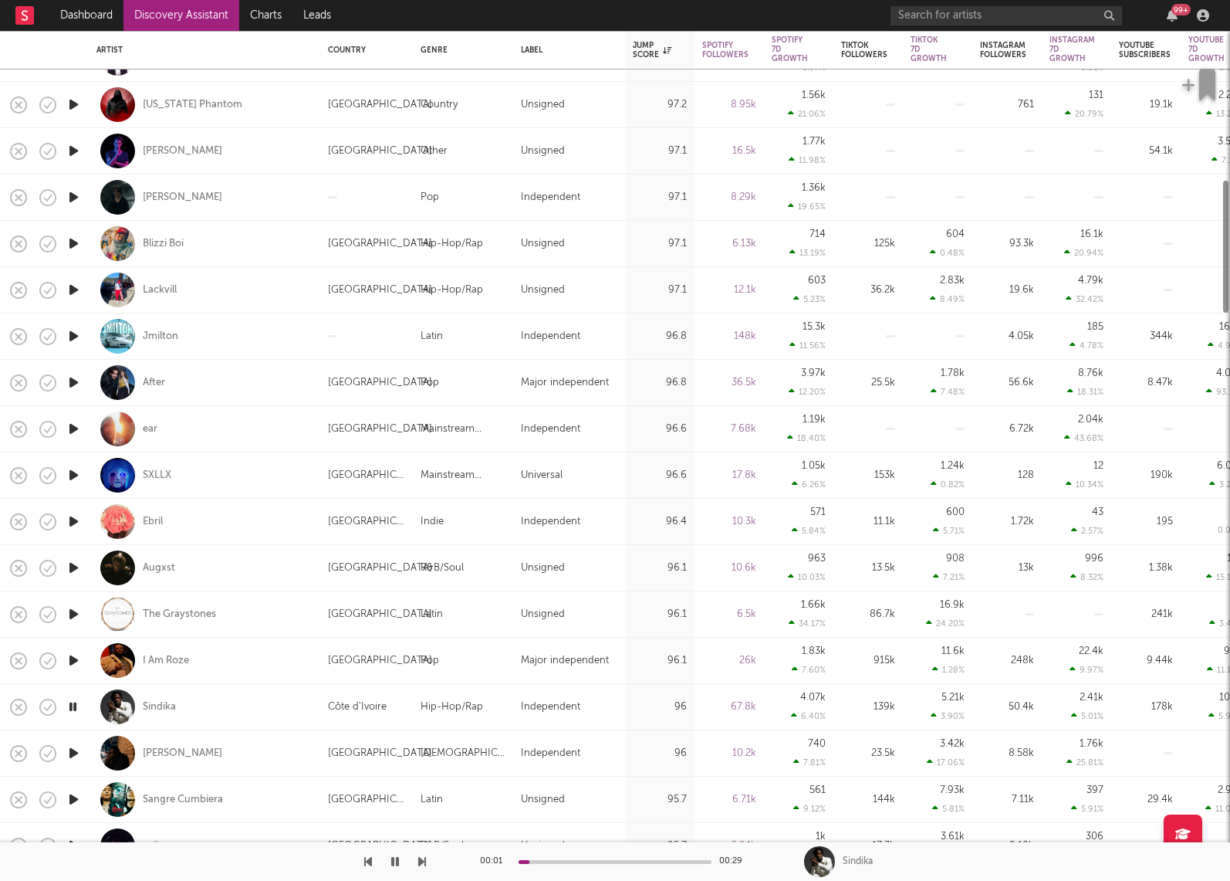
click at [73, 749] on icon "button" at bounding box center [74, 752] width 16 height 19
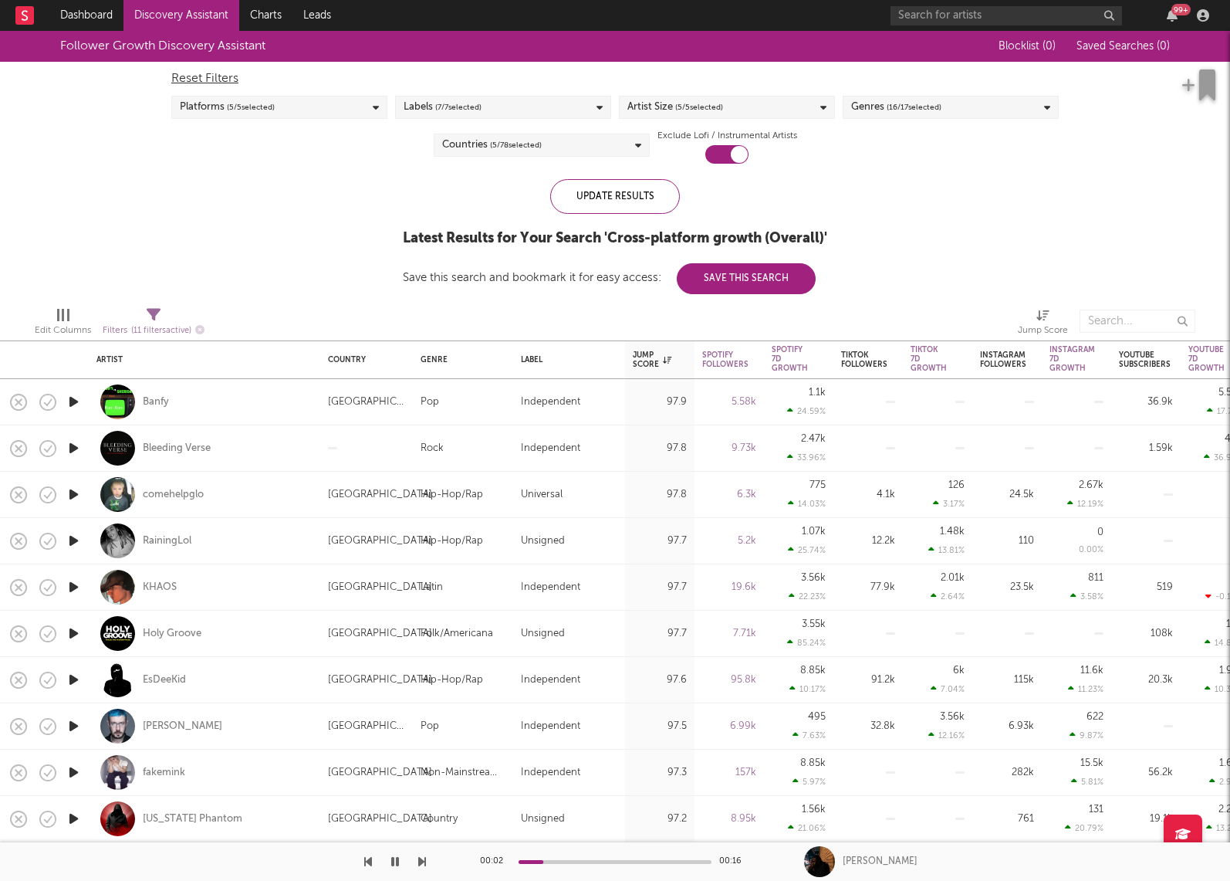
click at [596, 153] on div "Countries ( 5 / 78 selected)" at bounding box center [542, 145] width 216 height 23
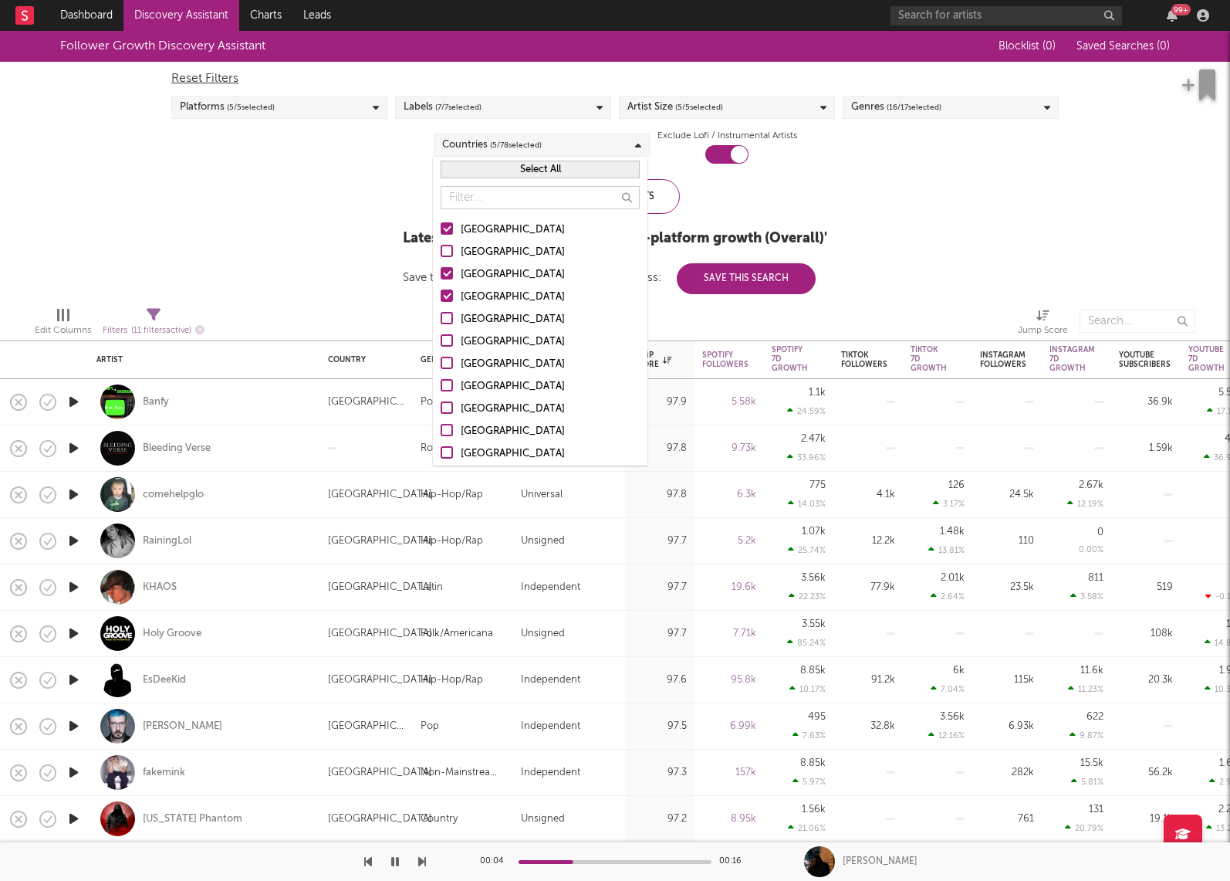
click at [450, 294] on div at bounding box center [447, 295] width 12 height 12
click at [441, 294] on input "[GEOGRAPHIC_DATA]" at bounding box center [441, 297] width 0 height 19
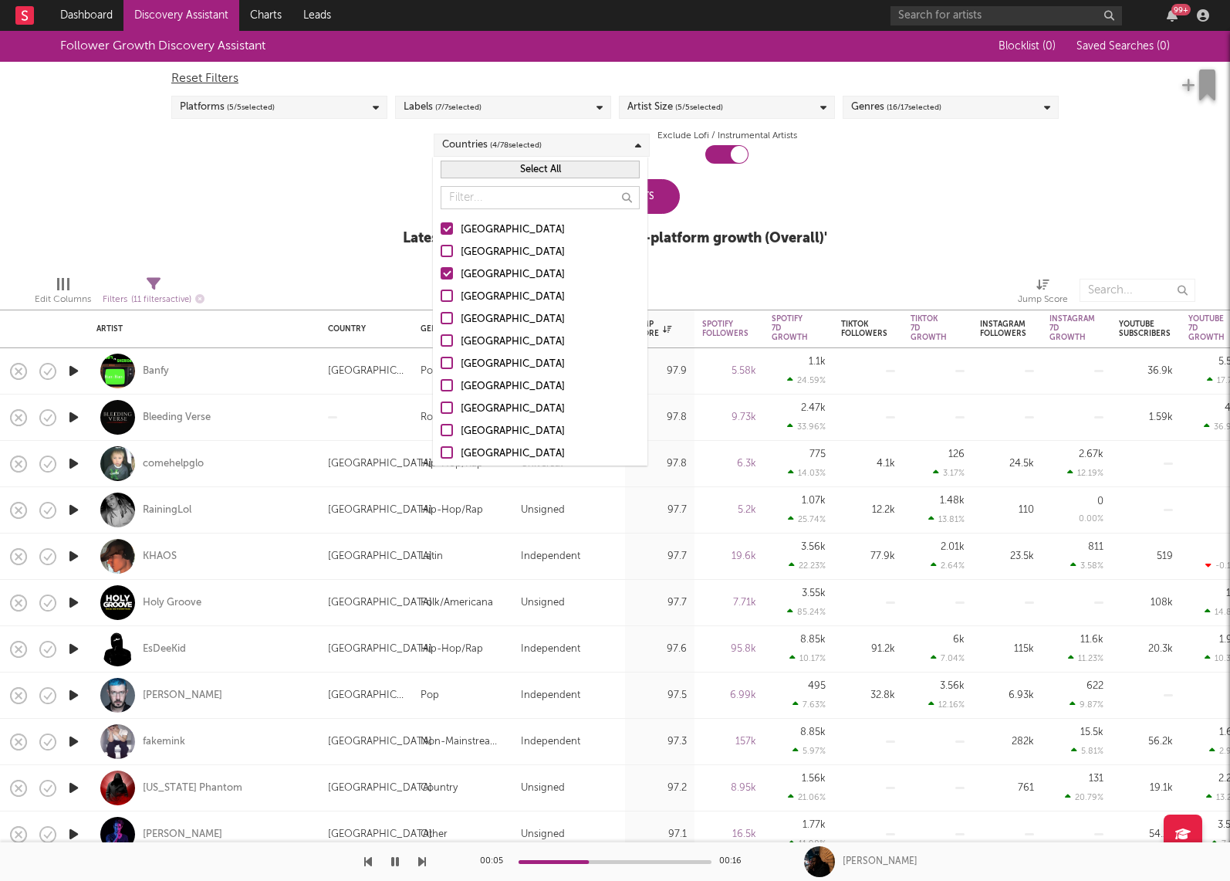
click at [661, 194] on div "Update Results" at bounding box center [615, 196] width 130 height 35
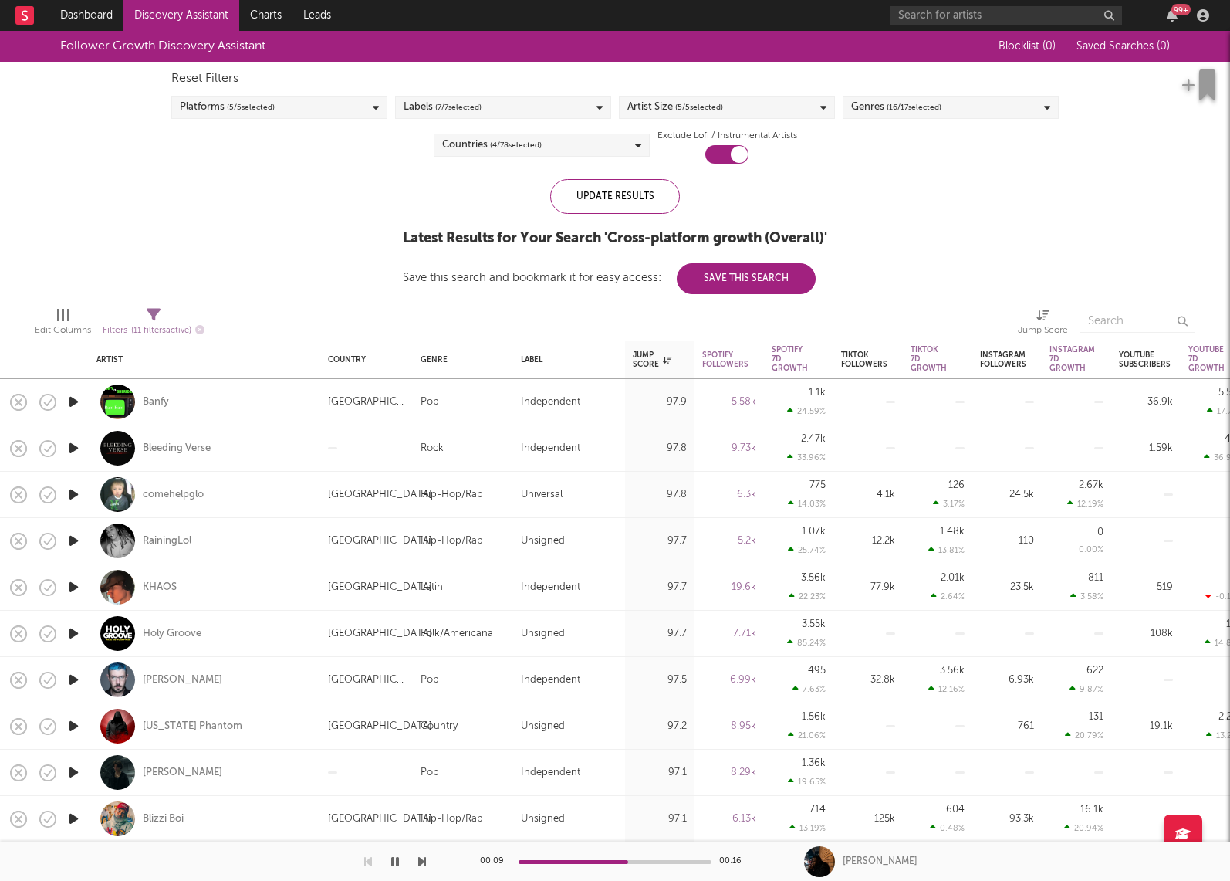
click at [68, 401] on icon "button" at bounding box center [74, 401] width 16 height 19
click at [69, 444] on icon "button" at bounding box center [74, 447] width 16 height 19
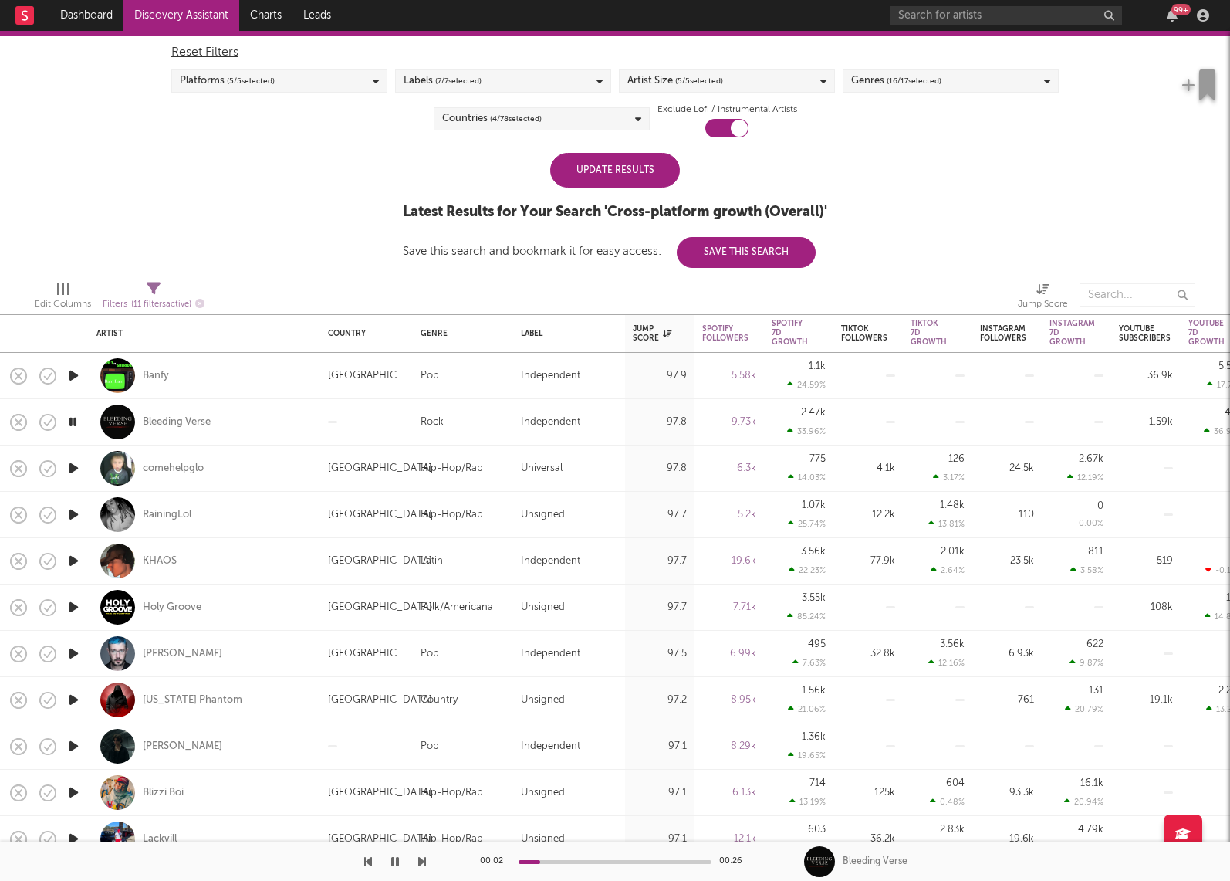
click at [633, 165] on div "Update Results" at bounding box center [615, 170] width 130 height 35
click at [582, 167] on div "Update Results" at bounding box center [615, 170] width 130 height 35
click at [621, 167] on div "Update Results" at bounding box center [615, 170] width 130 height 35
click at [395, 857] on icon "button" at bounding box center [395, 861] width 8 height 12
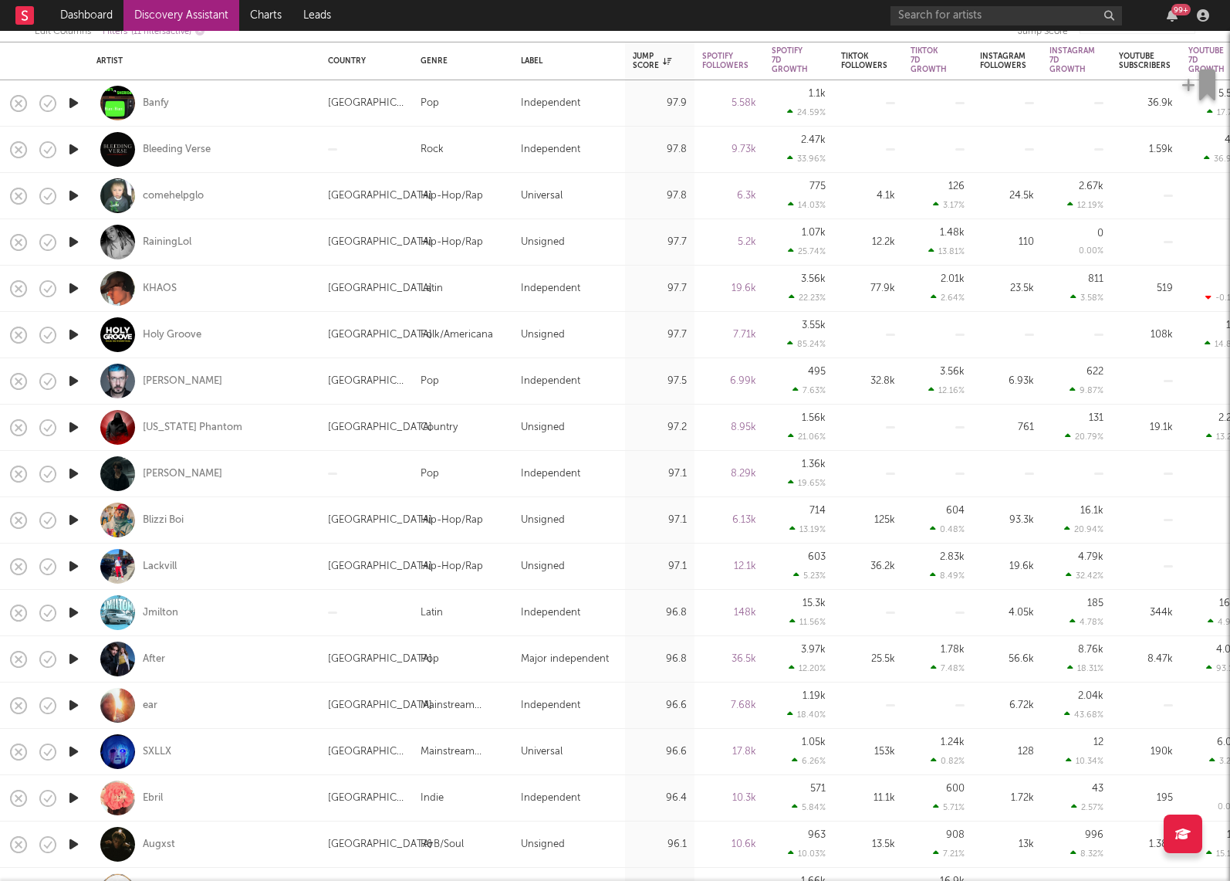
click at [74, 516] on icon "button" at bounding box center [74, 519] width 16 height 19
click at [75, 566] on icon "button" at bounding box center [74, 565] width 16 height 19
click at [73, 567] on icon "button" at bounding box center [73, 565] width 15 height 19
click at [73, 607] on icon "button" at bounding box center [74, 612] width 16 height 19
click at [73, 607] on icon "button" at bounding box center [73, 612] width 15 height 19
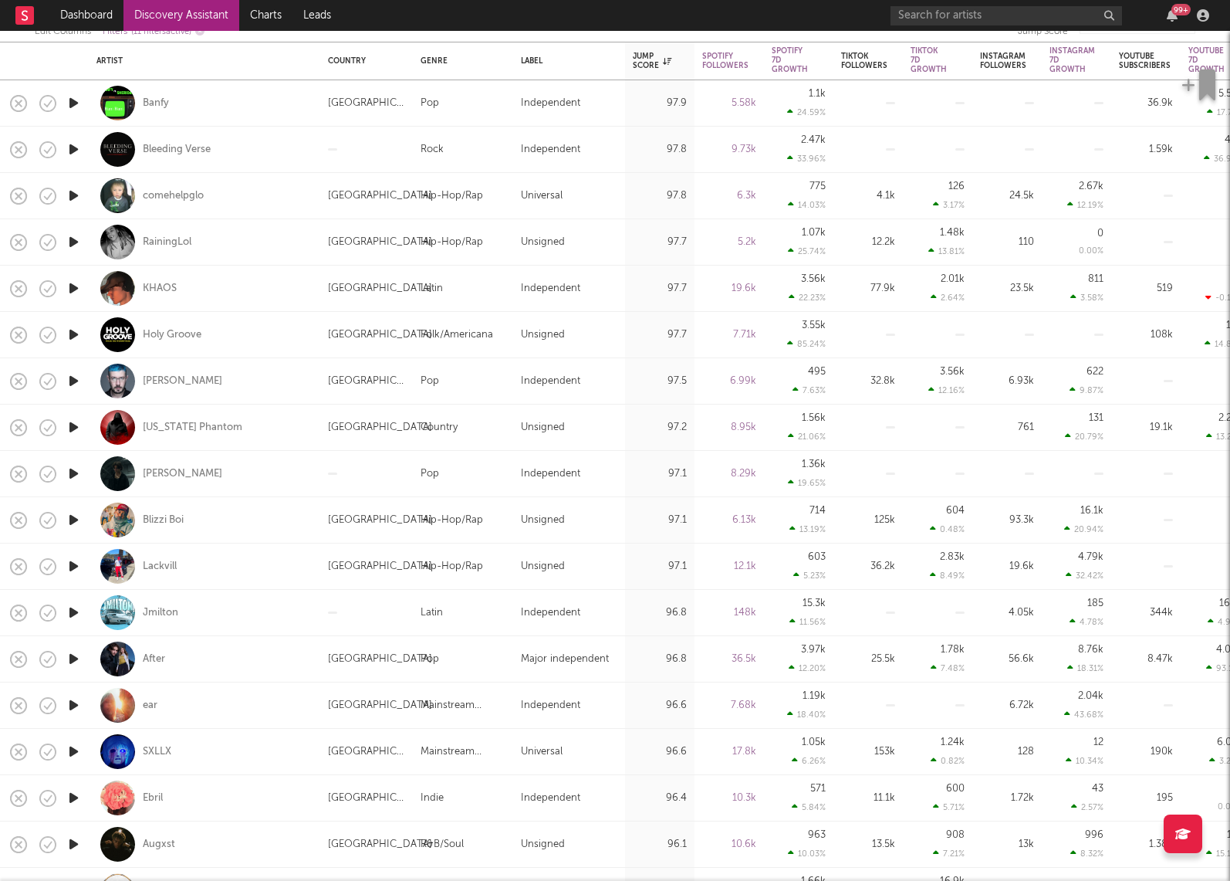
click at [73, 607] on icon "button" at bounding box center [74, 612] width 16 height 19
click at [73, 607] on icon "button" at bounding box center [73, 612] width 15 height 19
click at [72, 651] on icon "button" at bounding box center [74, 658] width 16 height 19
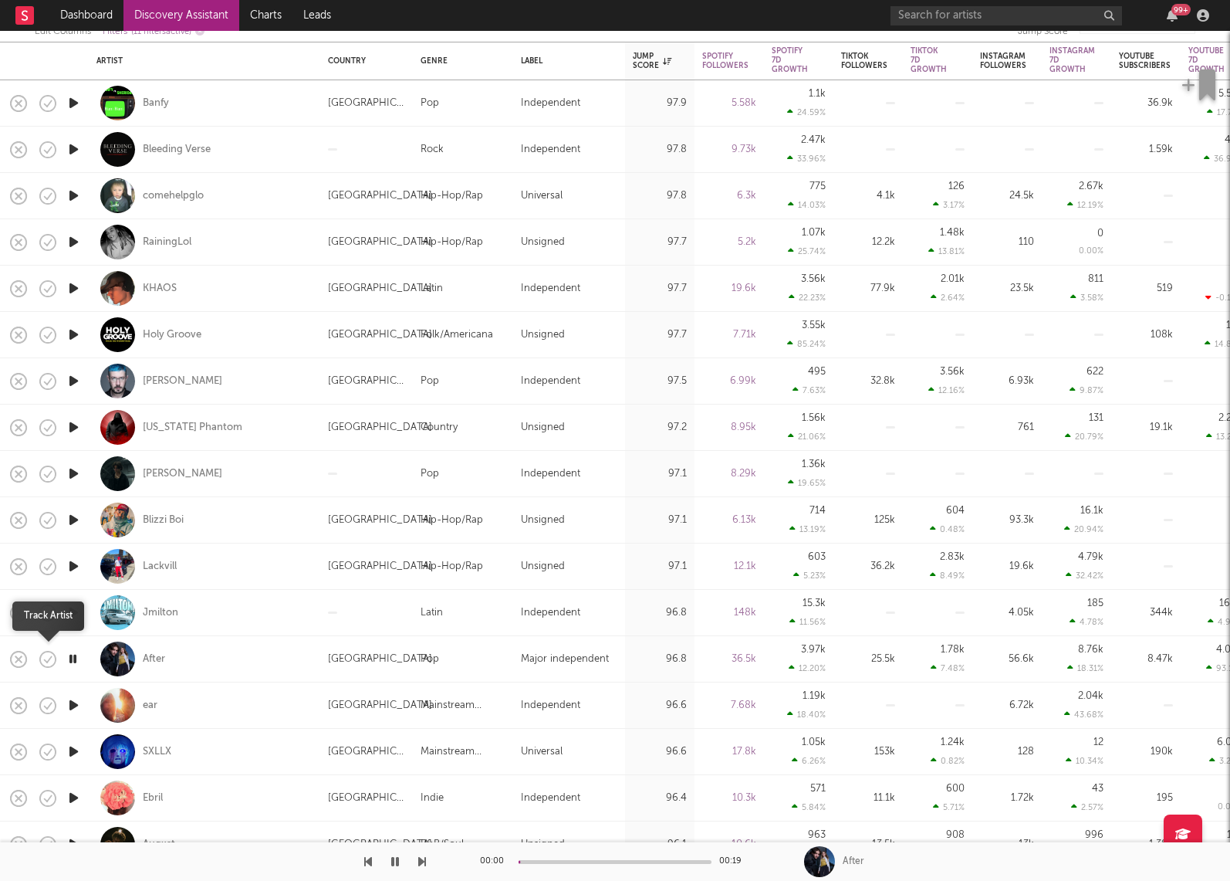
click at [48, 654] on icon "button" at bounding box center [48, 659] width 22 height 22
click at [398, 857] on icon "button" at bounding box center [395, 861] width 8 height 12
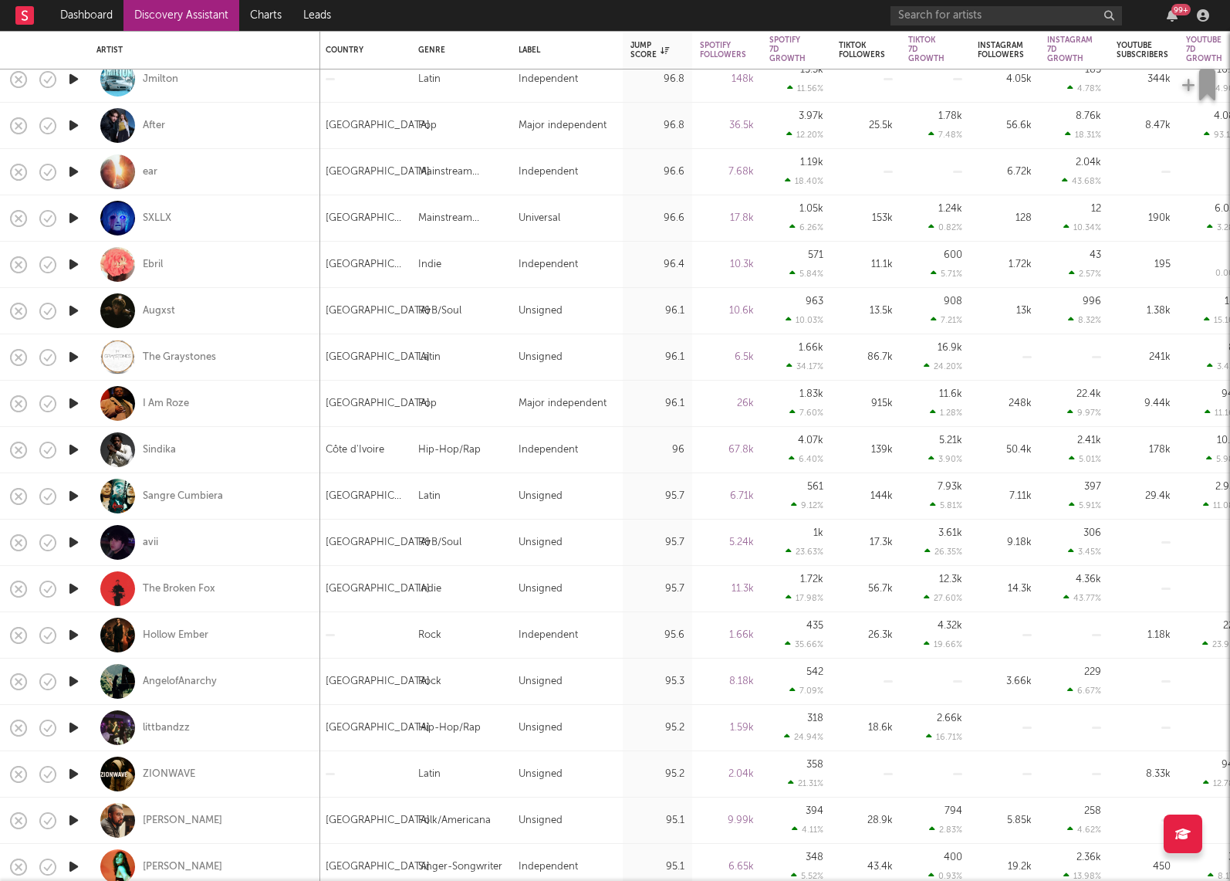
click at [73, 533] on icon "button" at bounding box center [74, 542] width 16 height 19
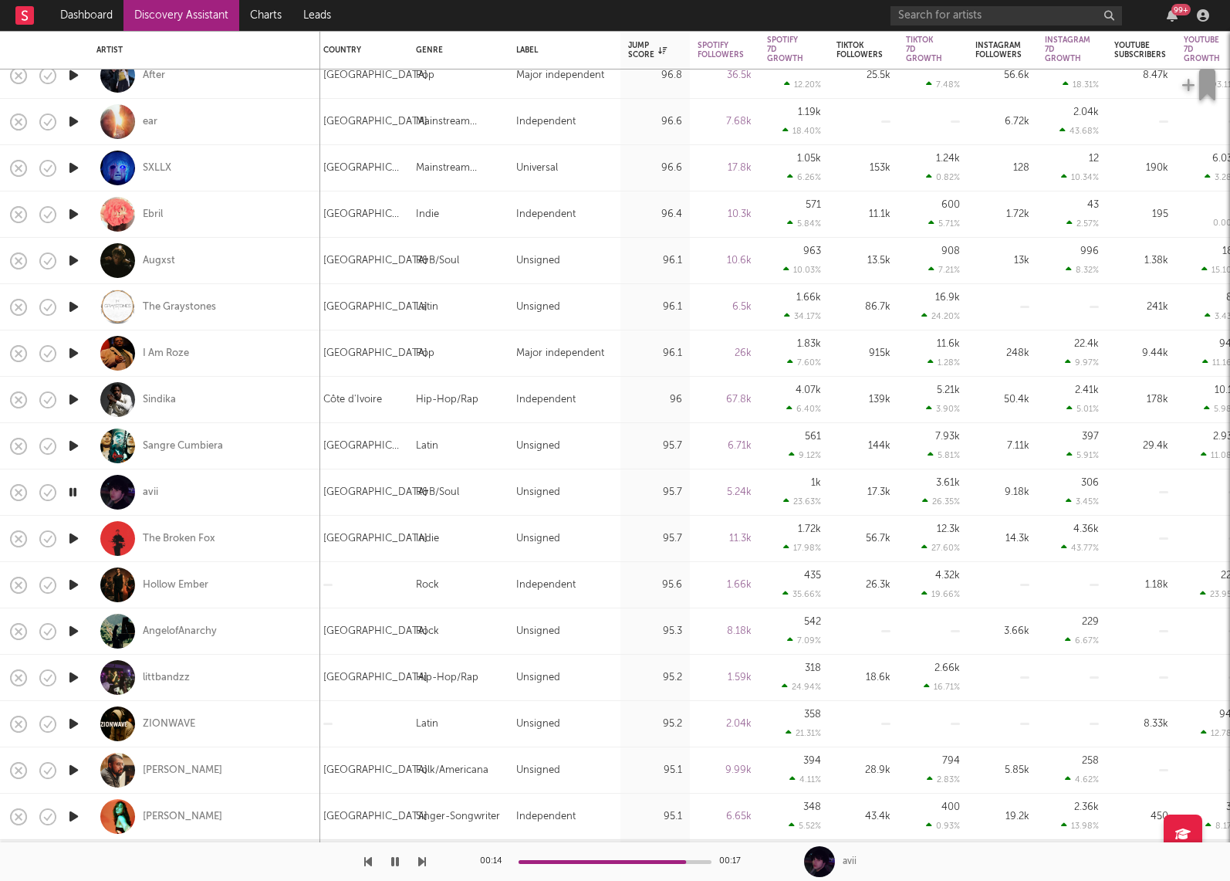
click at [70, 534] on icon "button" at bounding box center [74, 538] width 16 height 19
click at [70, 533] on icon "button" at bounding box center [73, 538] width 15 height 19
click at [71, 583] on icon "button" at bounding box center [74, 584] width 16 height 19
click at [71, 583] on icon "button" at bounding box center [73, 584] width 15 height 19
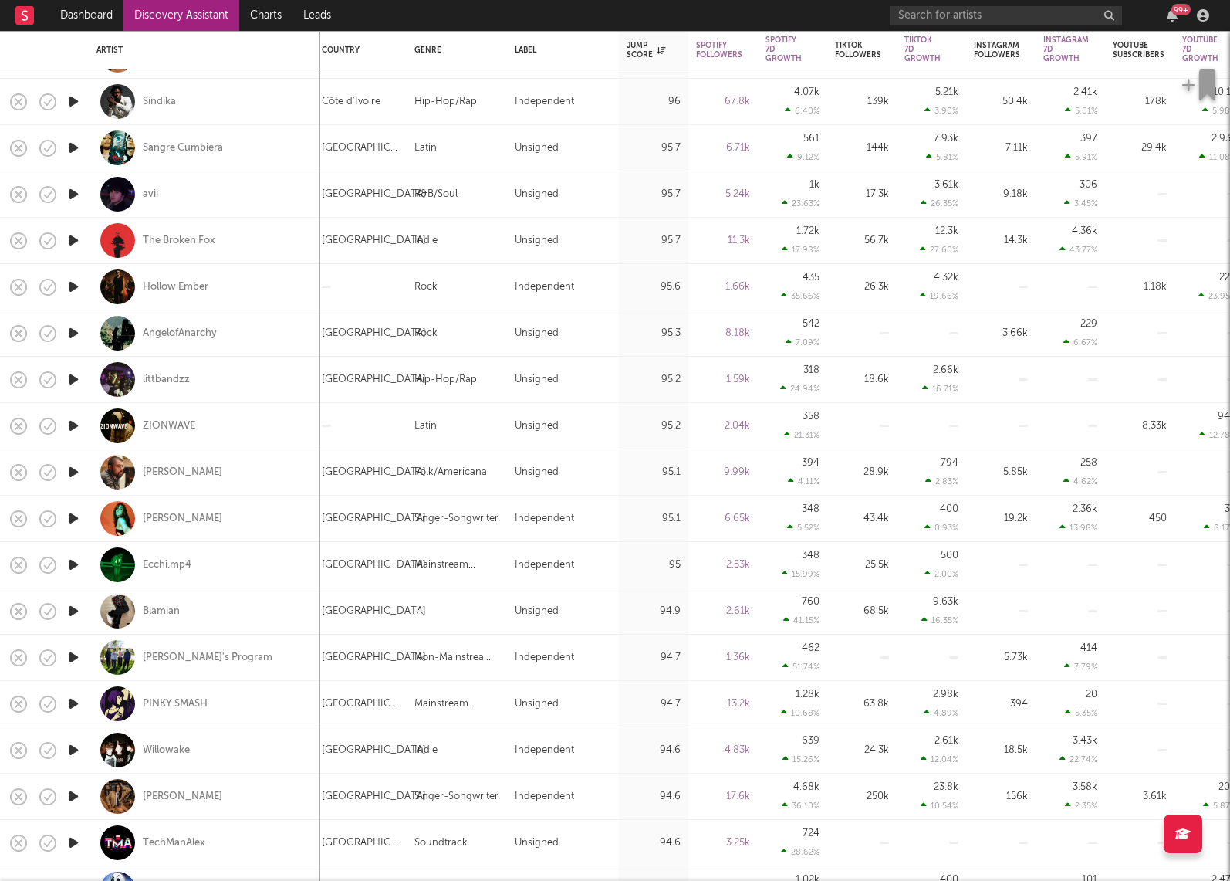
click at [76, 566] on icon "button" at bounding box center [74, 564] width 16 height 19
click at [76, 566] on icon "button" at bounding box center [73, 564] width 15 height 19
click at [74, 610] on icon "button" at bounding box center [74, 610] width 16 height 19
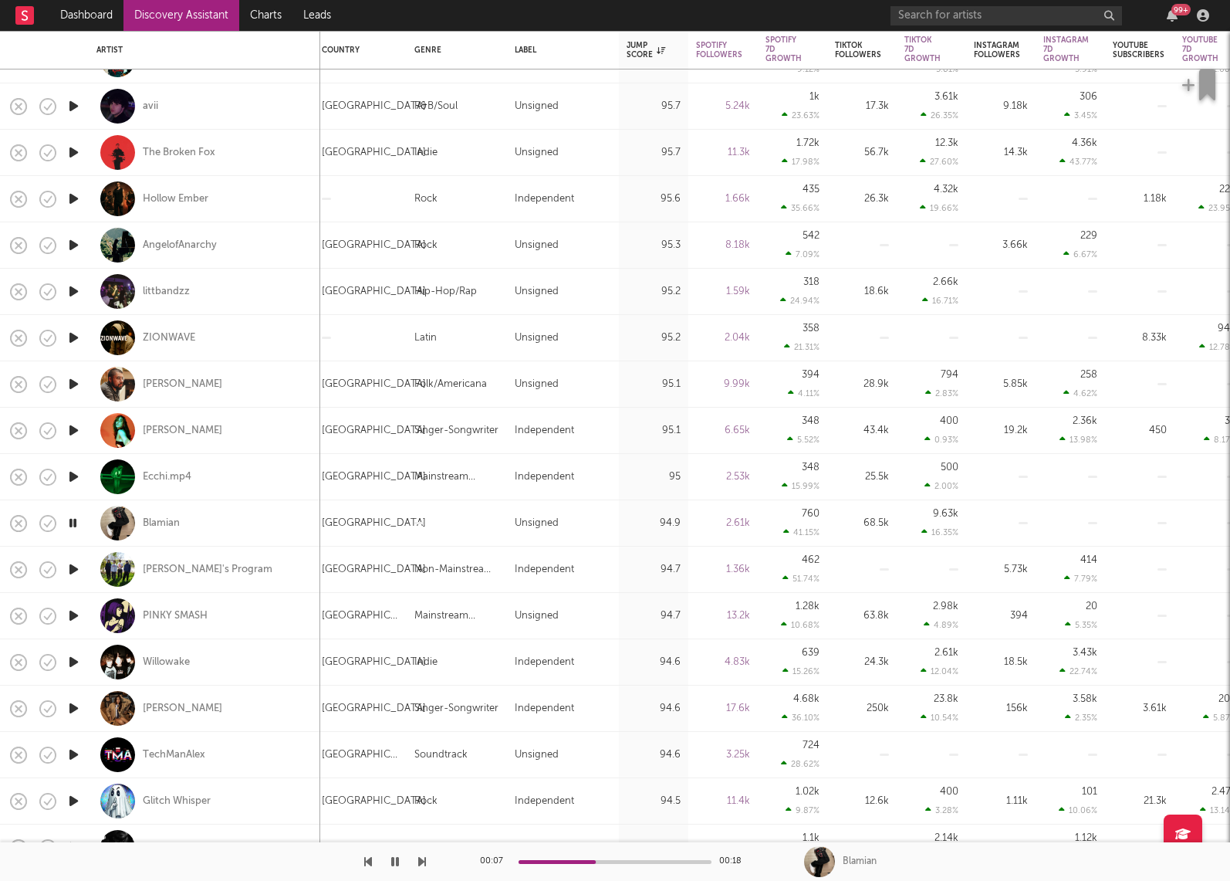
click at [73, 567] on icon "button" at bounding box center [74, 569] width 16 height 19
click at [73, 568] on icon "button" at bounding box center [73, 569] width 15 height 19
click at [72, 611] on icon "button" at bounding box center [74, 615] width 16 height 19
click at [72, 611] on icon "button" at bounding box center [73, 615] width 15 height 19
click at [73, 663] on icon "button" at bounding box center [74, 661] width 16 height 19
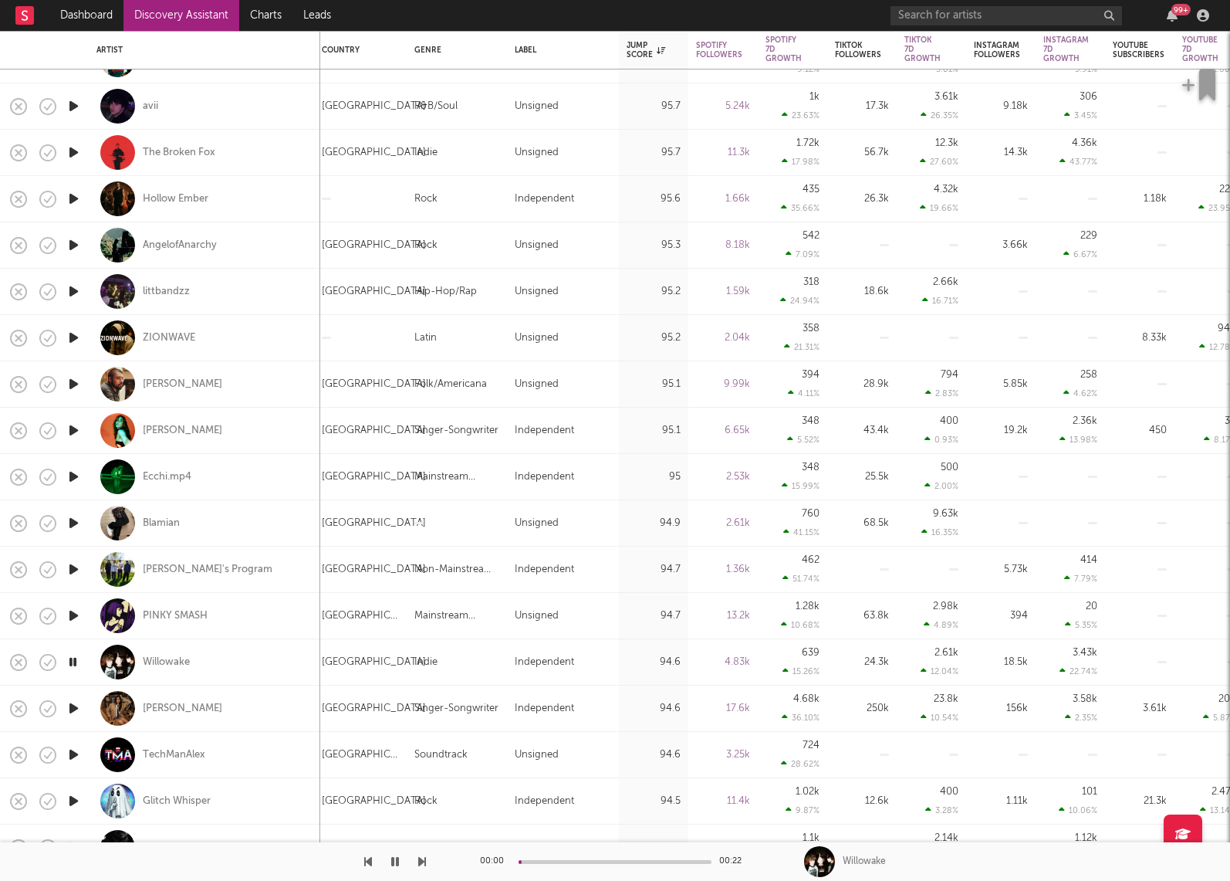
click at [73, 663] on icon "button" at bounding box center [73, 661] width 15 height 19
click at [73, 705] on icon "button" at bounding box center [74, 707] width 16 height 19
click at [73, 705] on icon "button" at bounding box center [73, 707] width 15 height 19
click at [76, 710] on icon "button" at bounding box center [74, 707] width 16 height 19
click at [397, 863] on icon "button" at bounding box center [395, 861] width 8 height 12
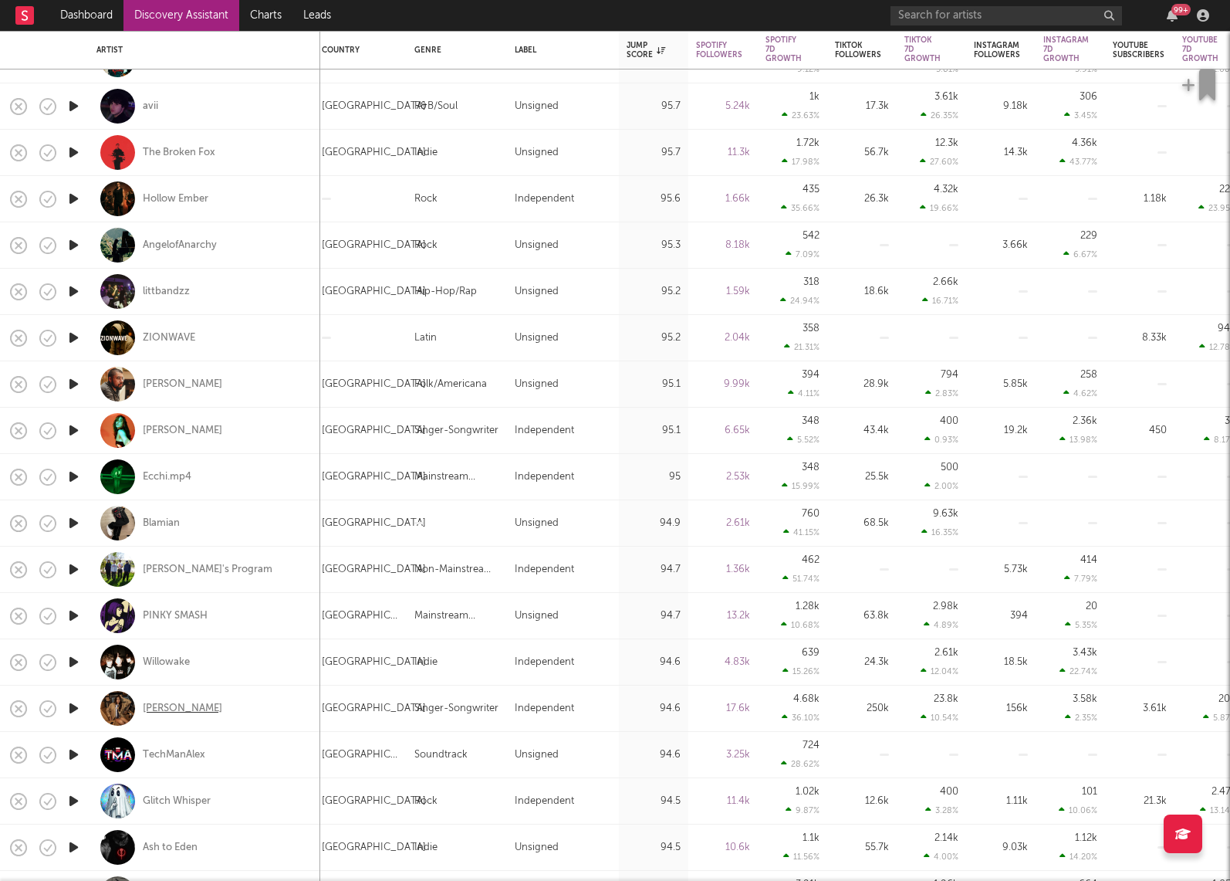
click at [175, 712] on div "Izzy Escobar" at bounding box center [182, 709] width 79 height 14
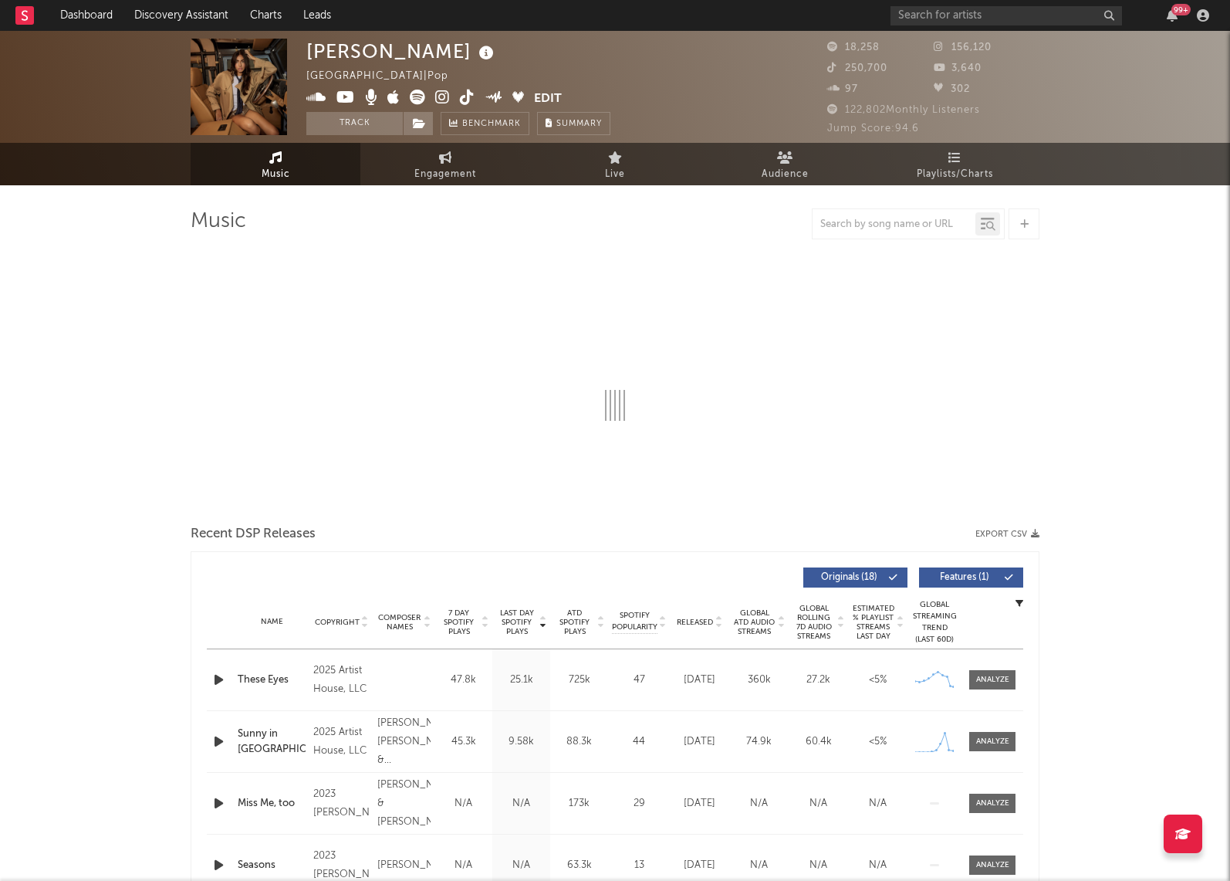
select select "6m"
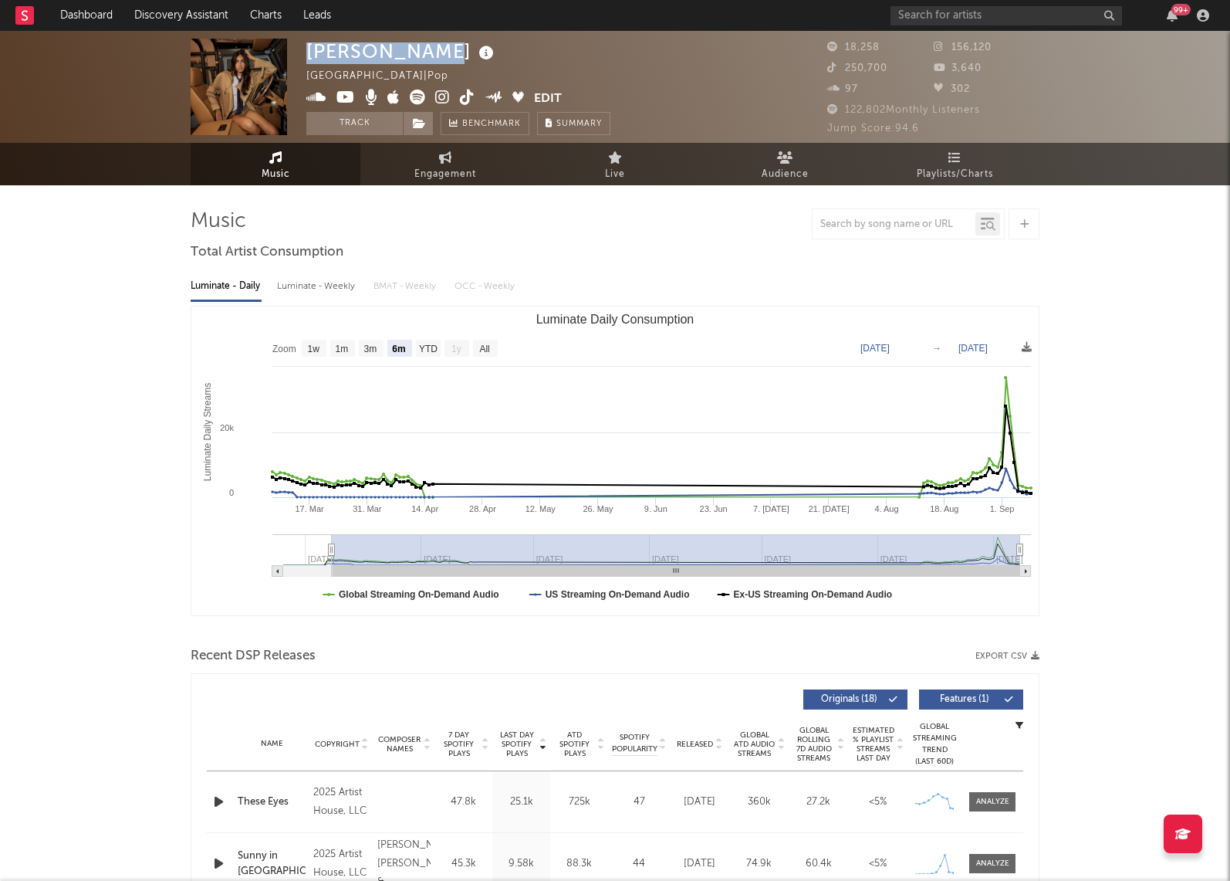
drag, startPoint x: 426, startPoint y: 53, endPoint x: 291, endPoint y: 52, distance: 135.1
click at [291, 52] on div "[PERSON_NAME] [GEOGRAPHIC_DATA] | Pop Edit Track Benchmark Summary 18,258 156,1…" at bounding box center [615, 87] width 1230 height 112
copy div "[PERSON_NAME]"
